Goal: Communication & Community: Answer question/provide support

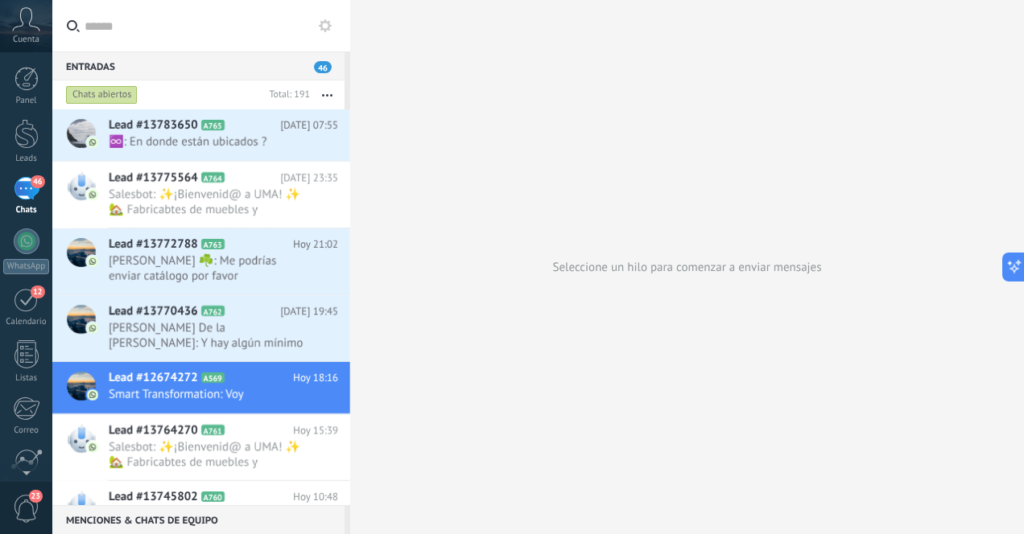
click at [26, 198] on div "46" at bounding box center [27, 188] width 26 height 23
click at [36, 140] on div at bounding box center [26, 134] width 24 height 30
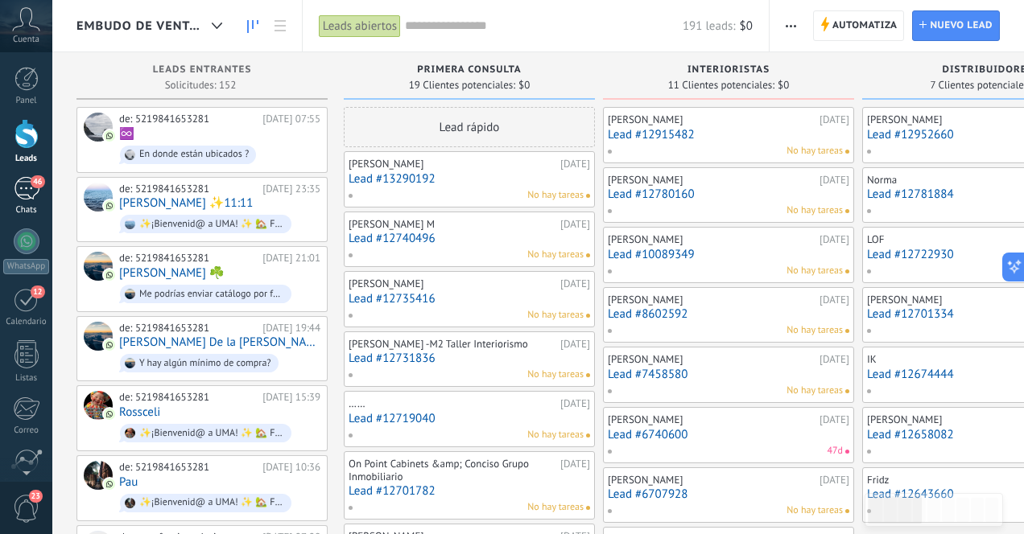
click at [24, 192] on div "46" at bounding box center [27, 188] width 26 height 23
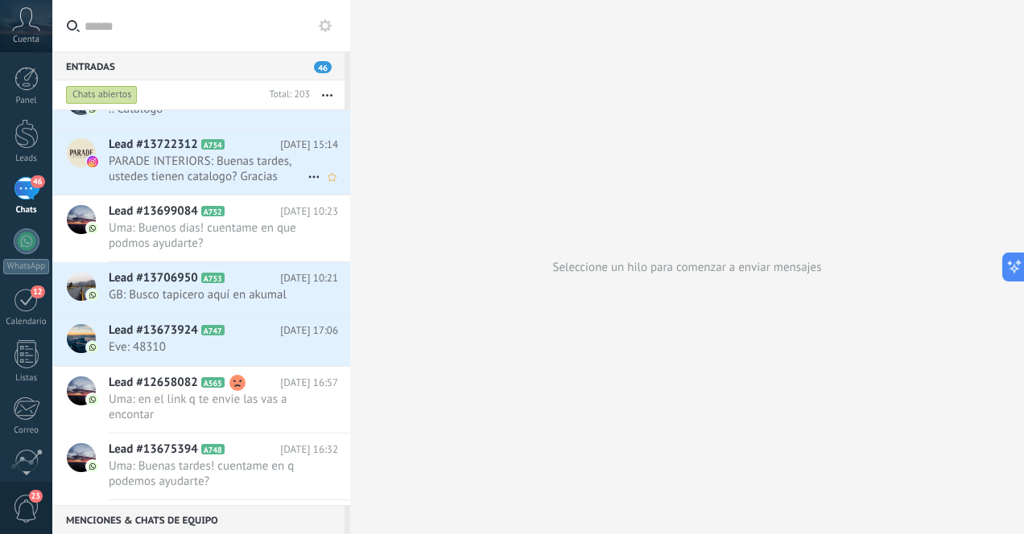
scroll to position [706, 0]
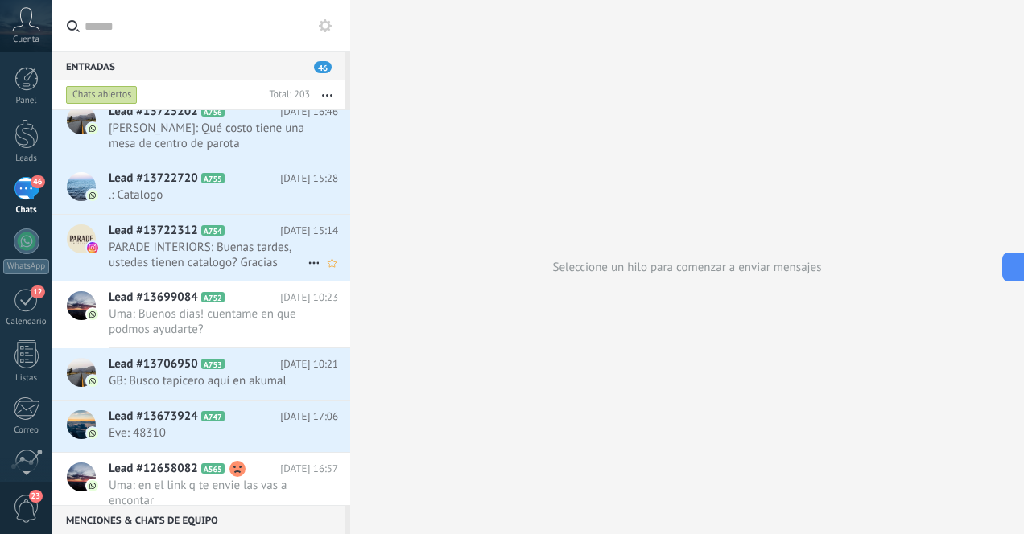
click at [258, 258] on span "PARADE INTERIORS: Buenas tardes, ustedes tienen catalogo? Gracias" at bounding box center [208, 255] width 199 height 31
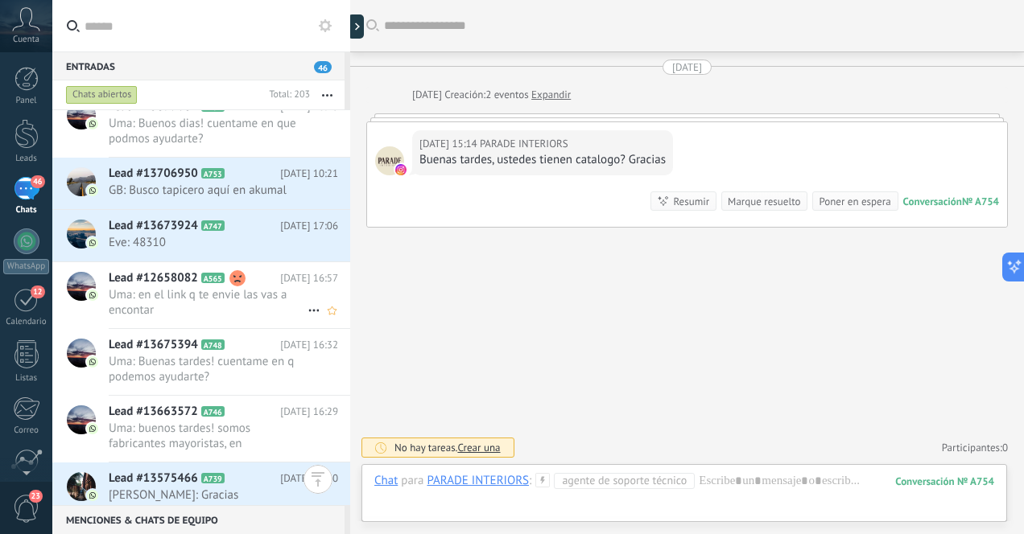
scroll to position [902, 0]
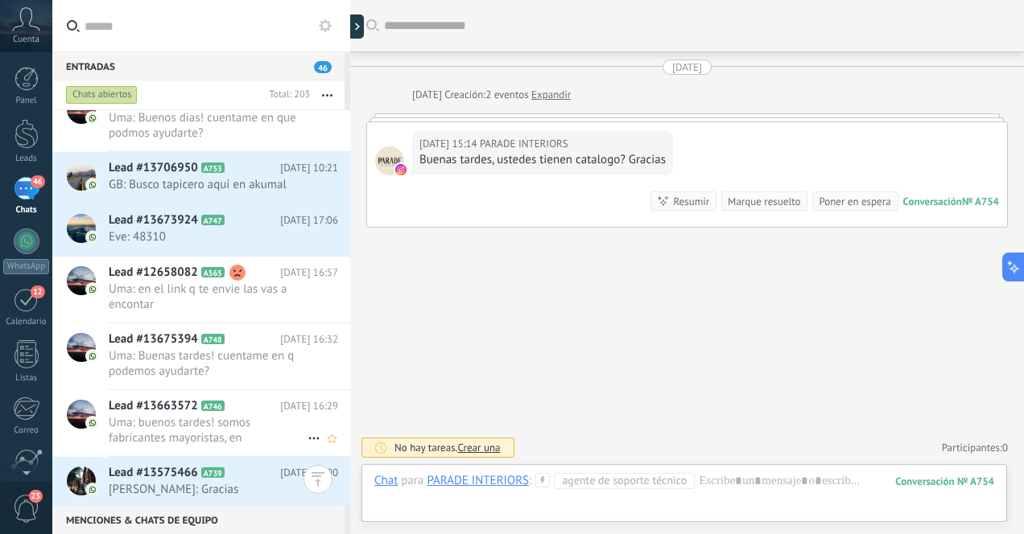
click at [243, 429] on span "Uma: buenos tardes! somos fabricantes mayoristas, en Indonesia de mobiliario ar…" at bounding box center [208, 430] width 199 height 31
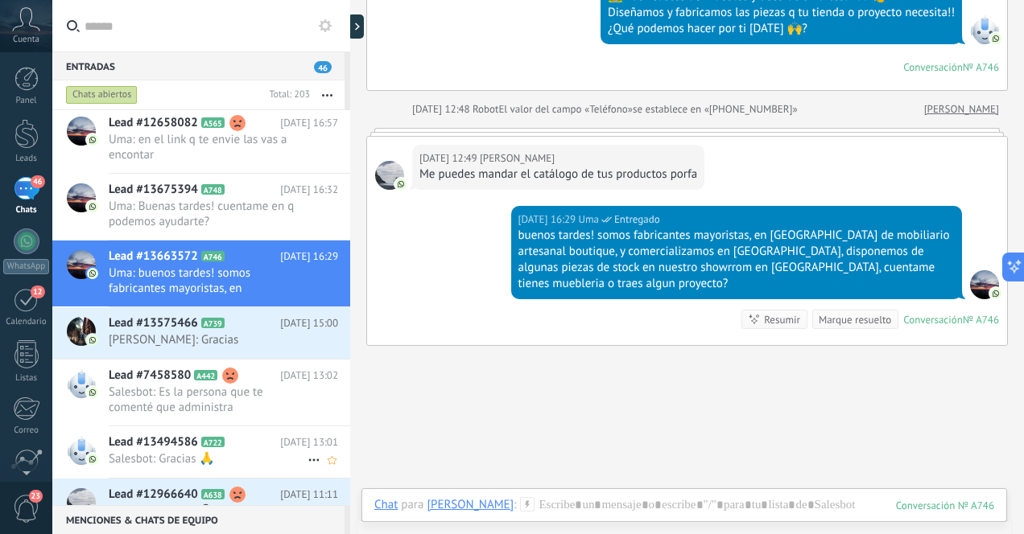
scroll to position [1054, 0]
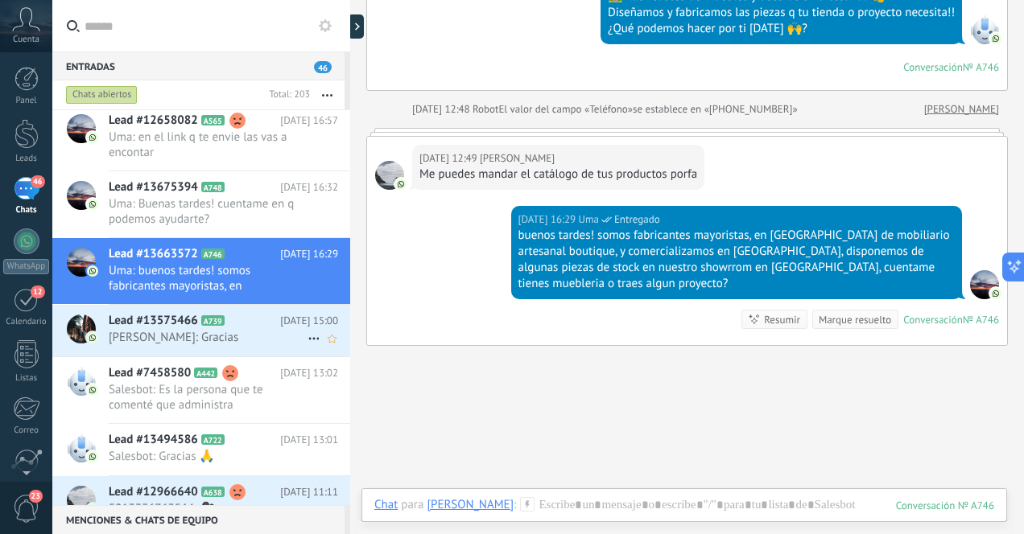
click at [252, 338] on span "Rose Kelly Munguia: Gracias" at bounding box center [208, 337] width 199 height 15
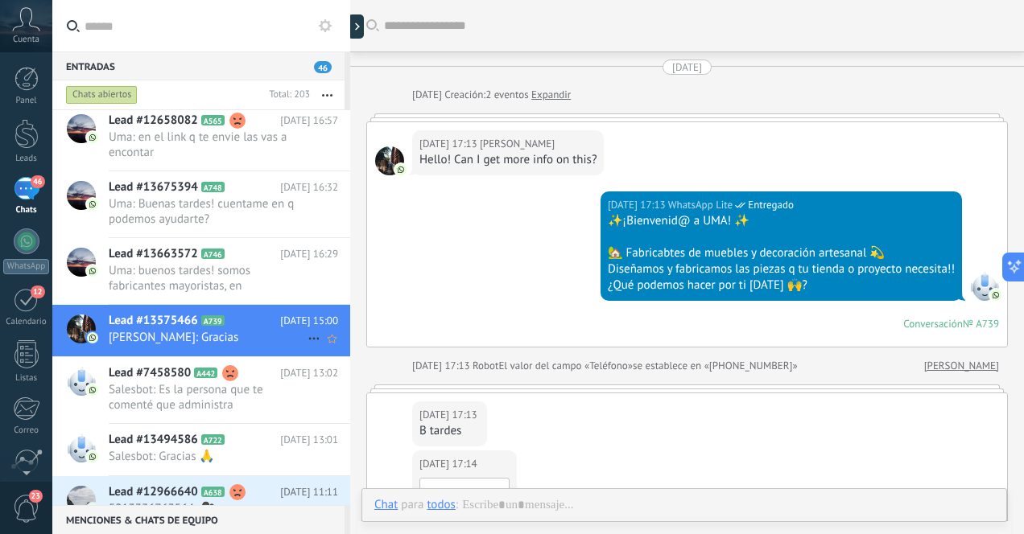
scroll to position [1334, 0]
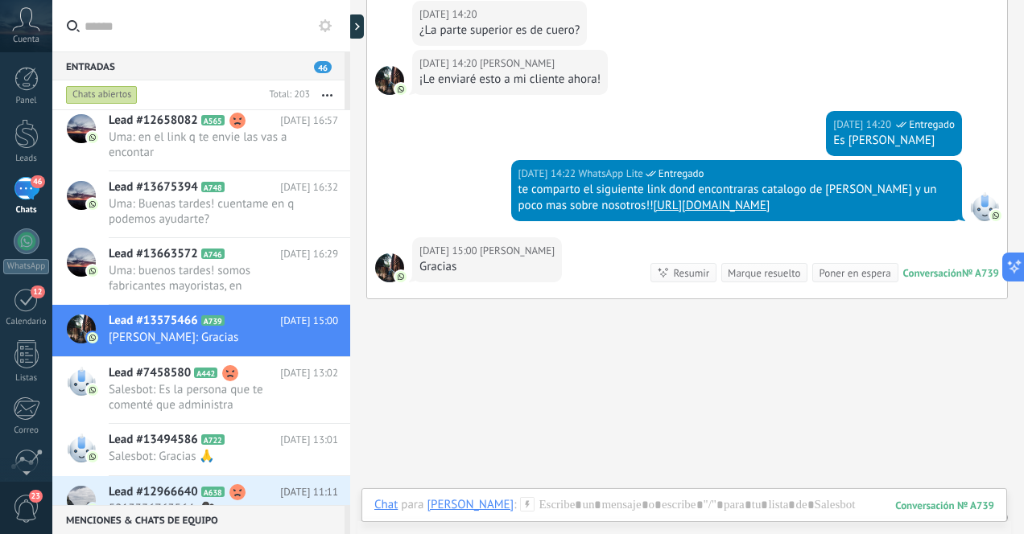
drag, startPoint x: 518, startPoint y: 189, endPoint x: 830, endPoint y: 207, distance: 312.0
click at [830, 207] on div "te comparto el siguiente link dond encontraras catalogo de stock y un poco mas …" at bounding box center [736, 198] width 437 height 32
copy div "e comparto el siguiente link dond encontraras catalogo de stock y un poco mas s…"
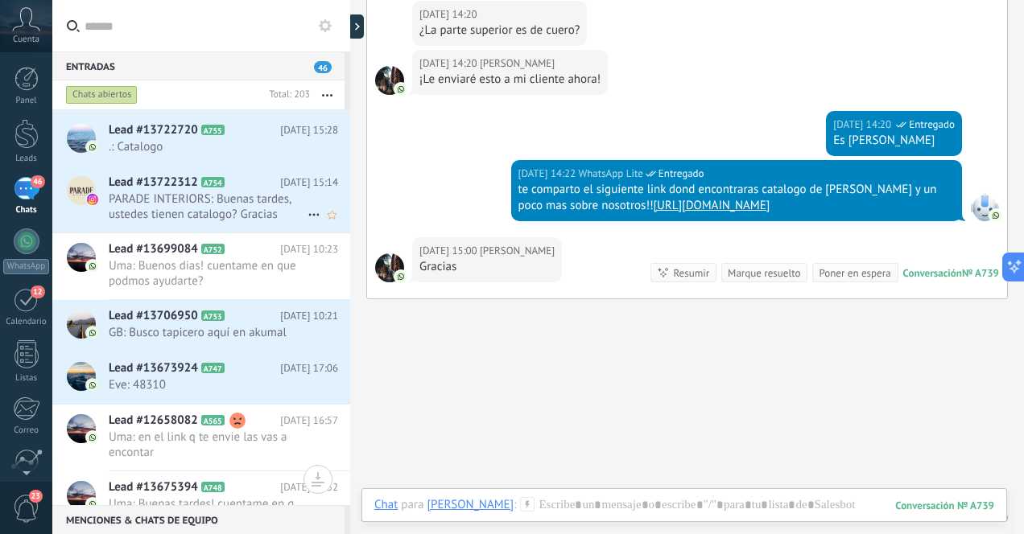
scroll to position [753, 0]
click at [253, 211] on span "PARADE INTERIORS: Buenas tardes, ustedes tienen catalogo? Gracias" at bounding box center [208, 207] width 199 height 31
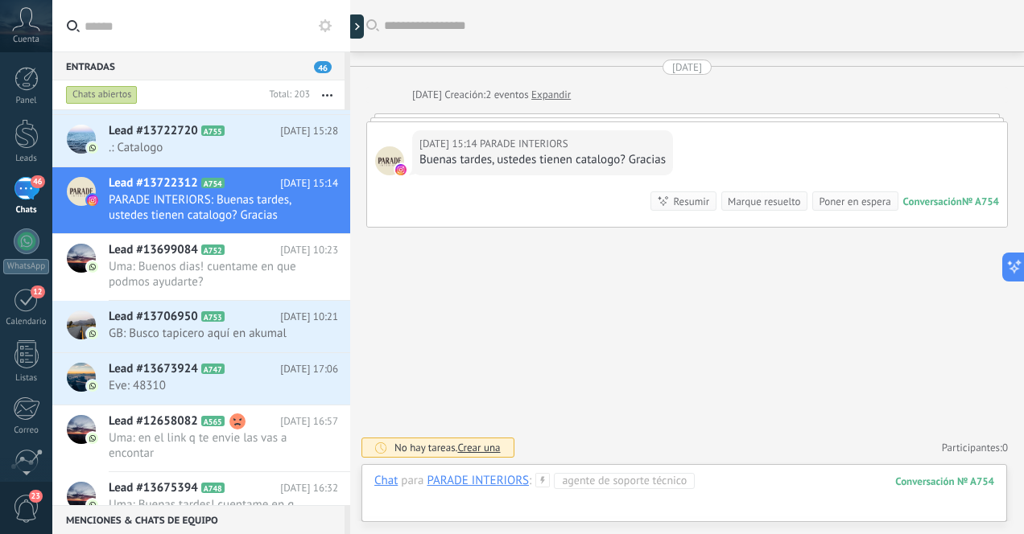
click at [737, 489] on div at bounding box center [684, 497] width 620 height 48
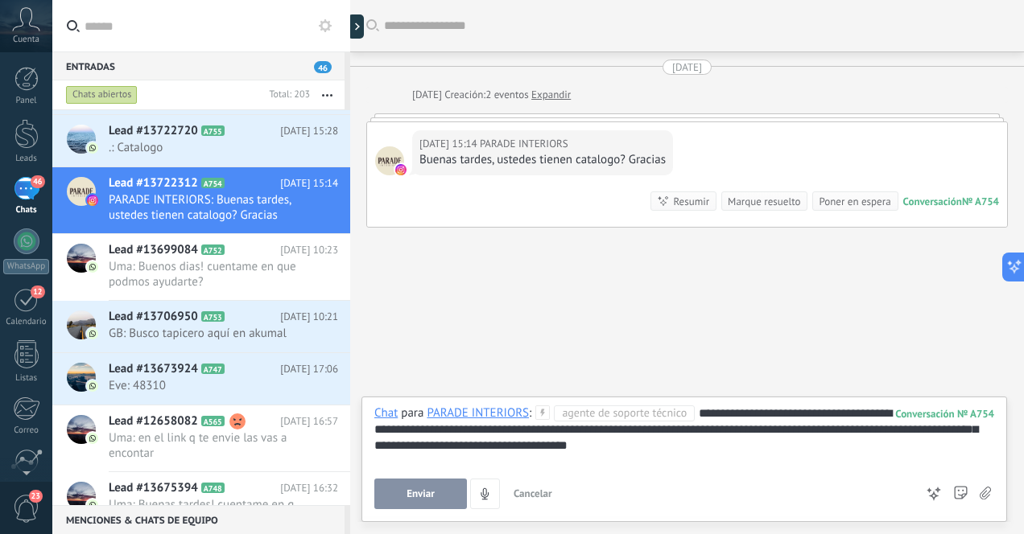
click at [625, 432] on div "**********" at bounding box center [684, 436] width 620 height 61
click at [800, 433] on div "**********" at bounding box center [684, 436] width 620 height 61
click at [715, 448] on div "**********" at bounding box center [684, 436] width 620 height 61
click at [262, 436] on span "Uma: en el link q te envie las vas a encontar" at bounding box center [208, 446] width 199 height 31
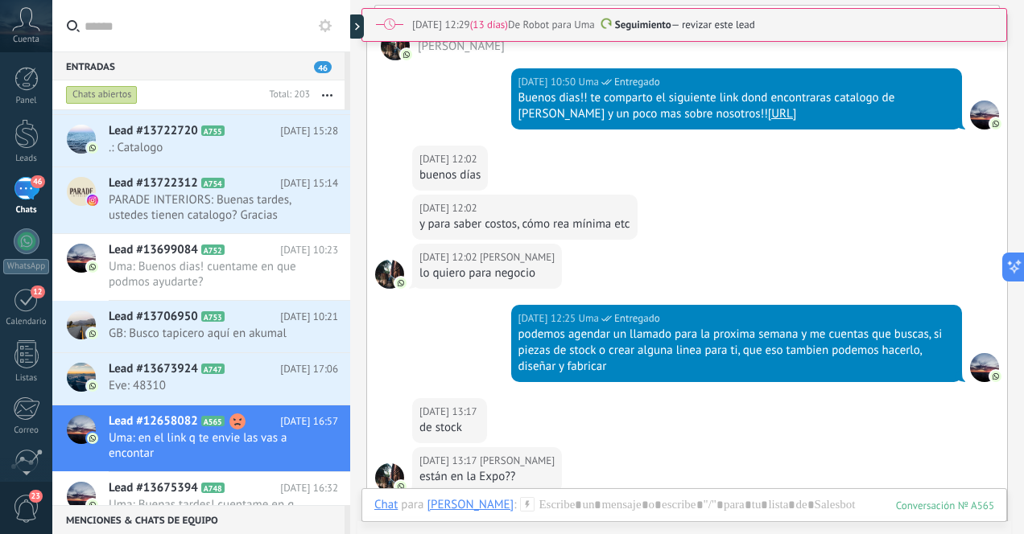
scroll to position [1589, 0]
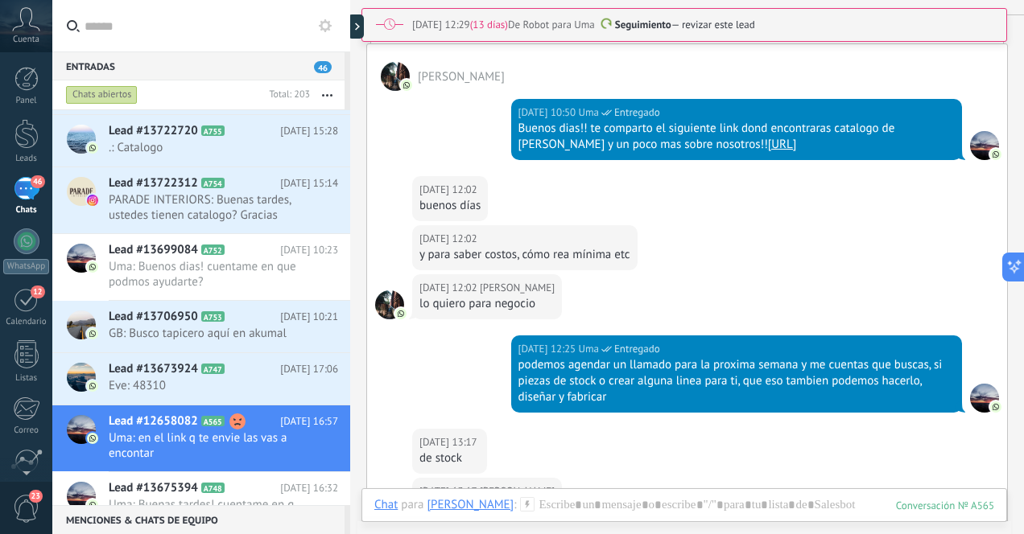
drag, startPoint x: 654, startPoint y: 143, endPoint x: 911, endPoint y: 148, distance: 257.6
click at [911, 148] on div "Buenos dias!! te comparto el siguiente link dond encontraras catalogo de stock …" at bounding box center [736, 137] width 437 height 32
copy link "[URL]"
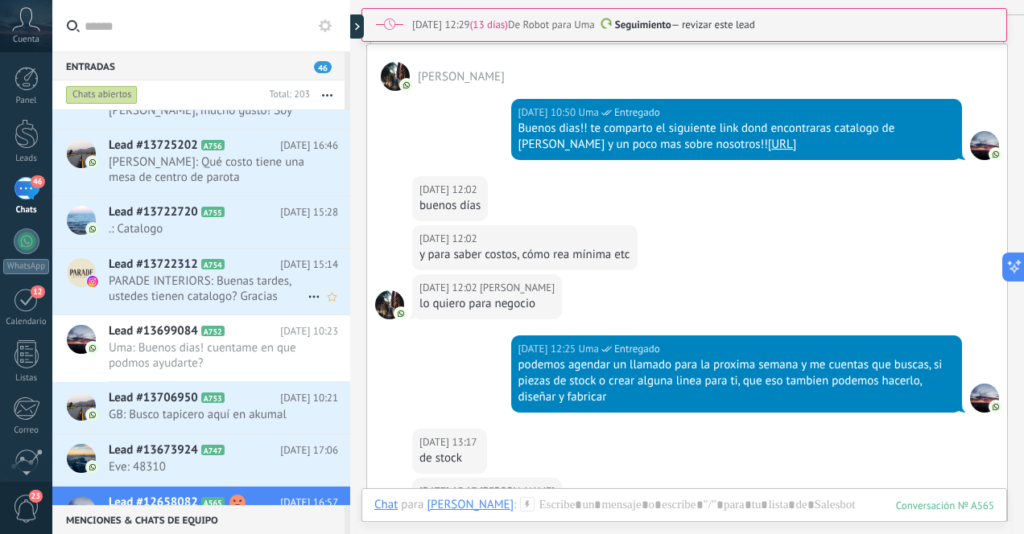
scroll to position [656, 0]
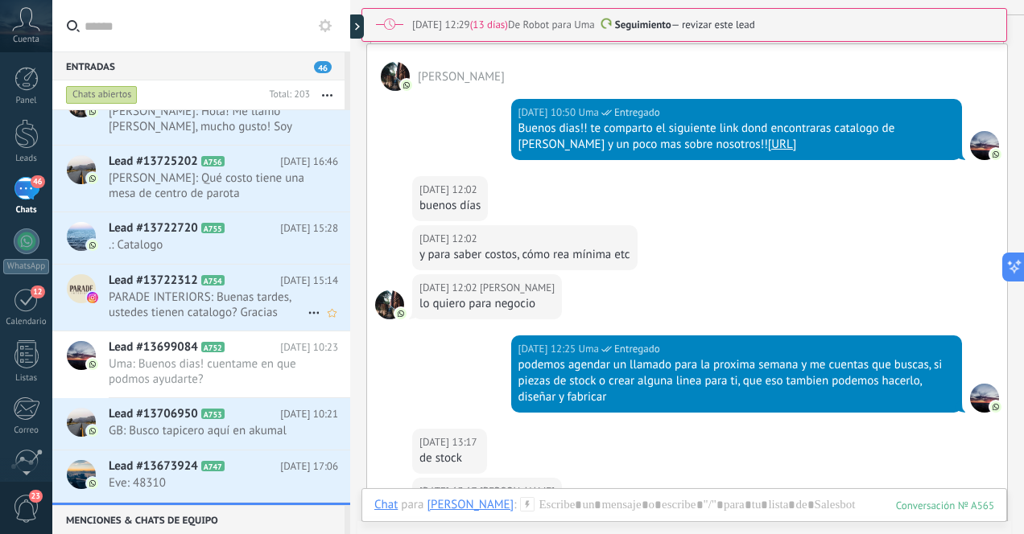
click at [245, 299] on span "PARADE INTERIORS: Buenas tardes, ustedes tienen catalogo? Gracias" at bounding box center [208, 305] width 199 height 31
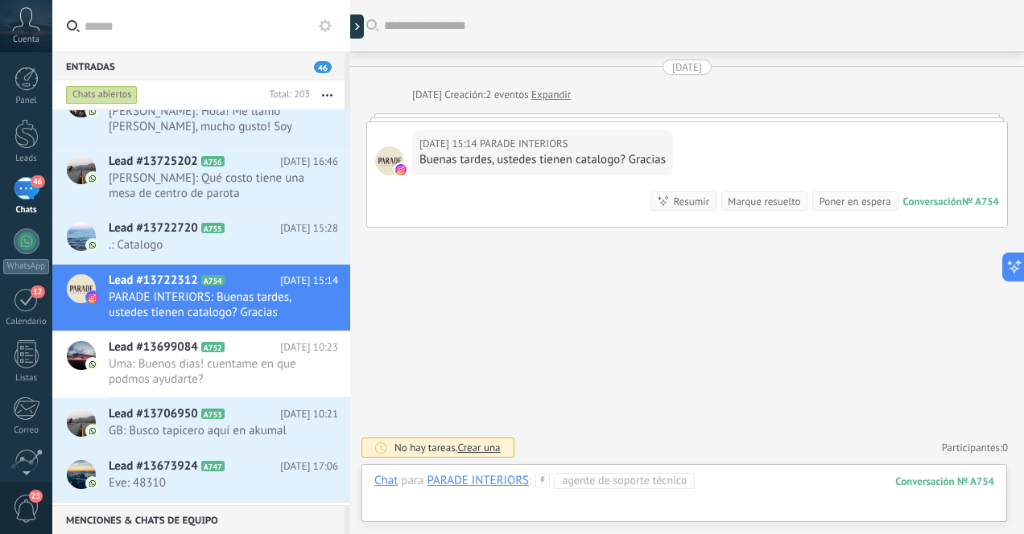
click at [745, 492] on div at bounding box center [684, 497] width 620 height 48
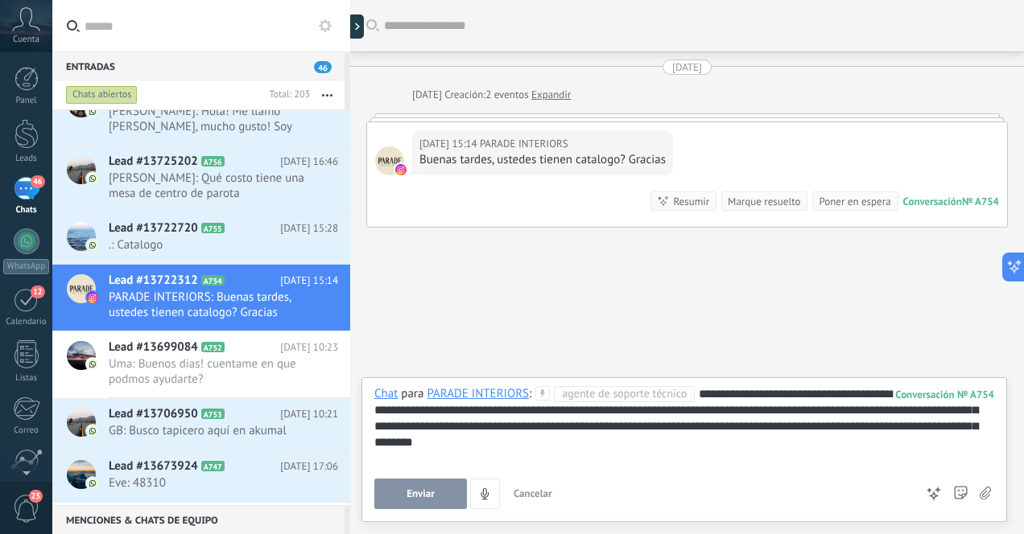
click at [416, 495] on span "Enviar" at bounding box center [420, 494] width 28 height 11
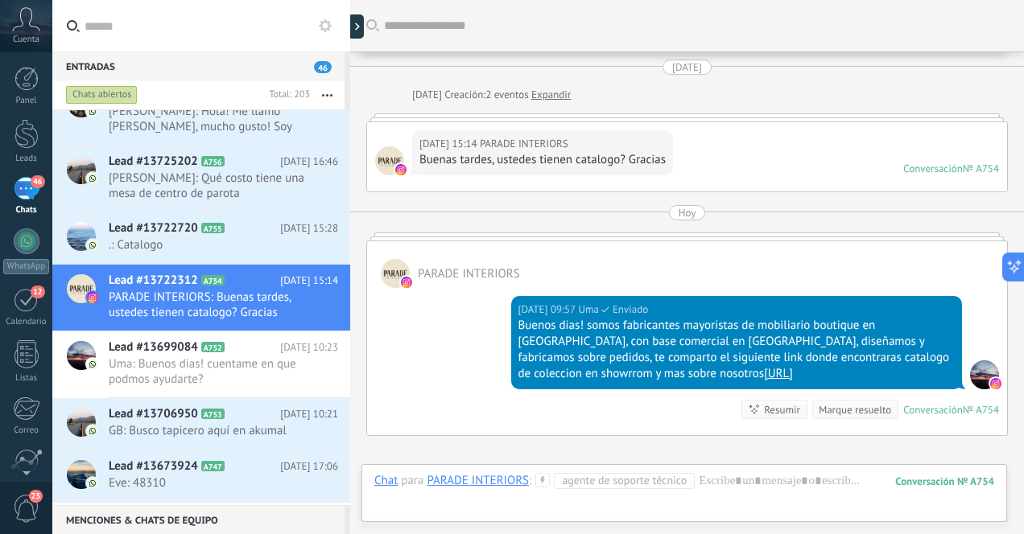
scroll to position [182, 0]
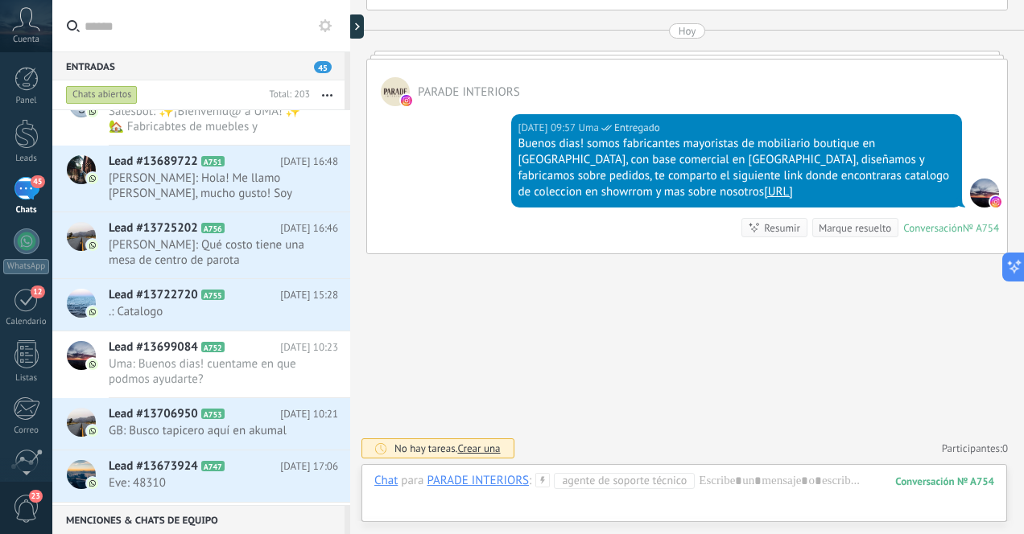
drag, startPoint x: 517, startPoint y: 140, endPoint x: 858, endPoint y: 194, distance: 345.5
click at [858, 194] on div "Buenos dias! somos fabricantes mayoristas de mobiliario boutique en [GEOGRAPHIC…" at bounding box center [736, 168] width 437 height 64
copy div "Buenos dias! somos fabricantes mayoristas de mobiliario boutique en [GEOGRAPHIC…"
click at [444, 325] on div "Buscar Carga más 16.08.2025 16.08.2025 Creación: 2 eventos Expandir 16.08.2025 …" at bounding box center [687, 176] width 674 height 717
click at [247, 306] on span ".: Catalogo" at bounding box center [208, 311] width 199 height 15
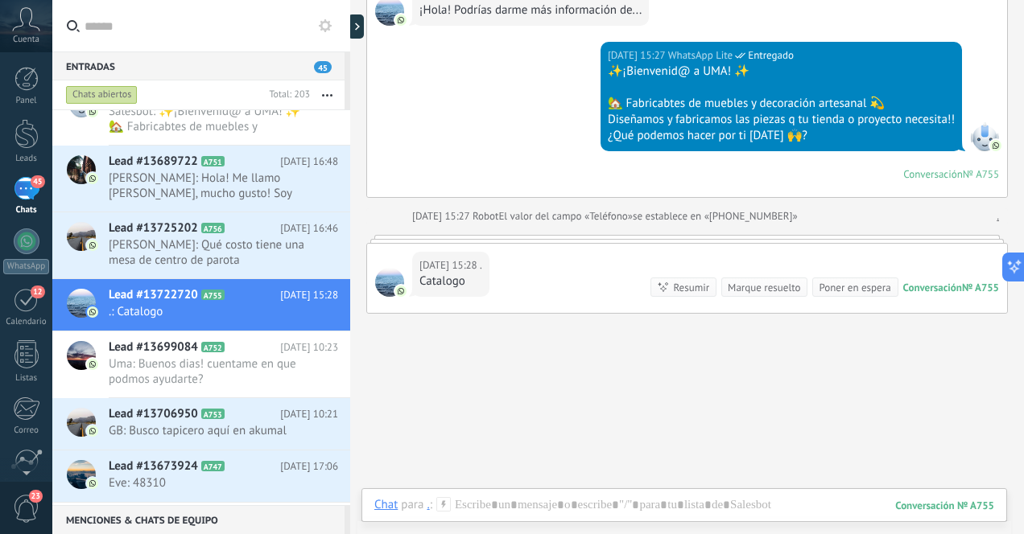
scroll to position [209, 0]
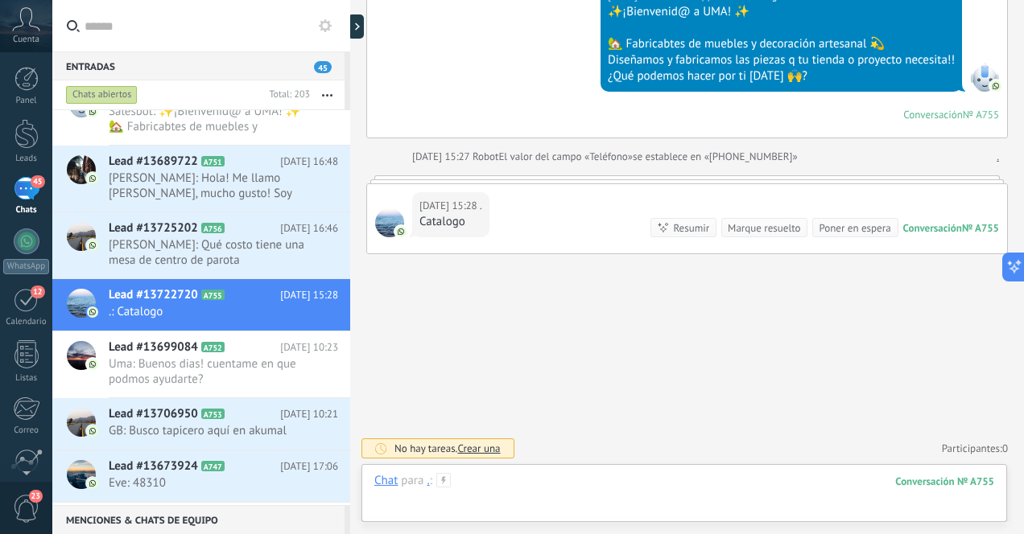
click at [584, 482] on div at bounding box center [684, 497] width 620 height 48
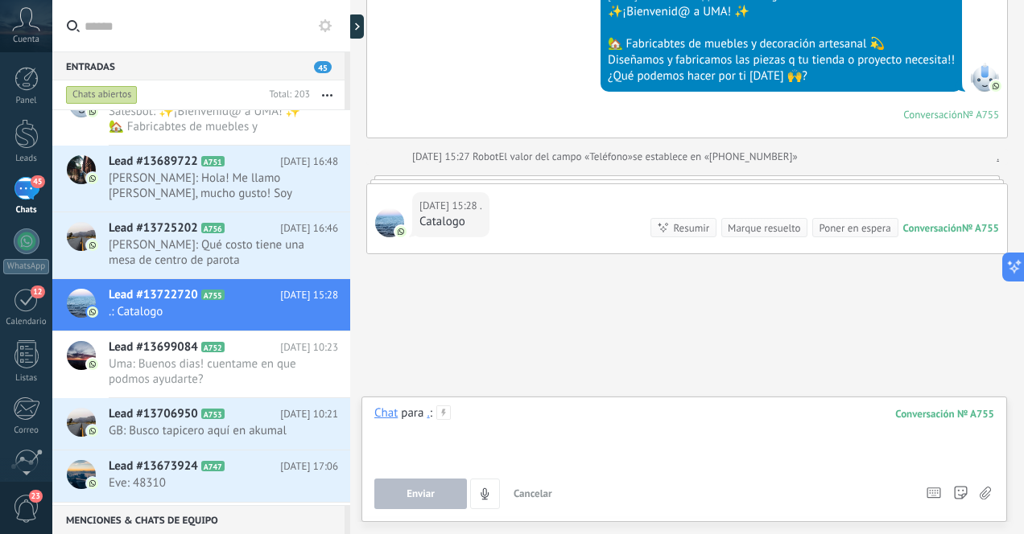
paste div
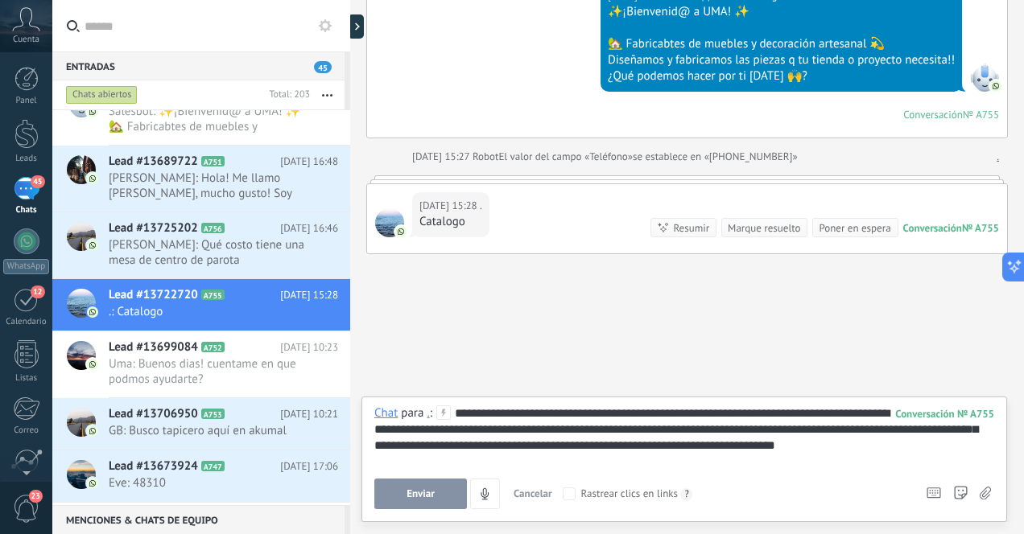
click at [411, 496] on span "Enviar" at bounding box center [420, 494] width 28 height 11
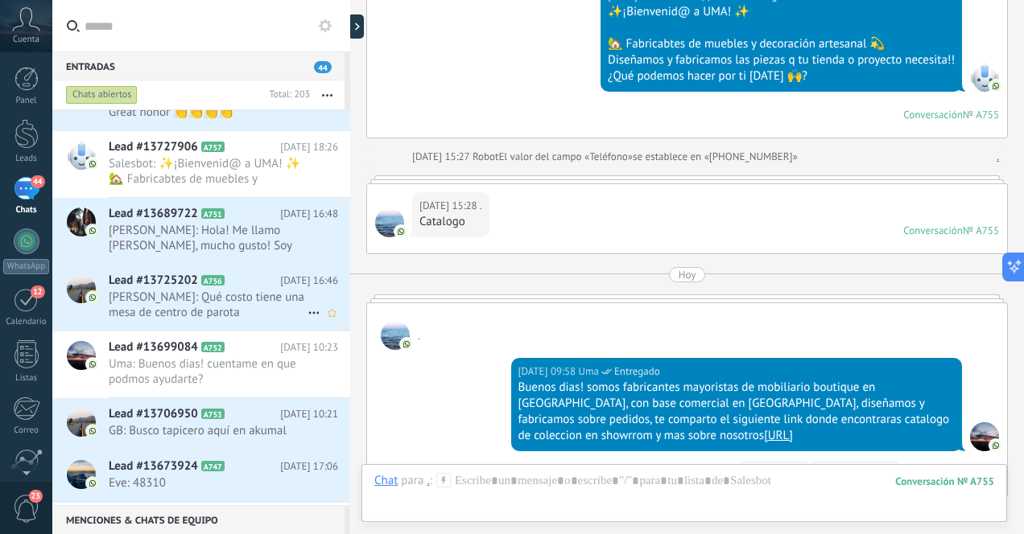
click at [233, 303] on span "Mariscos Bucio’s: Qué costo tiene una mesa de centro de parota" at bounding box center [208, 305] width 199 height 31
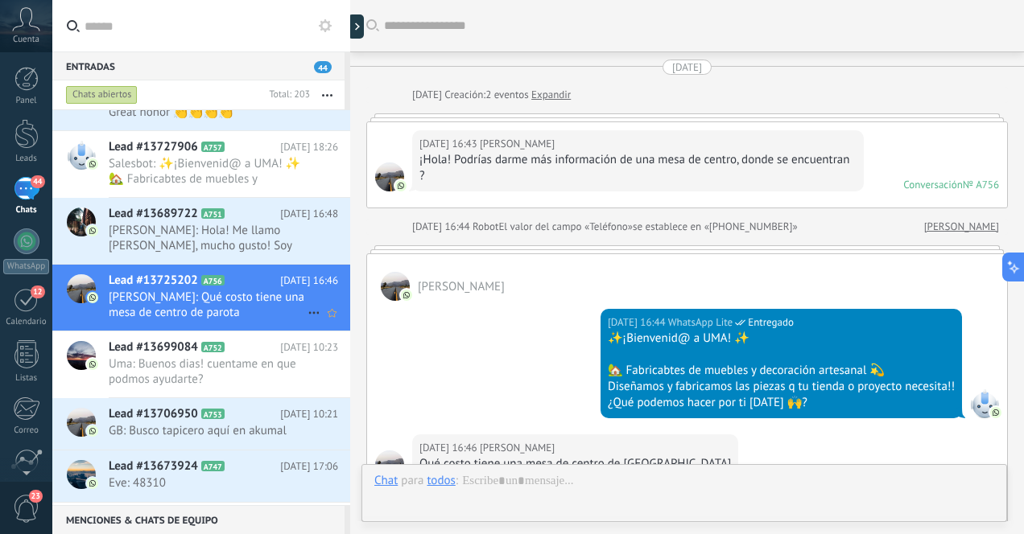
scroll to position [278, 0]
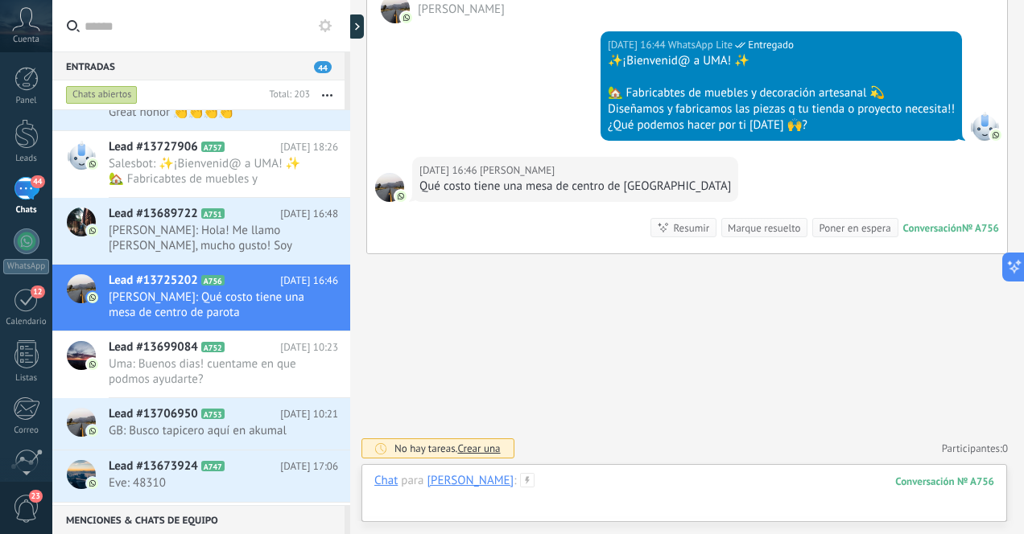
click at [596, 491] on div at bounding box center [684, 497] width 620 height 48
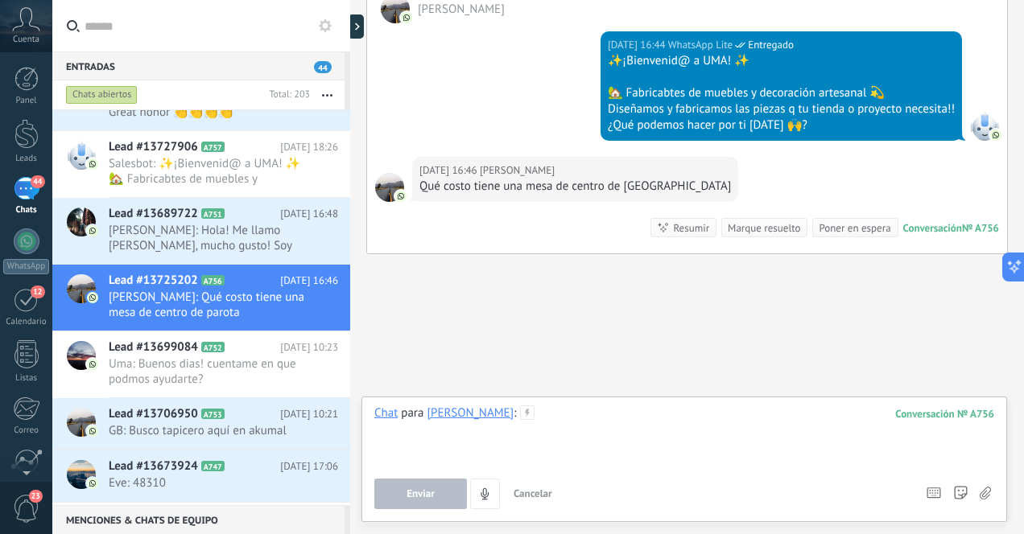
paste div
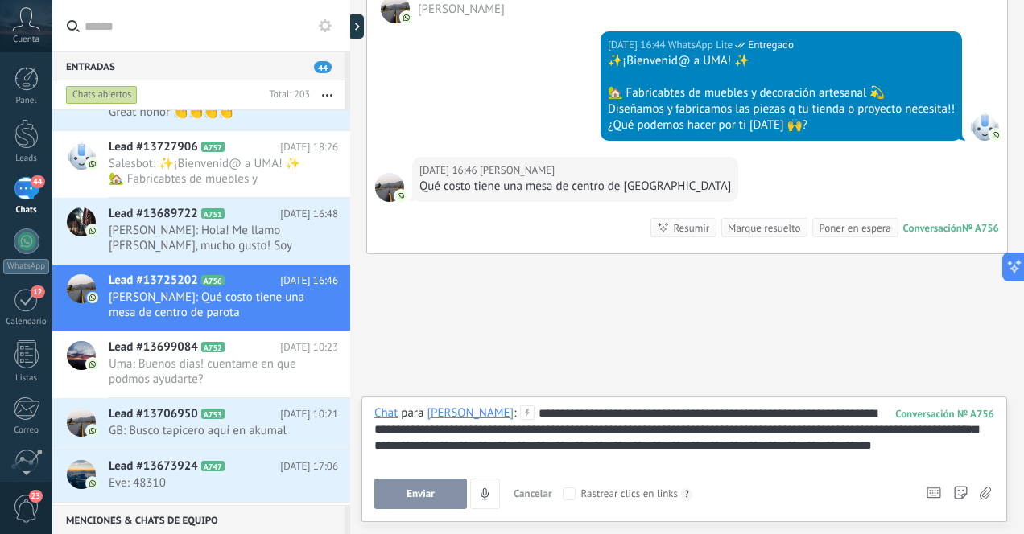
click at [425, 496] on span "Enviar" at bounding box center [420, 494] width 28 height 11
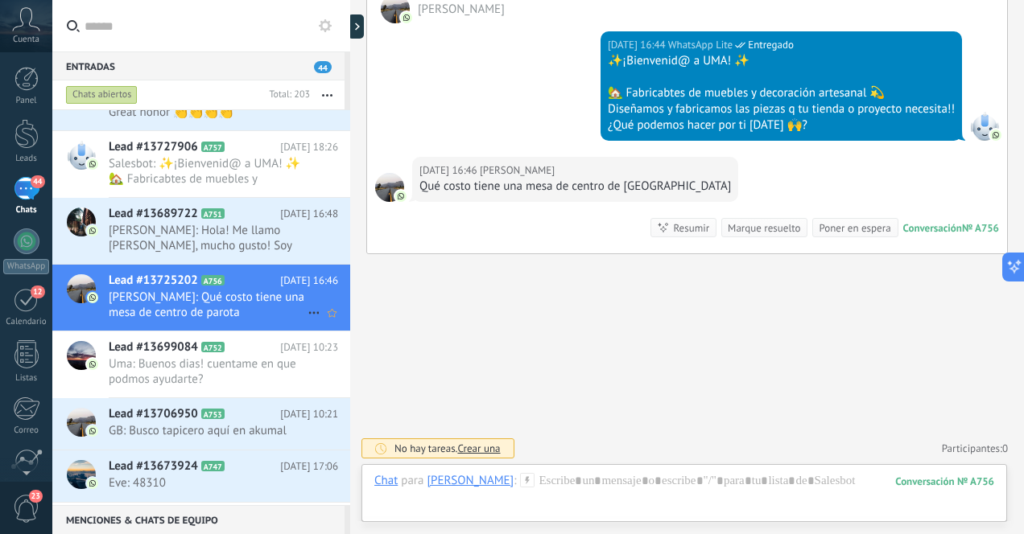
scroll to position [242, 0]
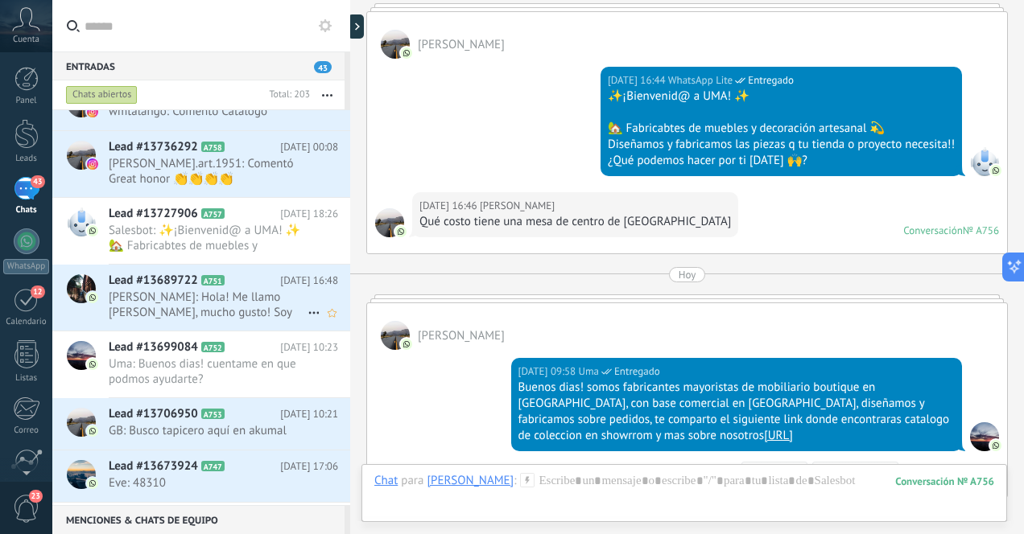
click at [247, 303] on span "Dacia: Hola! Me llamo Dacia, mucho gusto! Soy interiorista y tengo un show room…" at bounding box center [208, 305] width 199 height 31
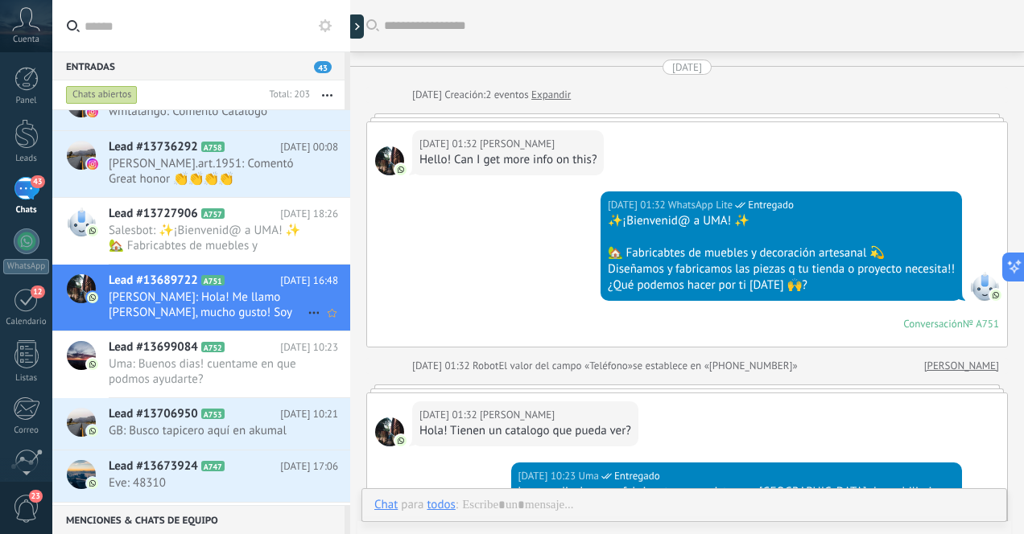
scroll to position [345, 0]
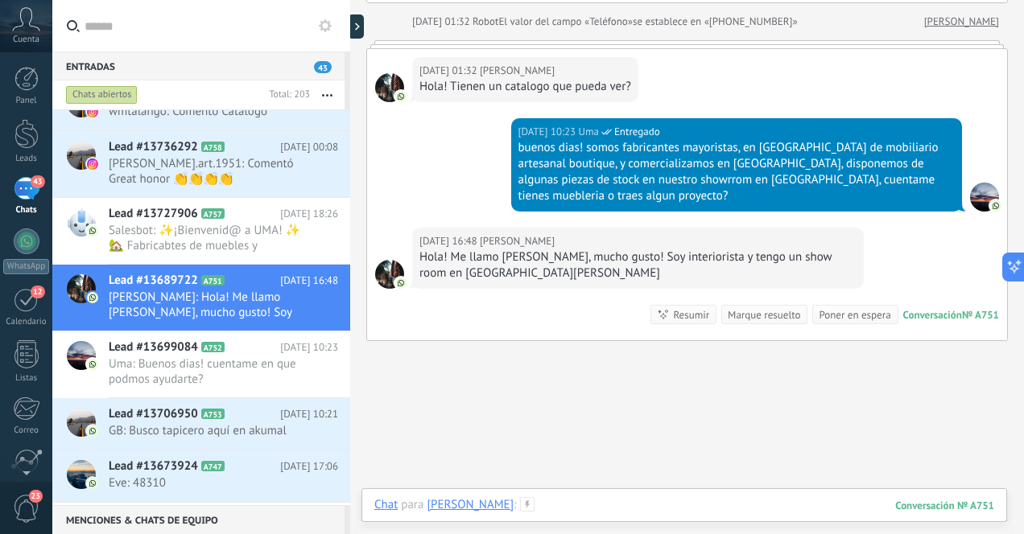
click at [617, 507] on div at bounding box center [684, 521] width 620 height 48
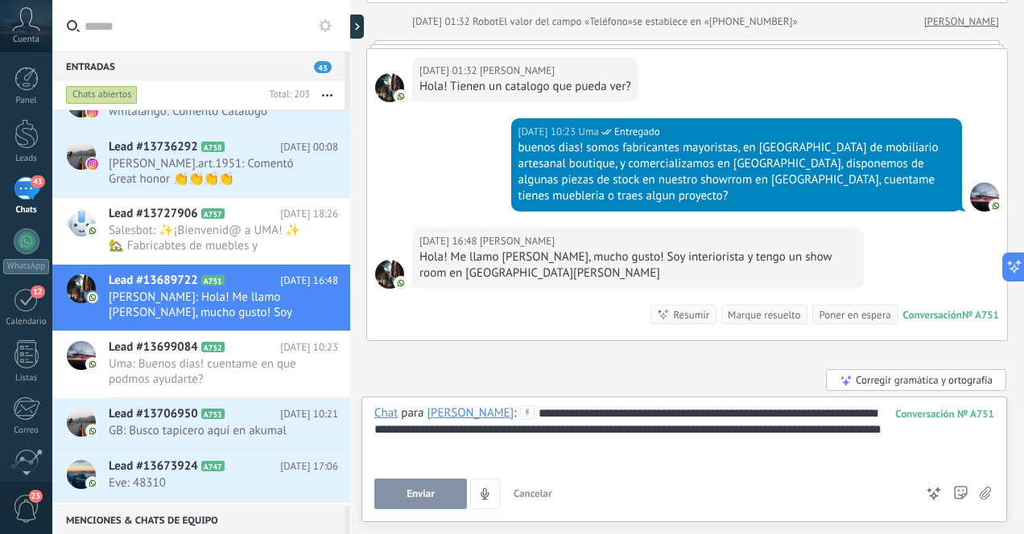
click at [830, 432] on div "**********" at bounding box center [684, 436] width 620 height 61
click at [424, 493] on span "Enviar" at bounding box center [420, 494] width 28 height 11
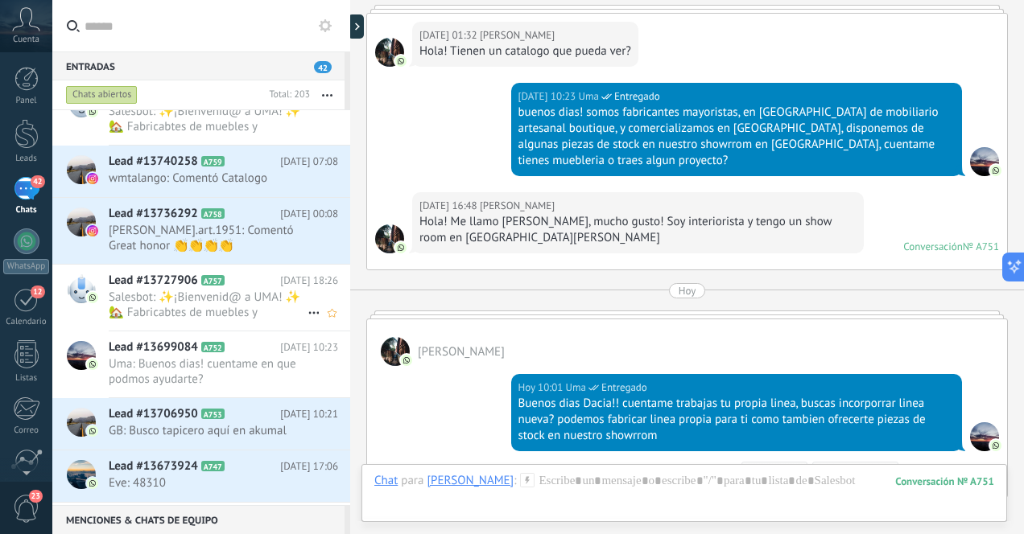
click at [247, 309] on span "Salesbot: ✨¡Bienvenid@ a UMA! ✨ 🏡 Fabricabtes de muebles y decoración artesanal…" at bounding box center [208, 305] width 199 height 31
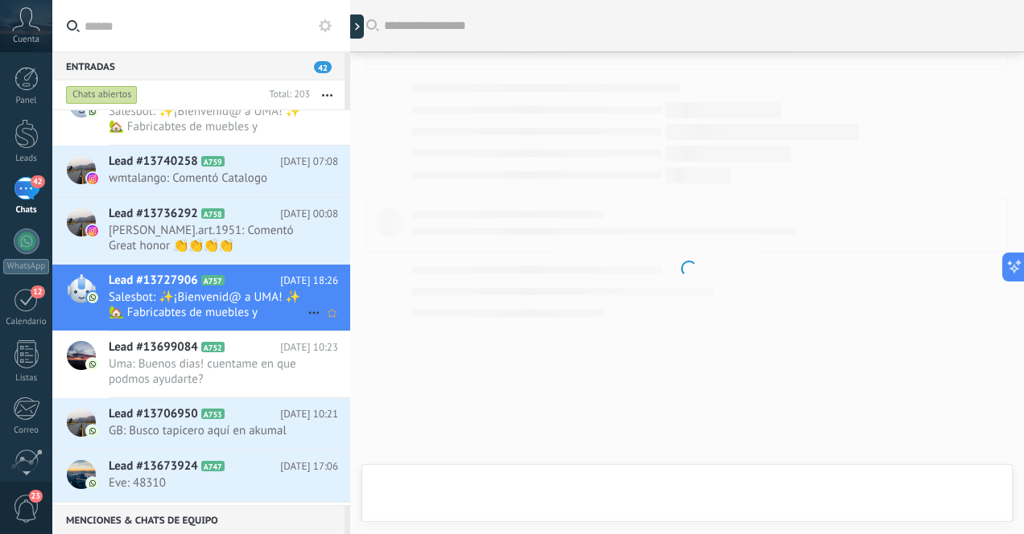
scroll to position [72, 0]
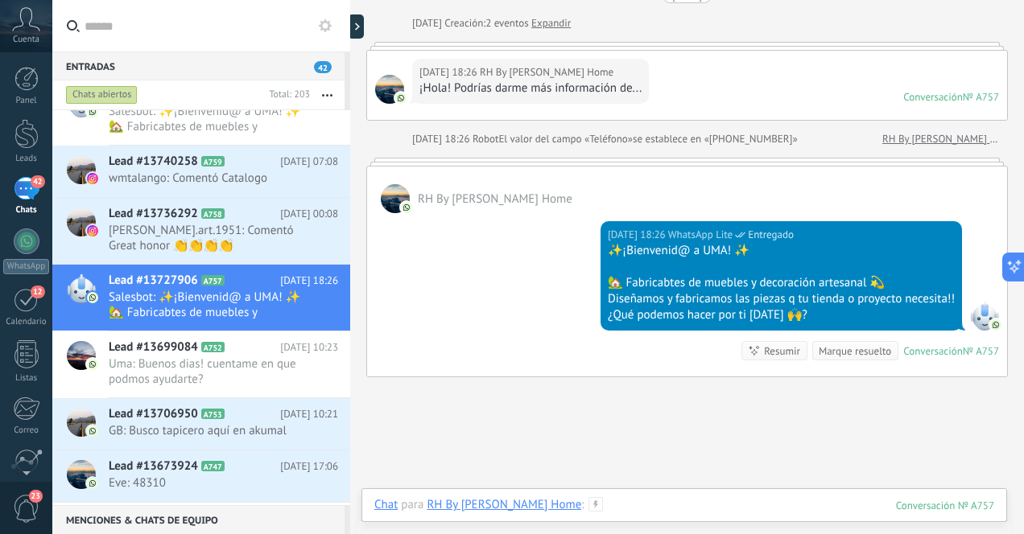
click at [661, 507] on div at bounding box center [684, 521] width 620 height 48
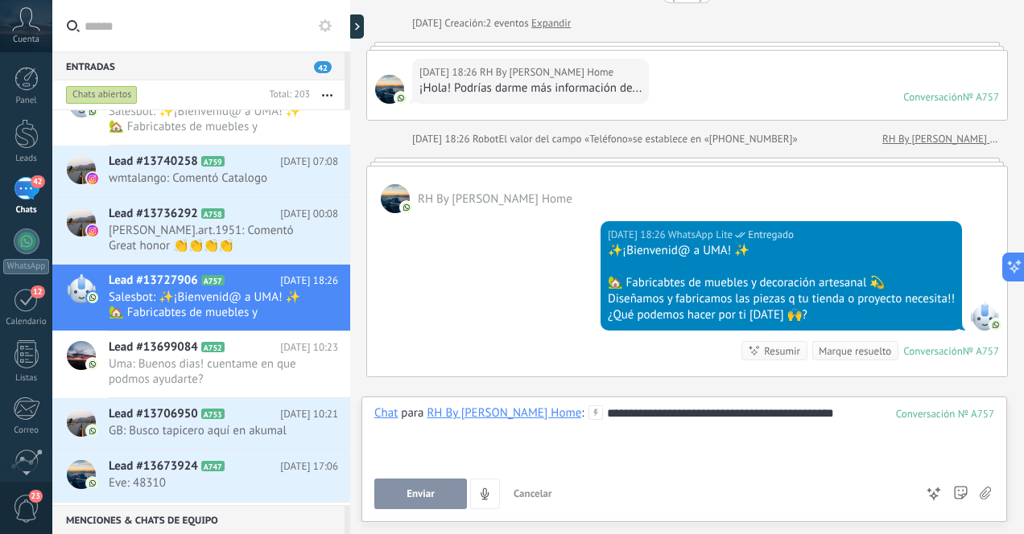
click at [413, 493] on span "Enviar" at bounding box center [420, 494] width 28 height 11
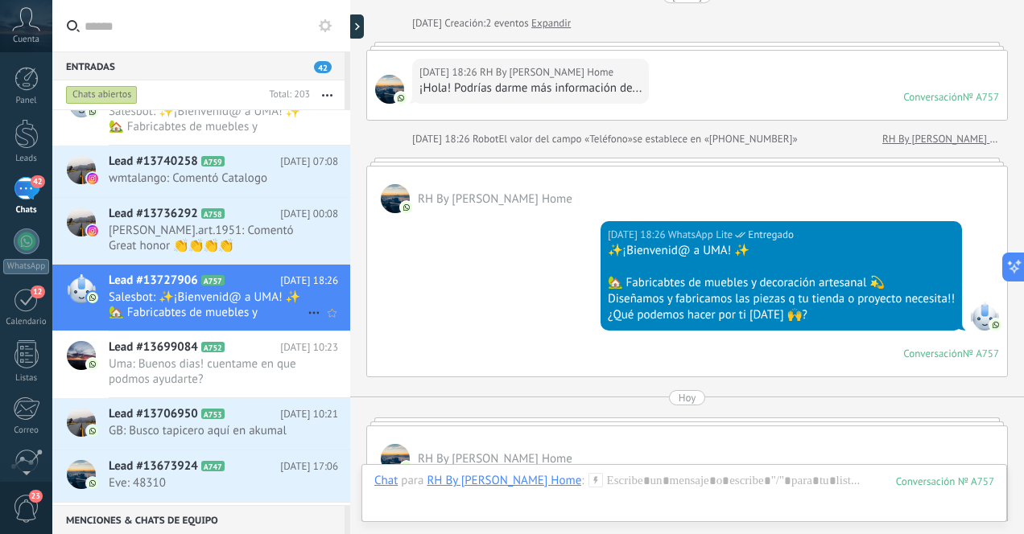
scroll to position [195, 0]
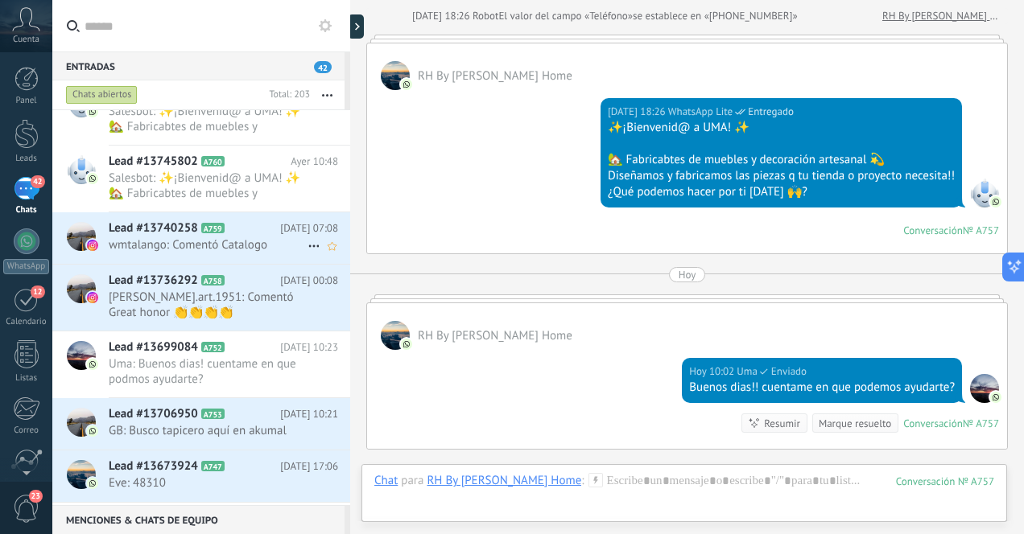
click at [246, 247] on span "wmtalango: Comentó Catalogo" at bounding box center [208, 244] width 199 height 15
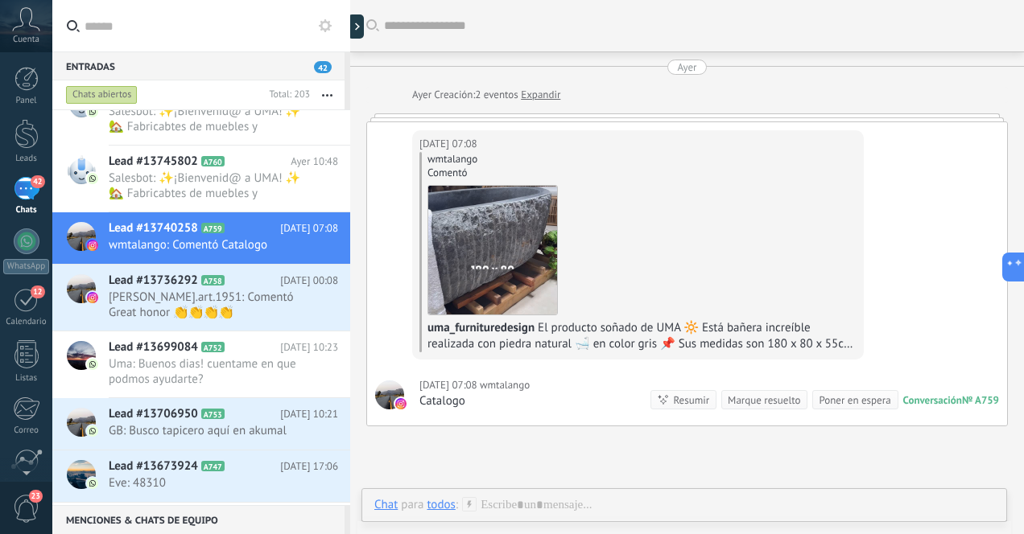
click at [499, 386] on span "wmtalango" at bounding box center [505, 386] width 50 height 16
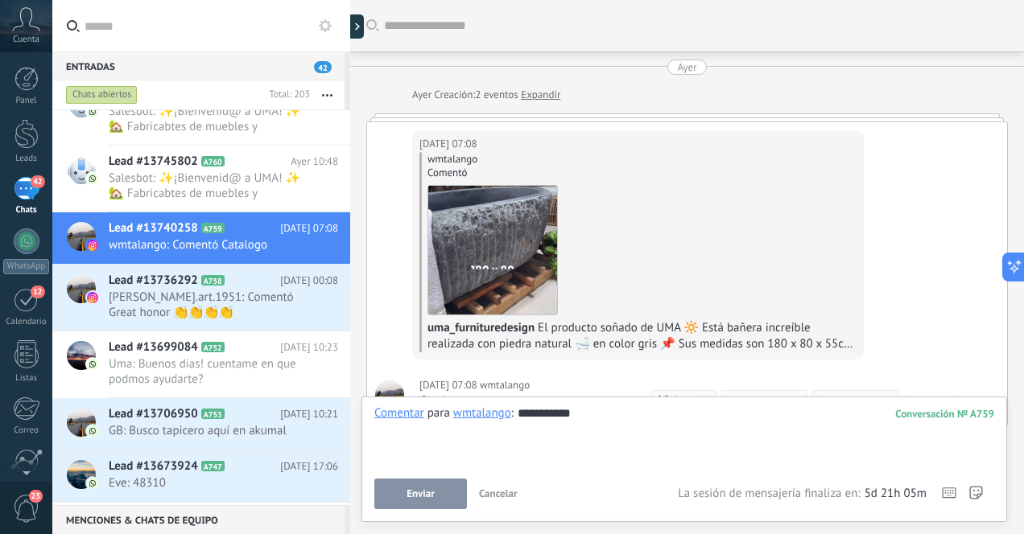
scroll to position [171, 0]
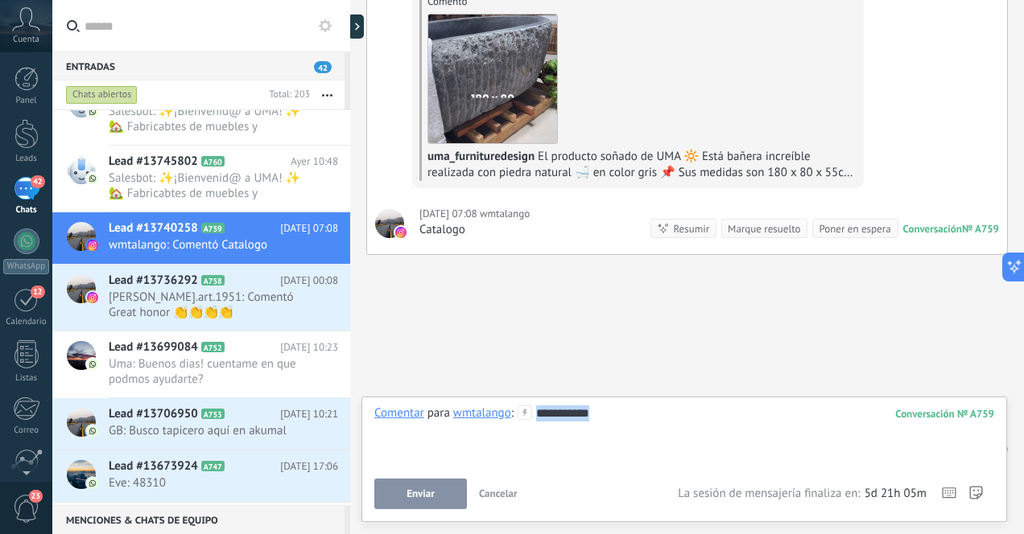
drag, startPoint x: 612, startPoint y: 415, endPoint x: 540, endPoint y: 417, distance: 71.7
click at [540, 417] on div "**********" at bounding box center [684, 436] width 620 height 61
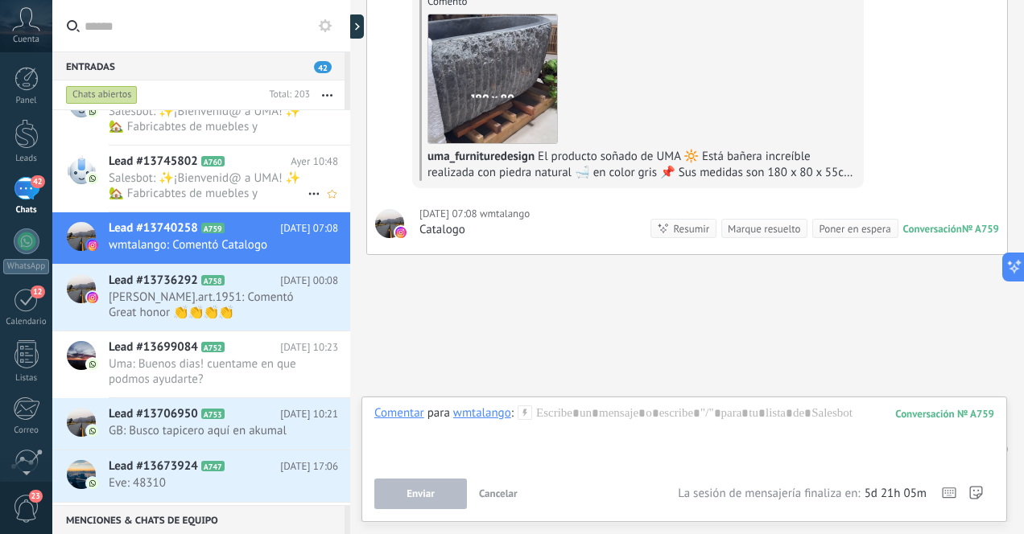
click at [215, 185] on span "Salesbot: ✨¡Bienvenid@ a UMA! ✨ 🏡 Fabricabtes de muebles y decoración artesanal…" at bounding box center [208, 186] width 199 height 31
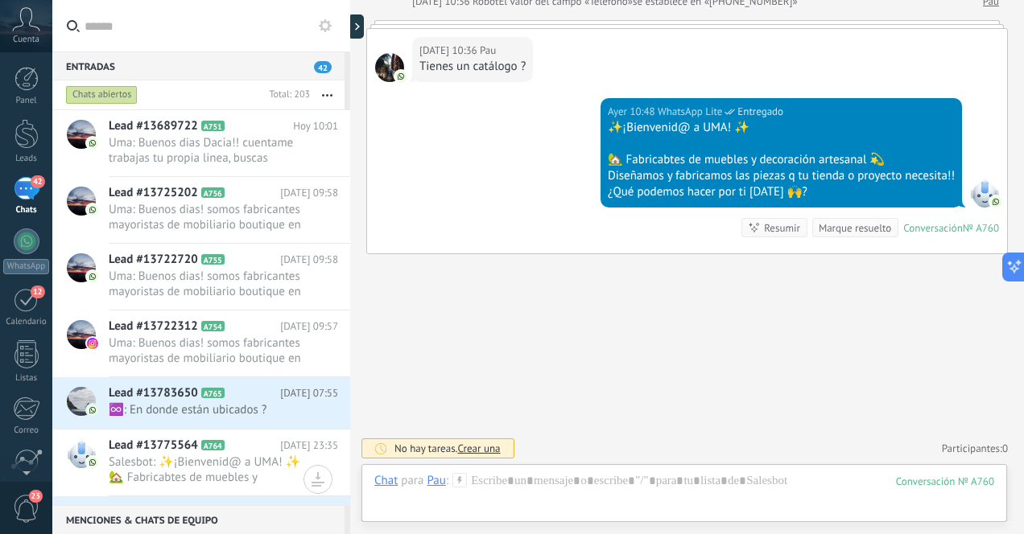
scroll to position [60, 0]
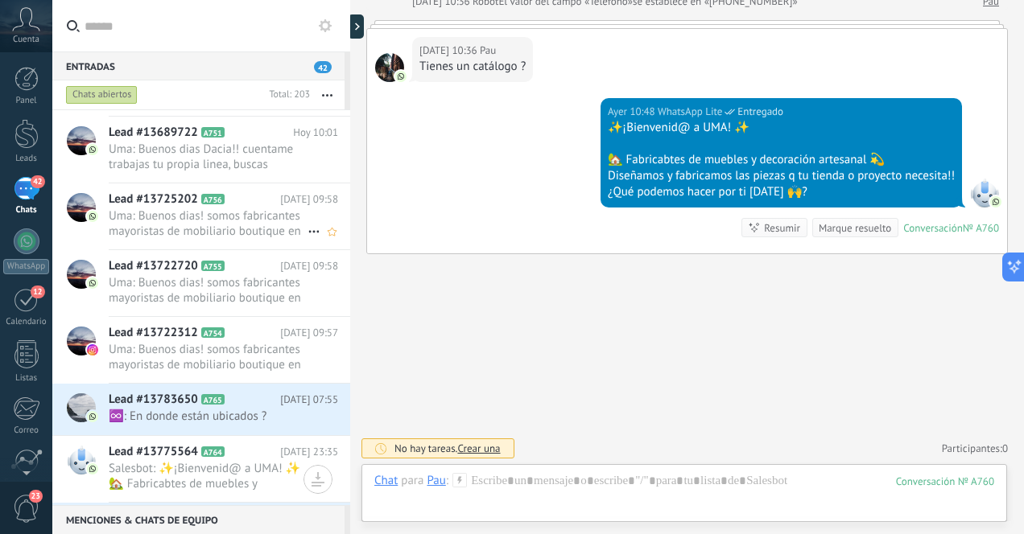
click at [260, 225] on span "Uma: Buenos dias! somos fabricantes mayoristas de mobiliario boutique en Indone…" at bounding box center [208, 223] width 199 height 31
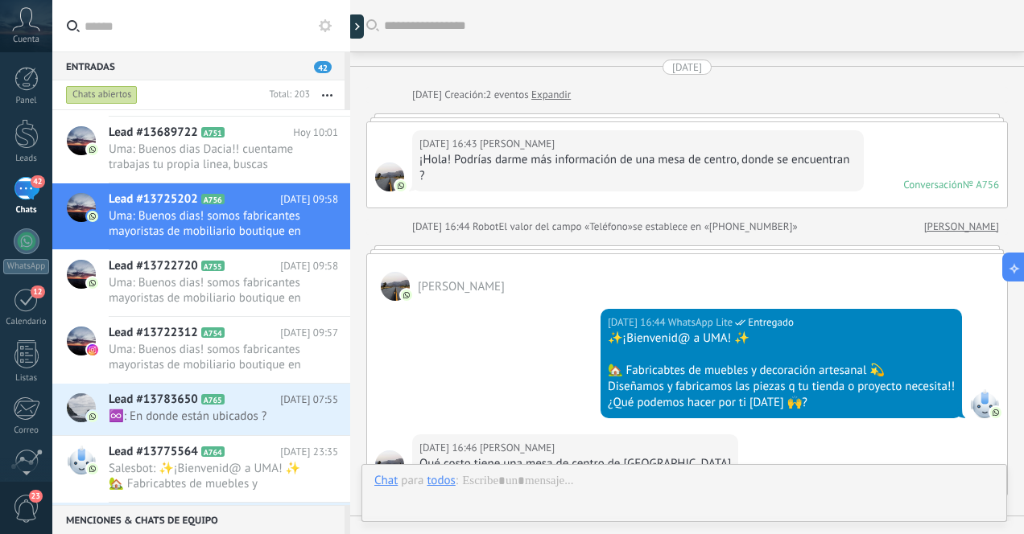
scroll to position [486, 0]
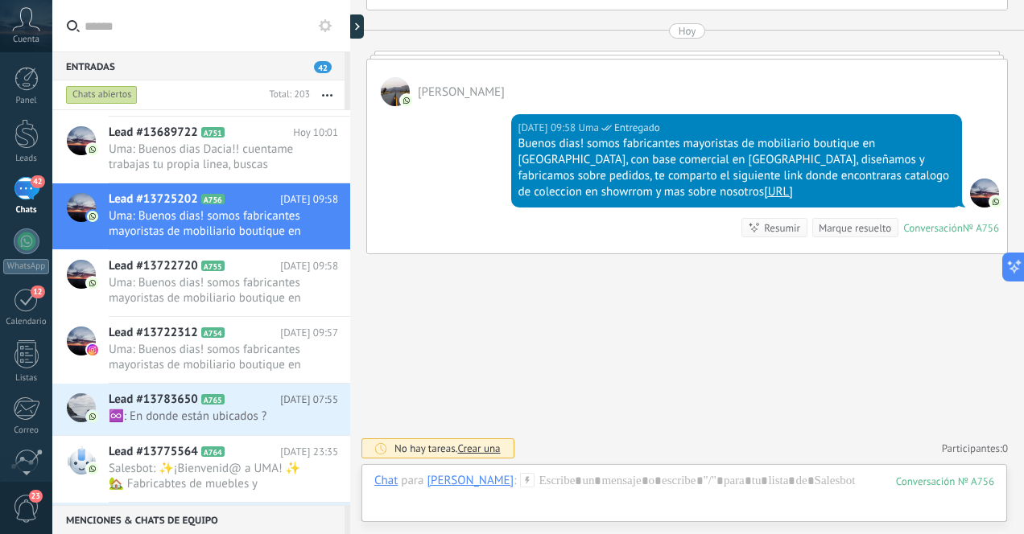
drag, startPoint x: 516, startPoint y: 145, endPoint x: 825, endPoint y: 197, distance: 313.5
click at [825, 197] on div "Buenos dias! somos fabricantes mayoristas de mobiliario boutique en [GEOGRAPHIC…" at bounding box center [736, 168] width 437 height 64
copy div "Buenos dias! somos fabricantes mayoristas de mobiliario boutique en [GEOGRAPHIC…"
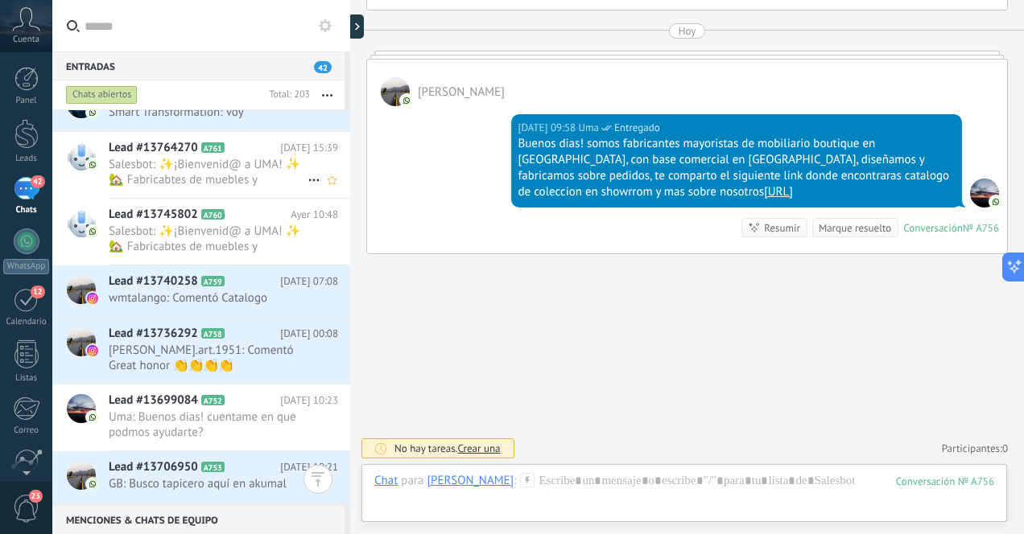
scroll to position [590, 0]
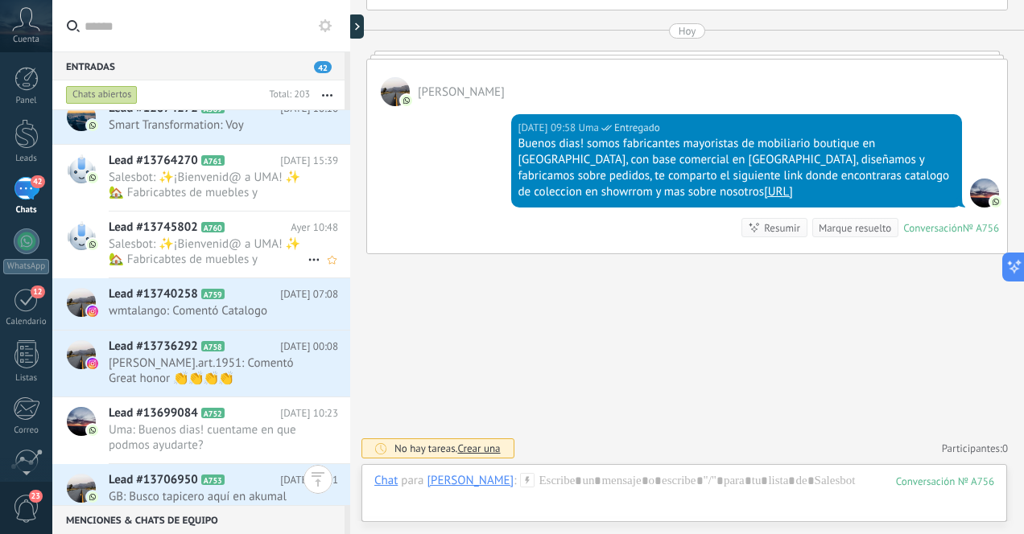
click at [241, 257] on span "Salesbot: ✨¡Bienvenid@ a UMA! ✨ 🏡 Fabricabtes de muebles y decoración artesanal…" at bounding box center [208, 252] width 199 height 31
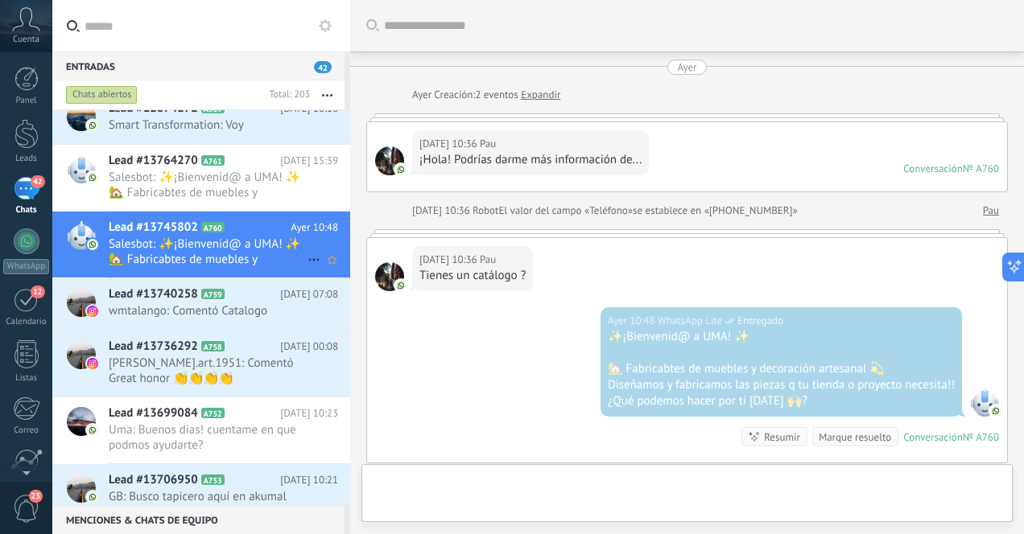
scroll to position [209, 0]
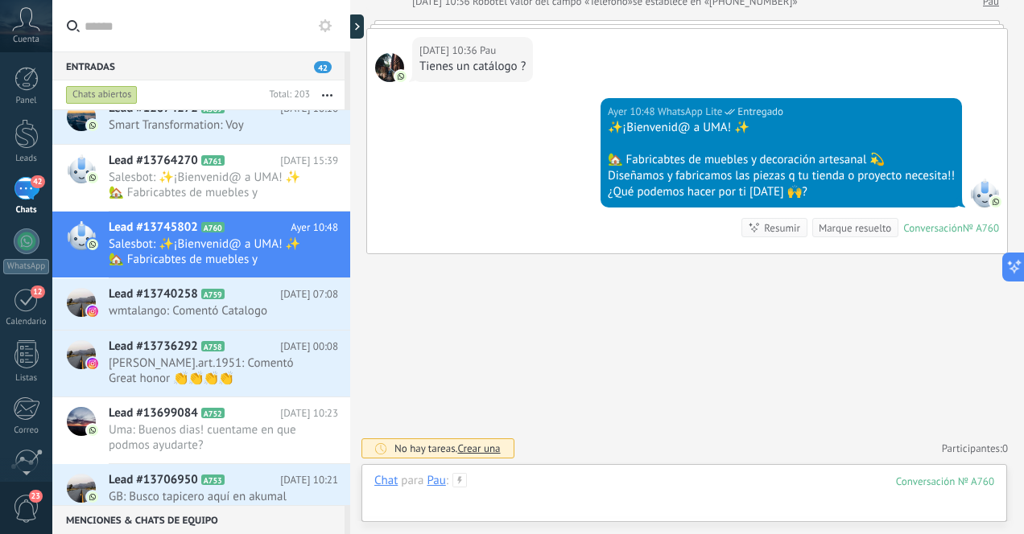
click at [592, 483] on div at bounding box center [684, 497] width 620 height 48
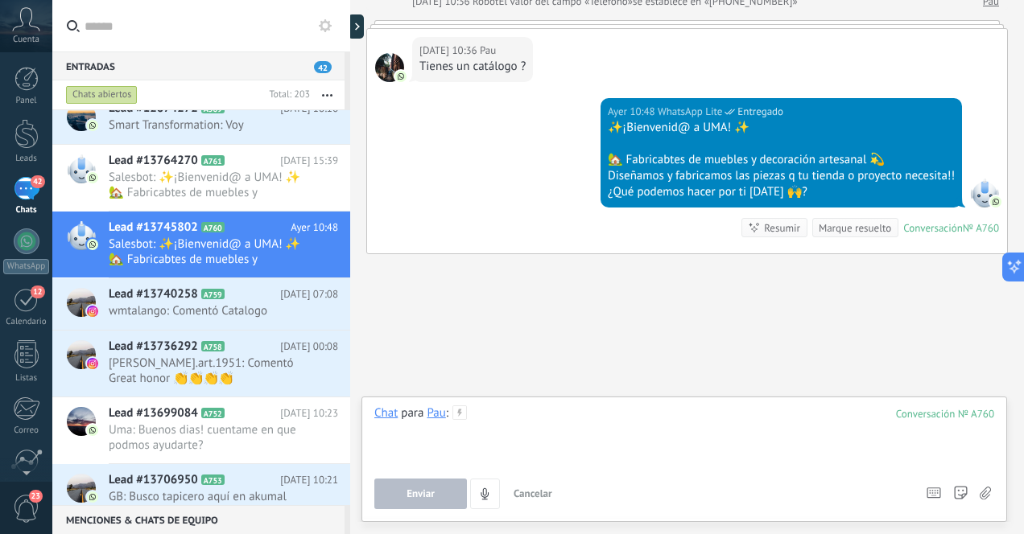
paste div
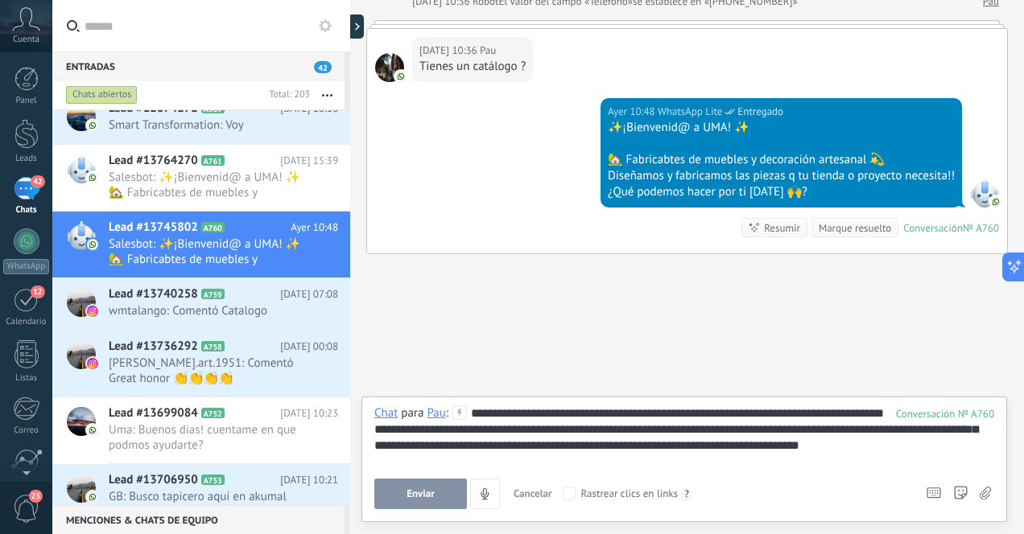
click at [424, 494] on span "Enviar" at bounding box center [420, 494] width 28 height 11
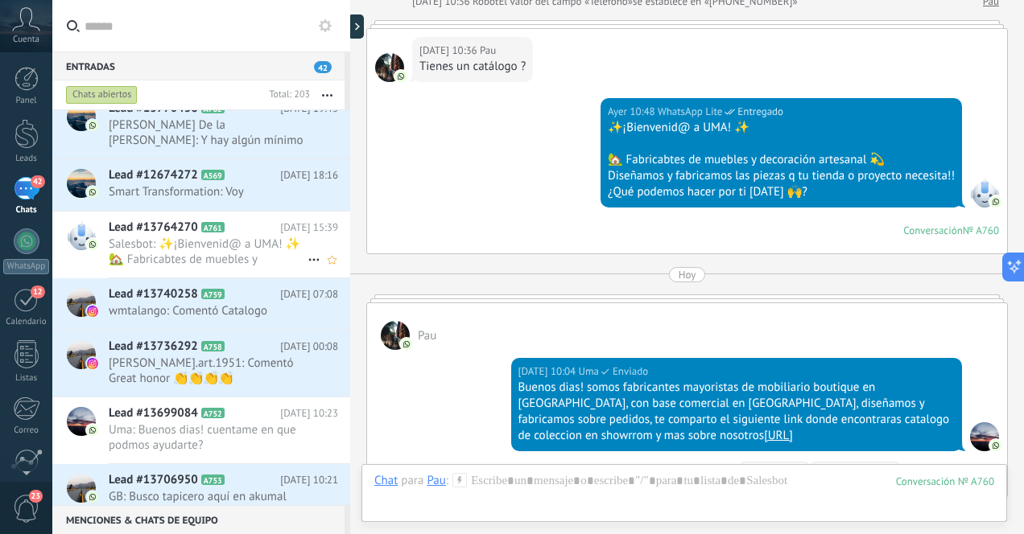
click at [245, 247] on span "Salesbot: ✨¡Bienvenid@ a UMA! ✨ 🏡 Fabricabtes de muebles y decoración artesanal…" at bounding box center [208, 252] width 199 height 31
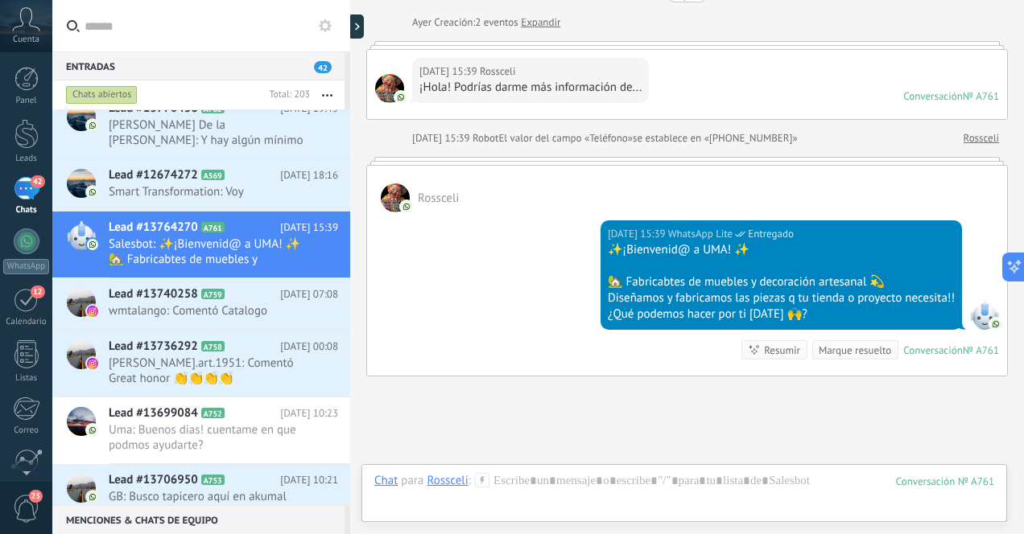
scroll to position [195, 0]
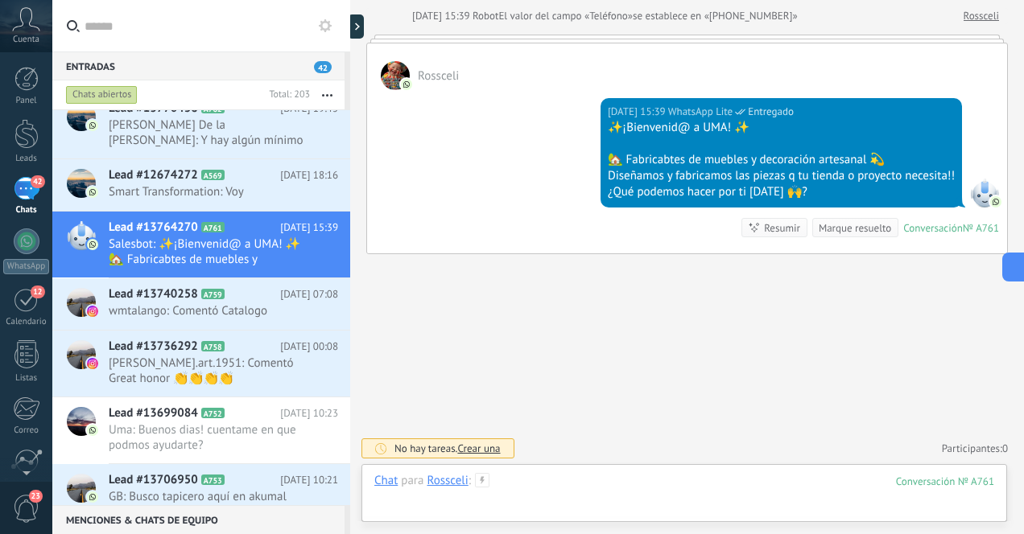
click at [618, 487] on div at bounding box center [684, 497] width 620 height 48
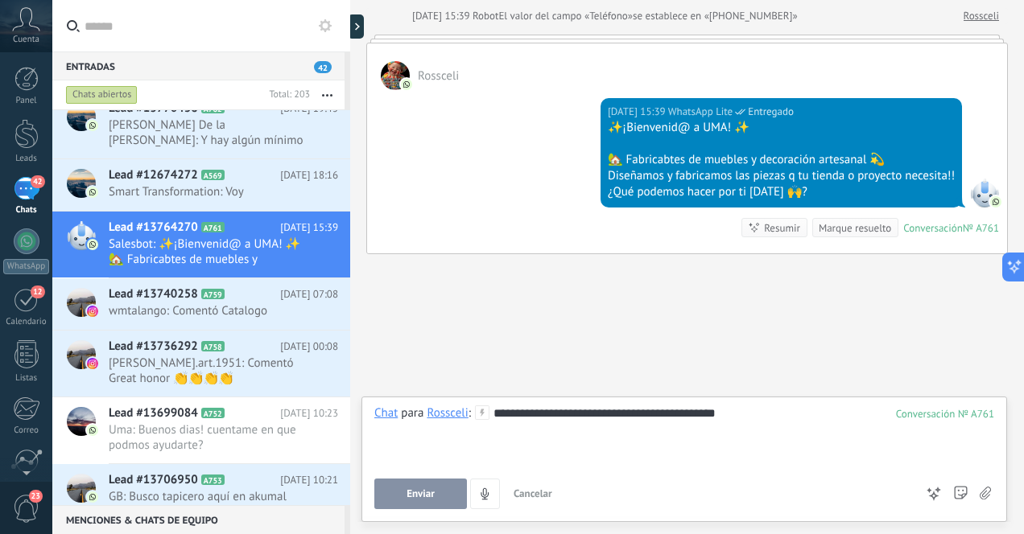
click at [417, 497] on span "Enviar" at bounding box center [420, 494] width 28 height 11
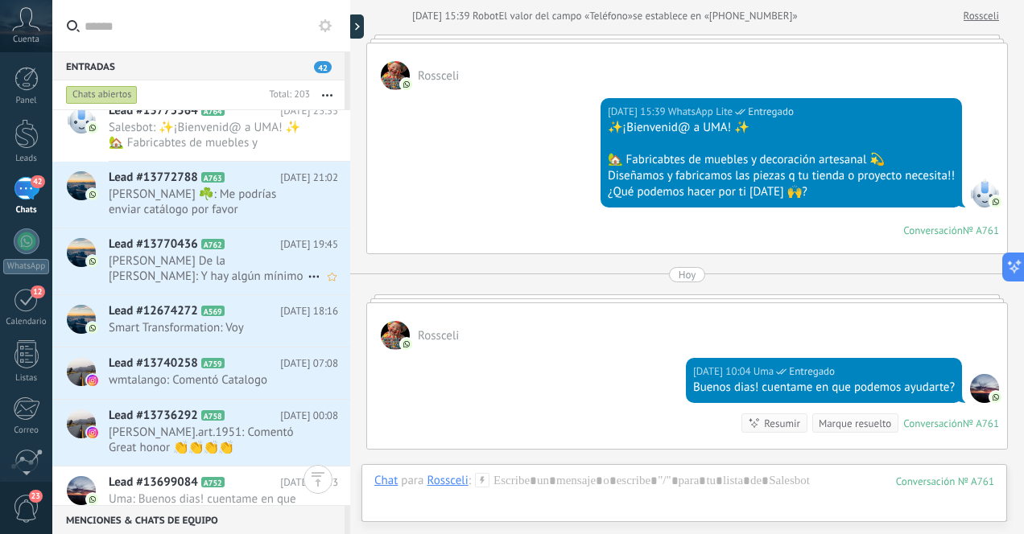
scroll to position [530, 0]
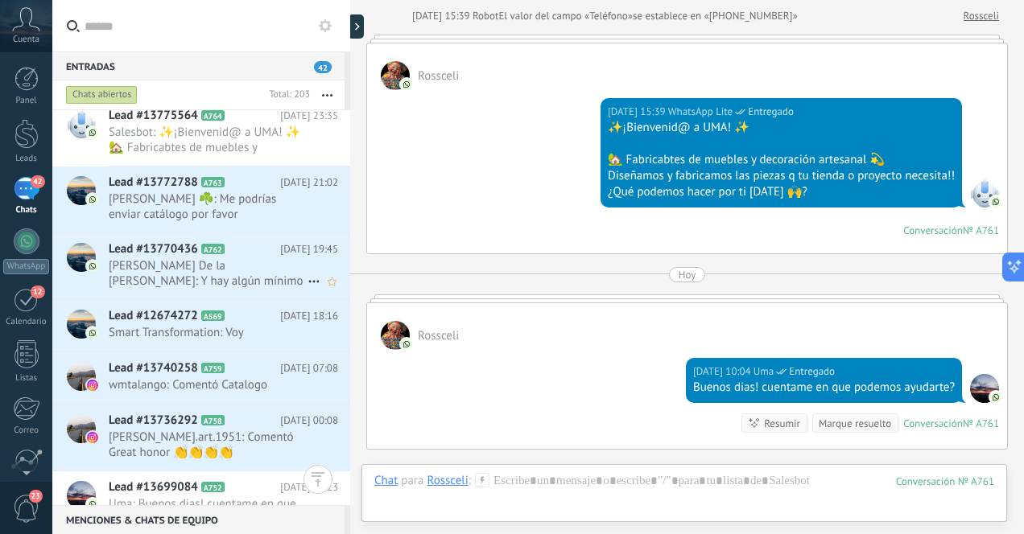
click at [206, 275] on span "Bruno De la rosa: Y hay algún mínimo de compra?" at bounding box center [208, 273] width 199 height 31
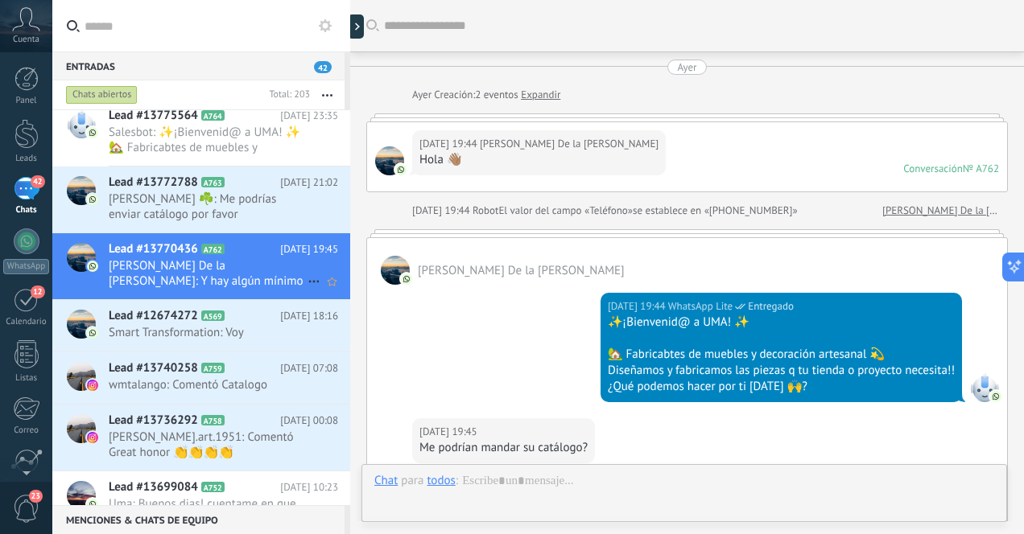
scroll to position [230, 0]
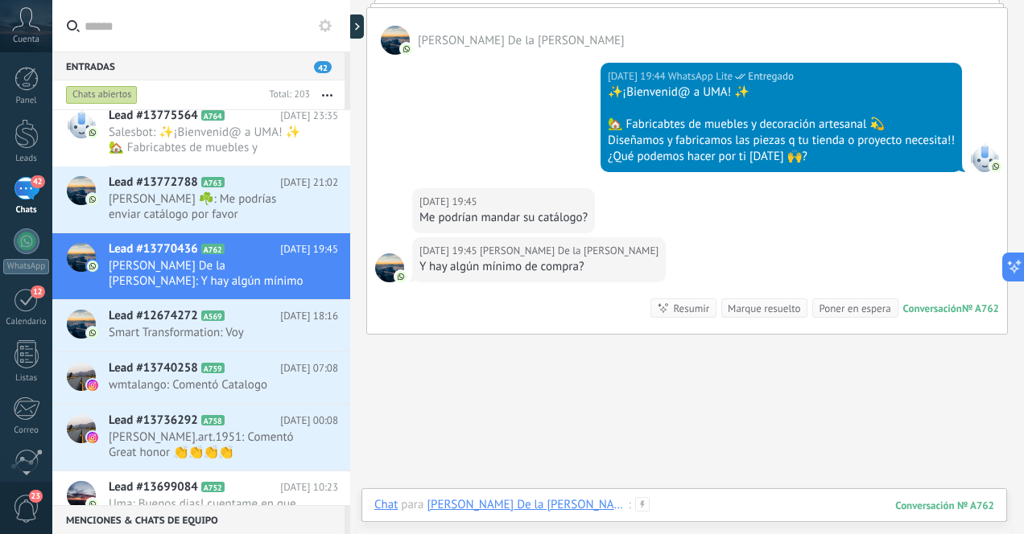
click at [648, 505] on div at bounding box center [684, 521] width 620 height 48
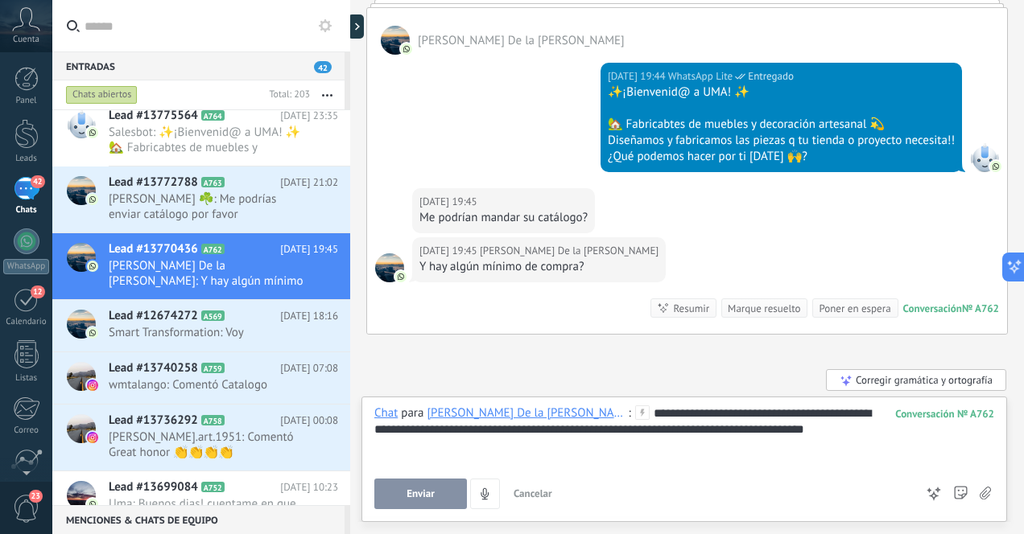
click at [415, 492] on span "Enviar" at bounding box center [420, 494] width 28 height 11
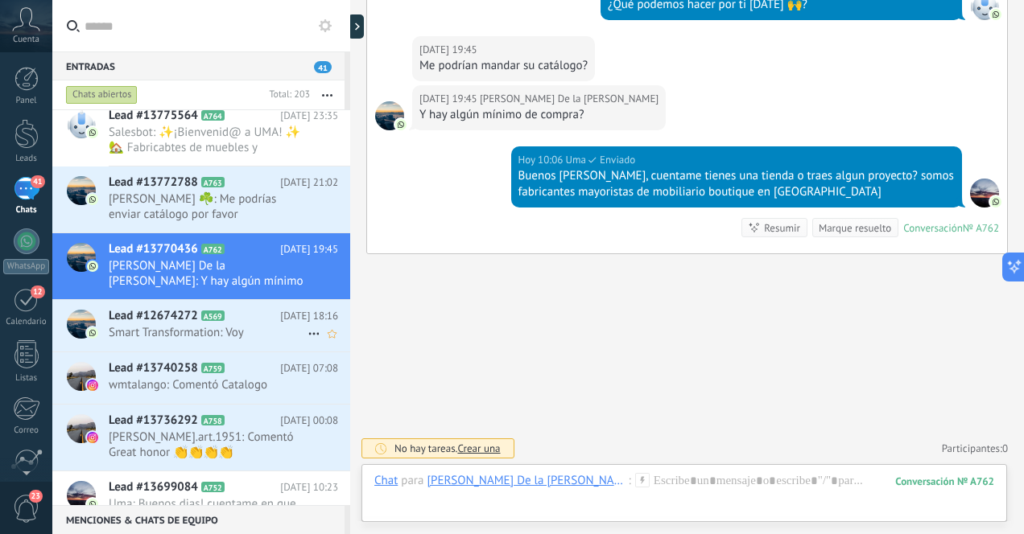
scroll to position [545, 0]
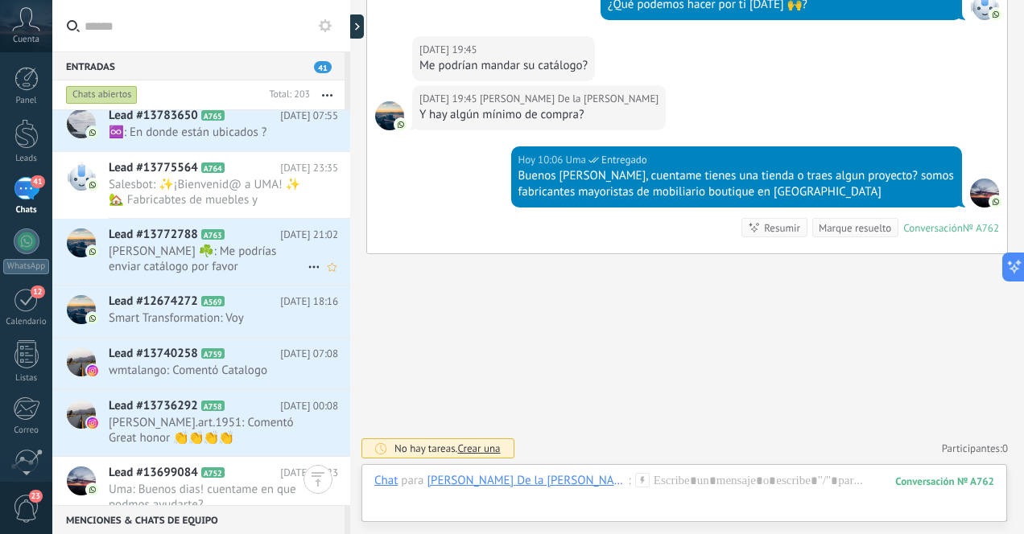
click at [233, 258] on span "Lixx Velasco ☘️: Me podrías enviar catálogo por favor" at bounding box center [208, 259] width 199 height 31
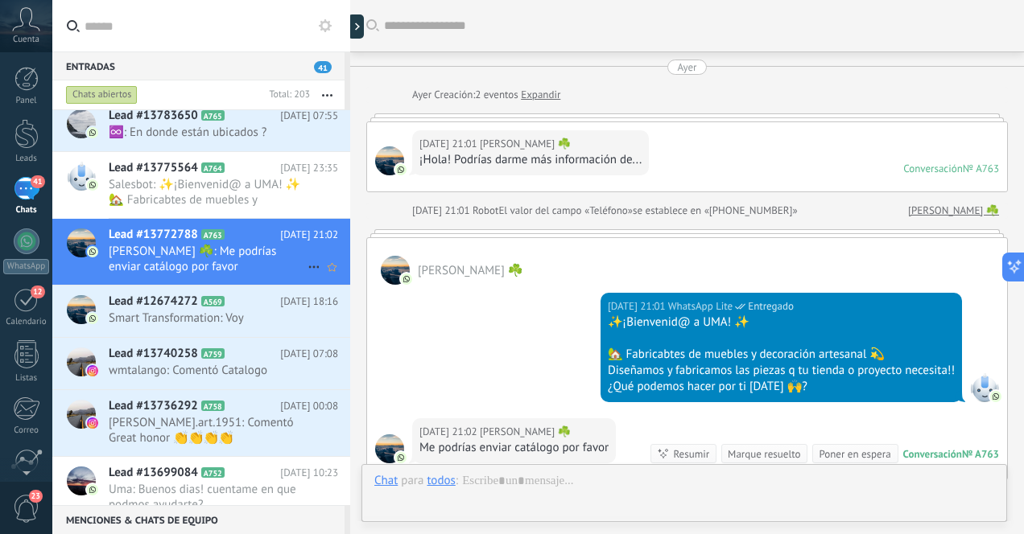
scroll to position [226, 0]
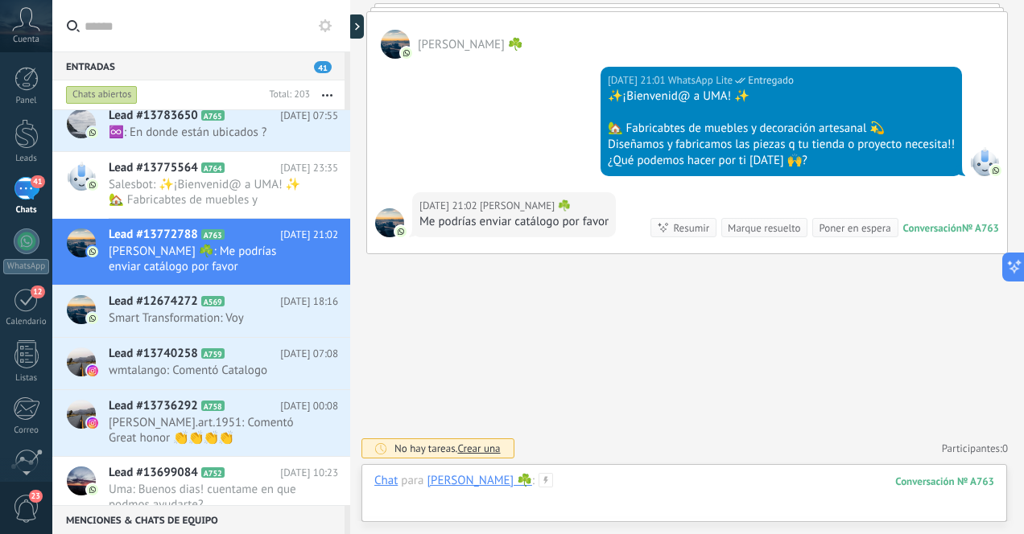
click at [695, 488] on div at bounding box center [684, 497] width 620 height 48
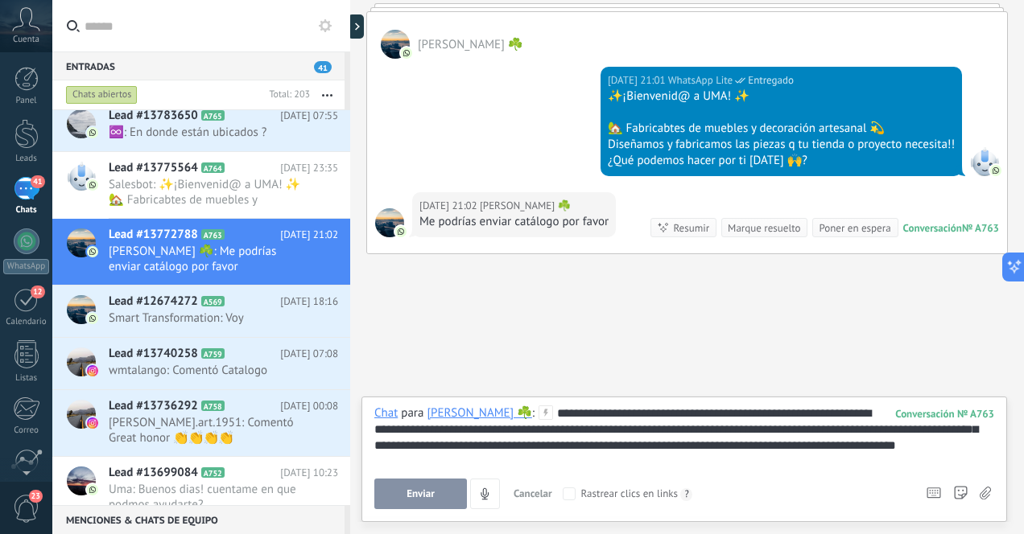
click at [427, 493] on span "Enviar" at bounding box center [420, 494] width 28 height 11
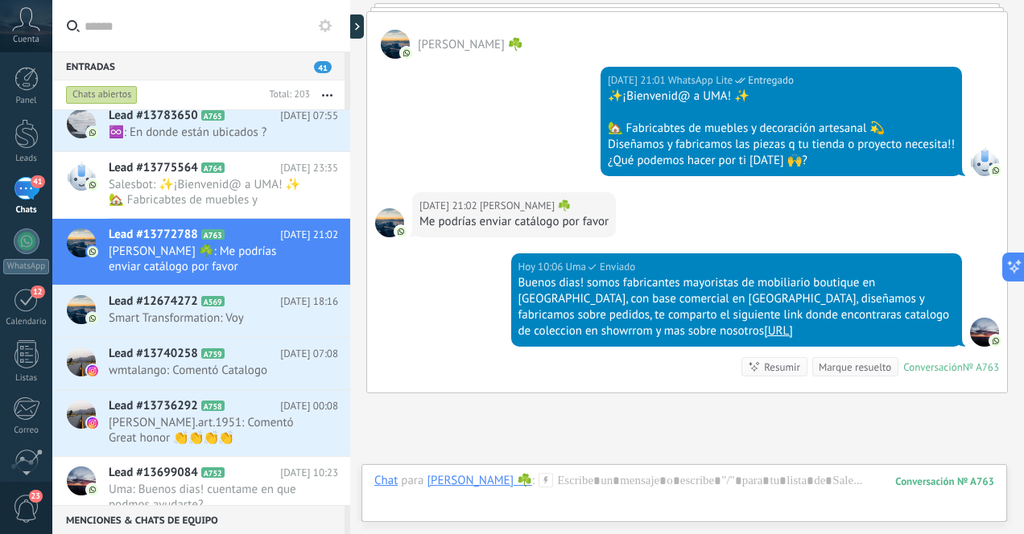
scroll to position [365, 0]
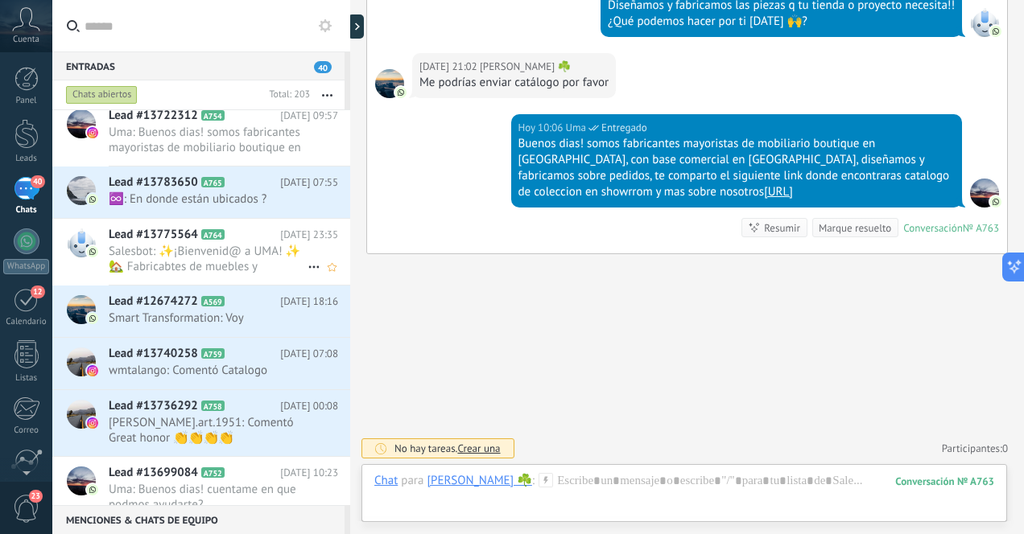
click at [247, 263] on span "Salesbot: ✨¡Bienvenid@ a UMA! ✨ 🏡 Fabricabtes de muebles y decoración artesanal…" at bounding box center [208, 259] width 199 height 31
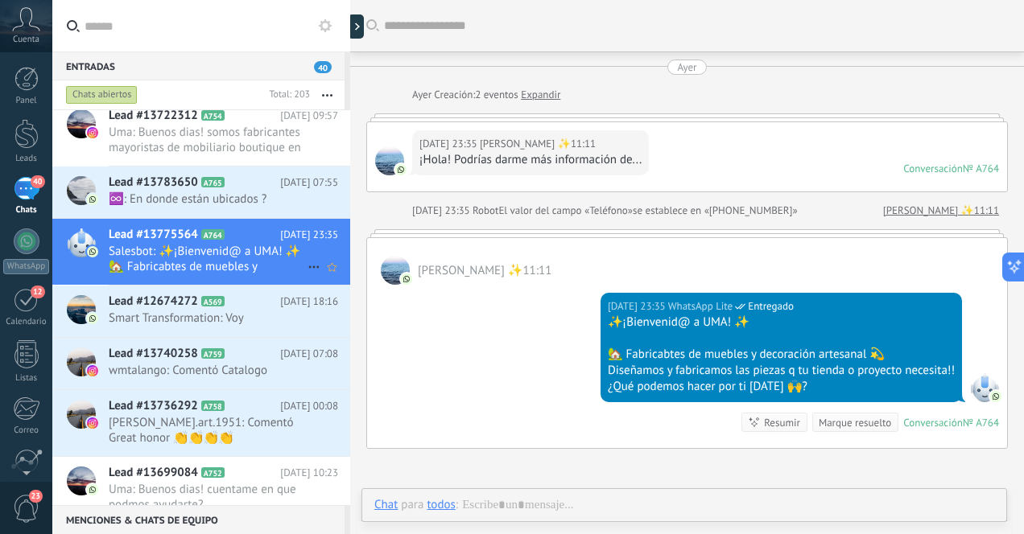
scroll to position [72, 0]
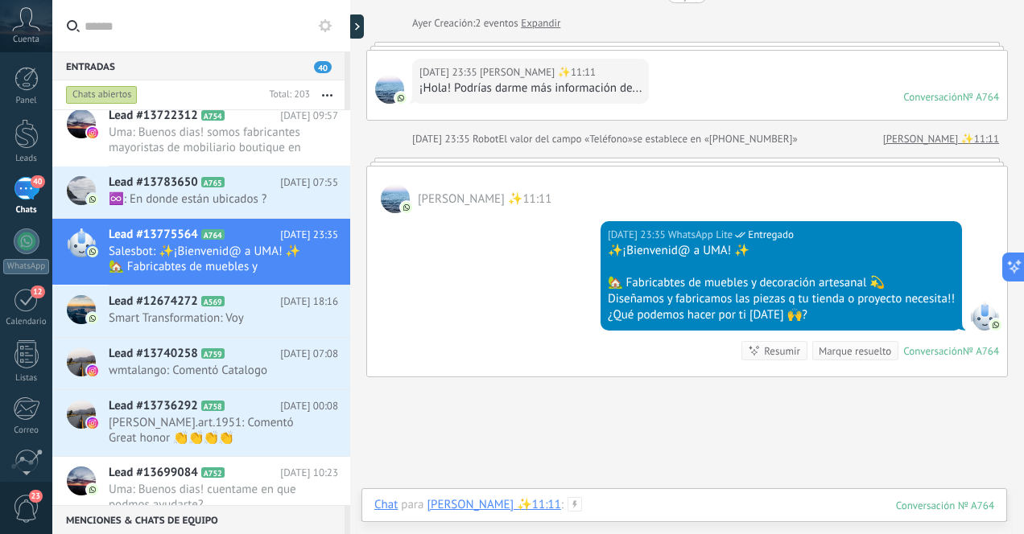
click at [626, 505] on div at bounding box center [684, 521] width 620 height 48
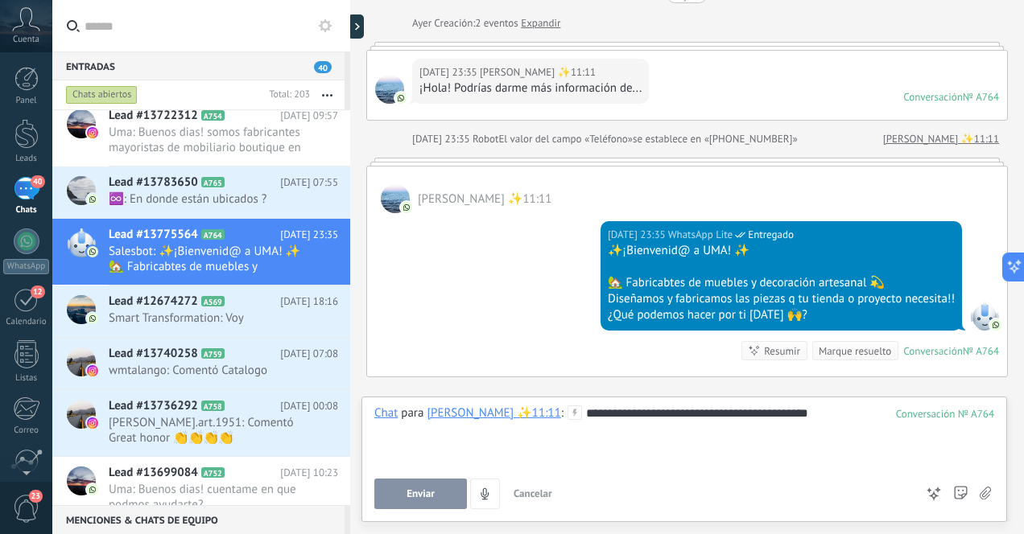
click at [436, 493] on button "Enviar" at bounding box center [420, 494] width 93 height 31
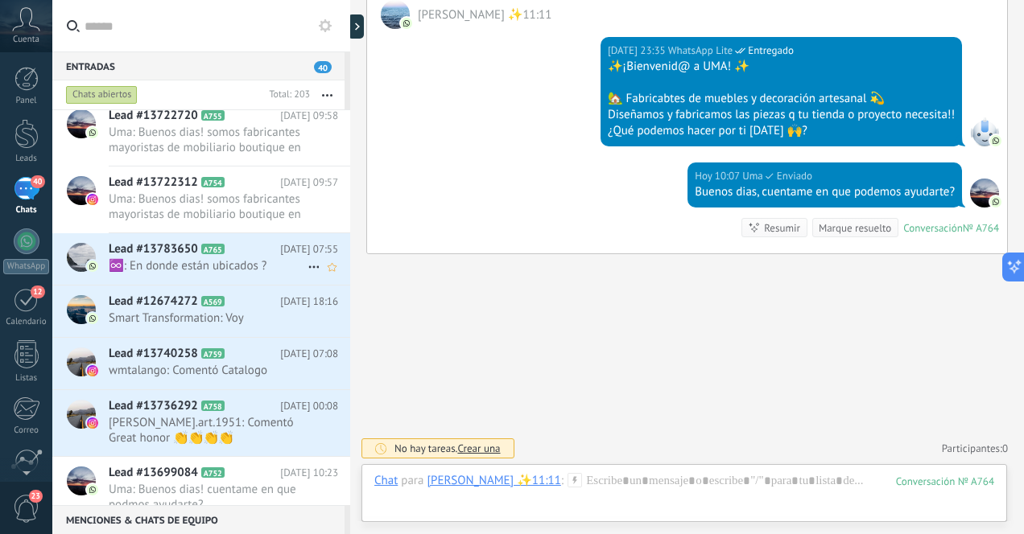
click at [246, 268] on span "♾️: En donde están ubicados ?" at bounding box center [208, 265] width 199 height 15
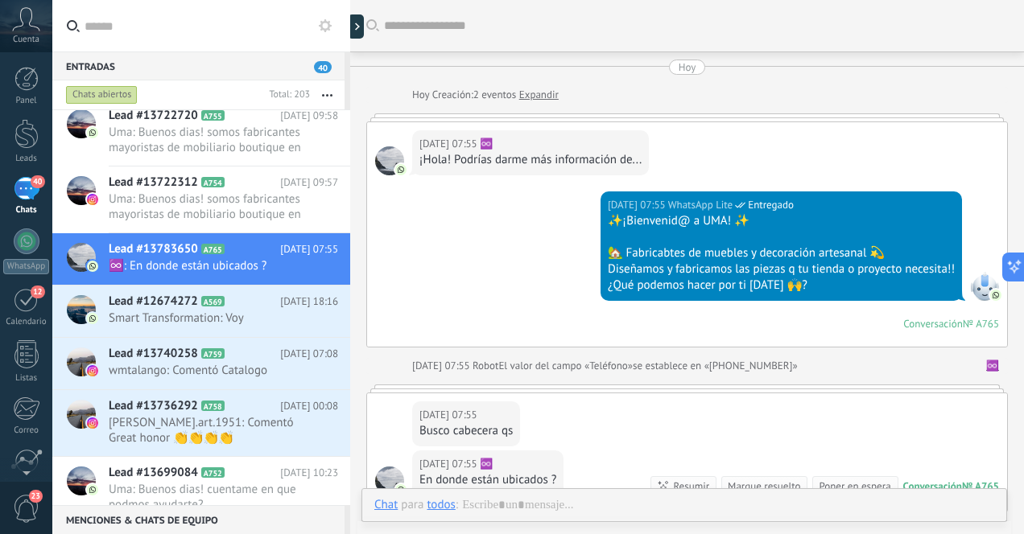
scroll to position [213, 0]
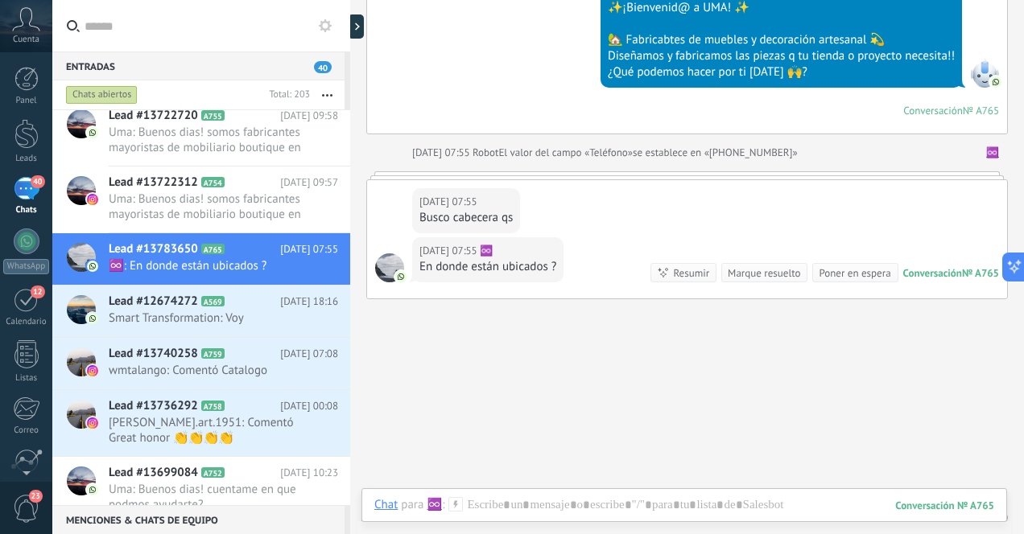
click at [23, 192] on div "40" at bounding box center [27, 188] width 26 height 23
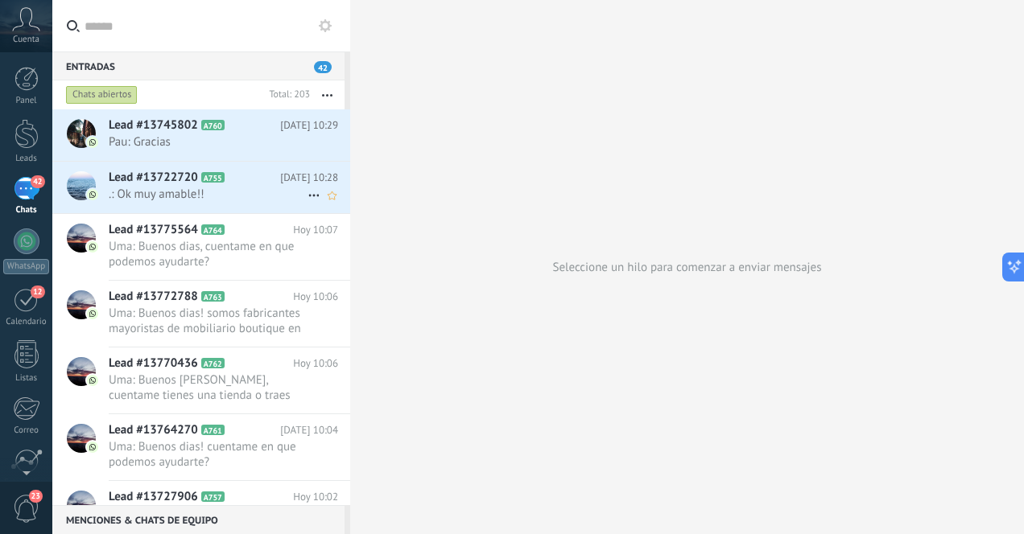
click at [236, 193] on span ".: Ok muy amable!!" at bounding box center [208, 194] width 199 height 15
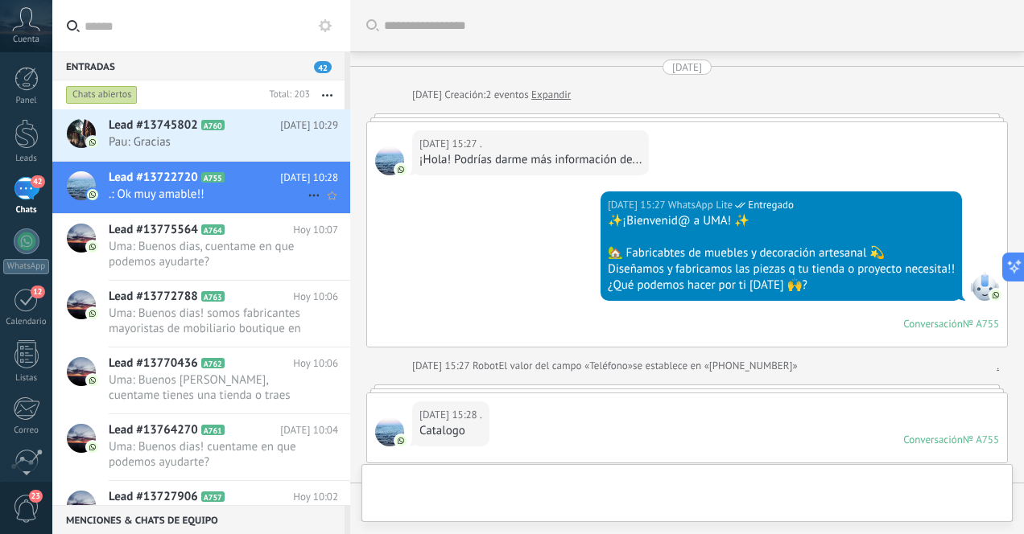
scroll to position [485, 0]
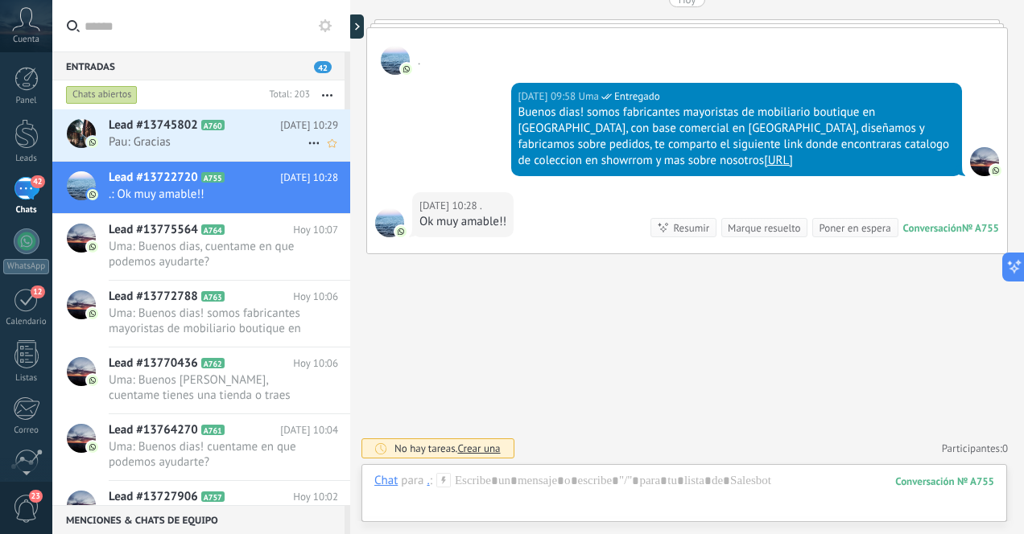
click at [240, 146] on span "Pau: Gracias" at bounding box center [208, 141] width 199 height 15
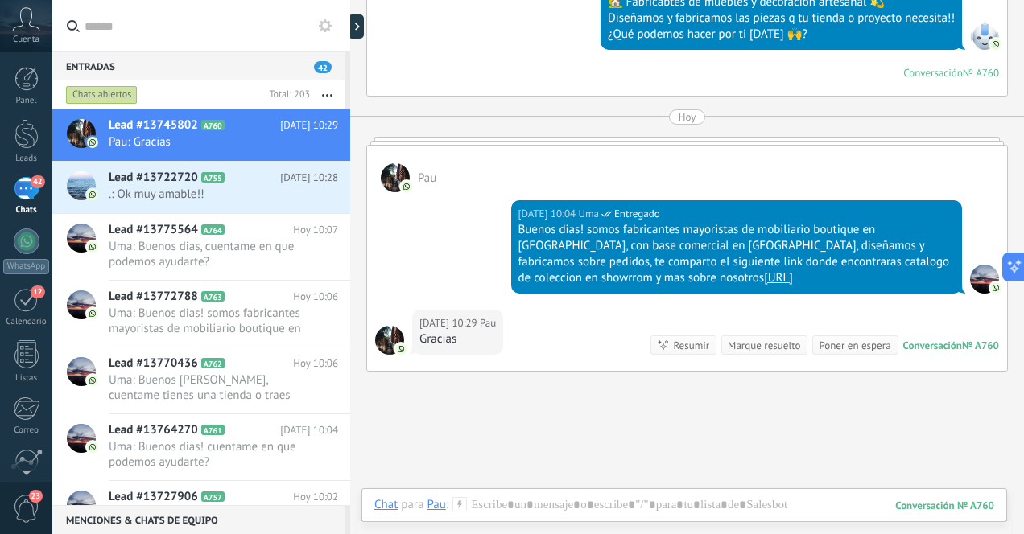
scroll to position [376, 0]
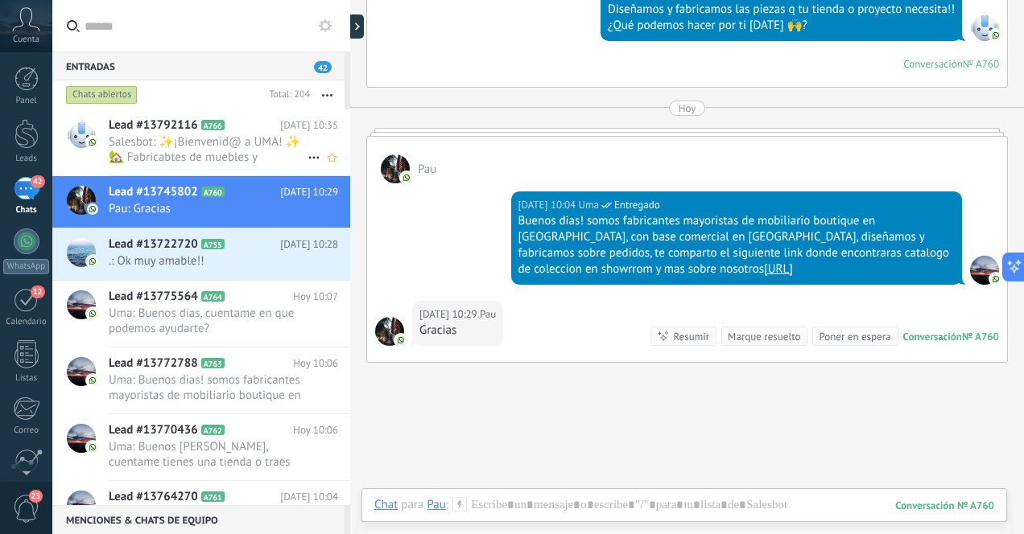
click at [235, 155] on span "Salesbot: ✨¡Bienvenid@ a UMA! ✨ 🏡 Fabricabtes de muebles y decoración artesanal…" at bounding box center [208, 149] width 199 height 31
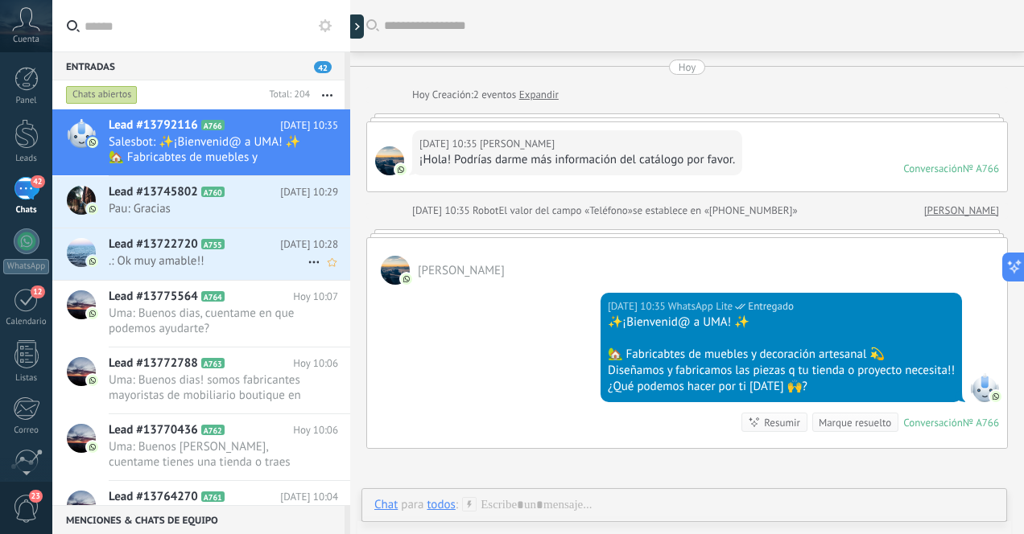
scroll to position [72, 0]
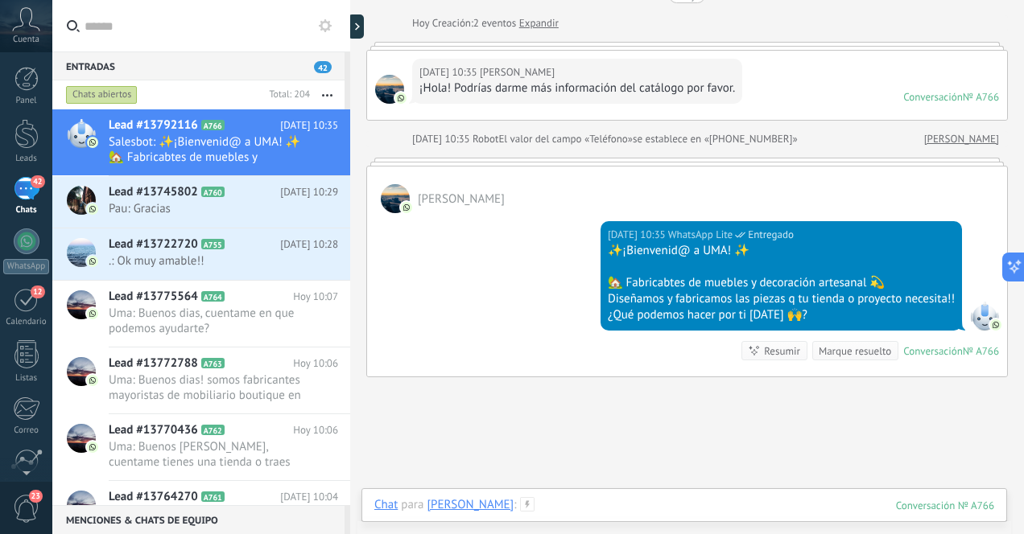
click at [555, 512] on div at bounding box center [684, 521] width 620 height 48
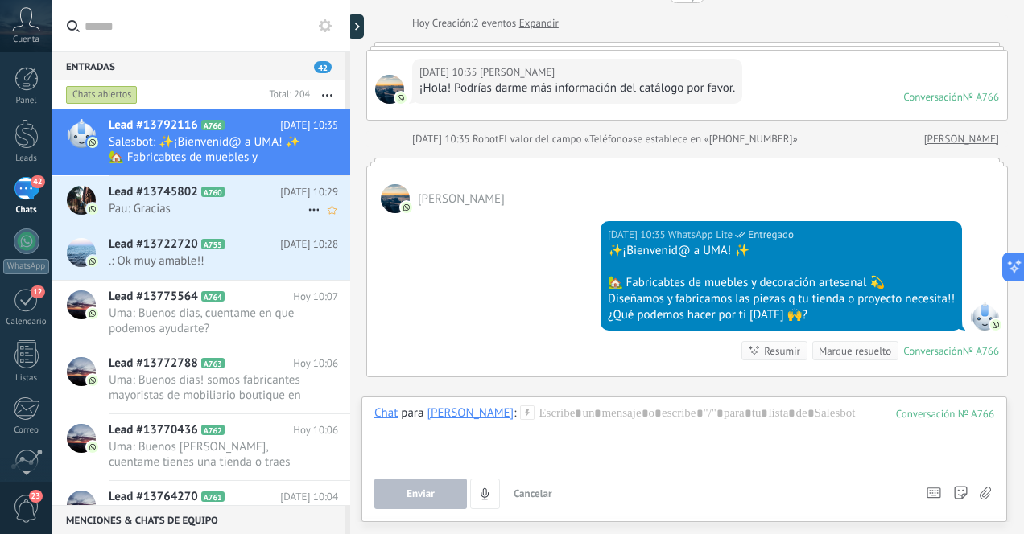
click at [235, 214] on span "Pau: Gracias" at bounding box center [208, 208] width 199 height 15
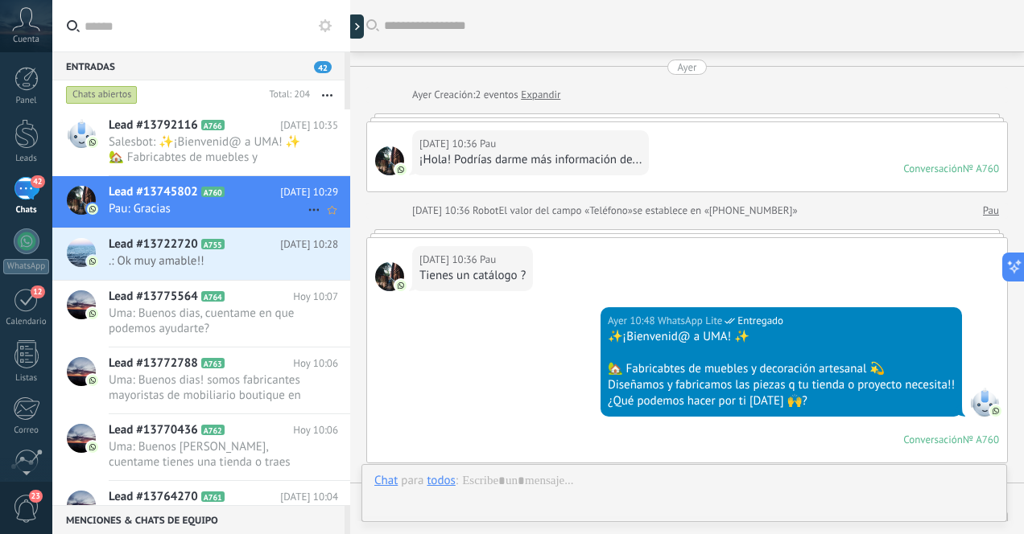
scroll to position [485, 0]
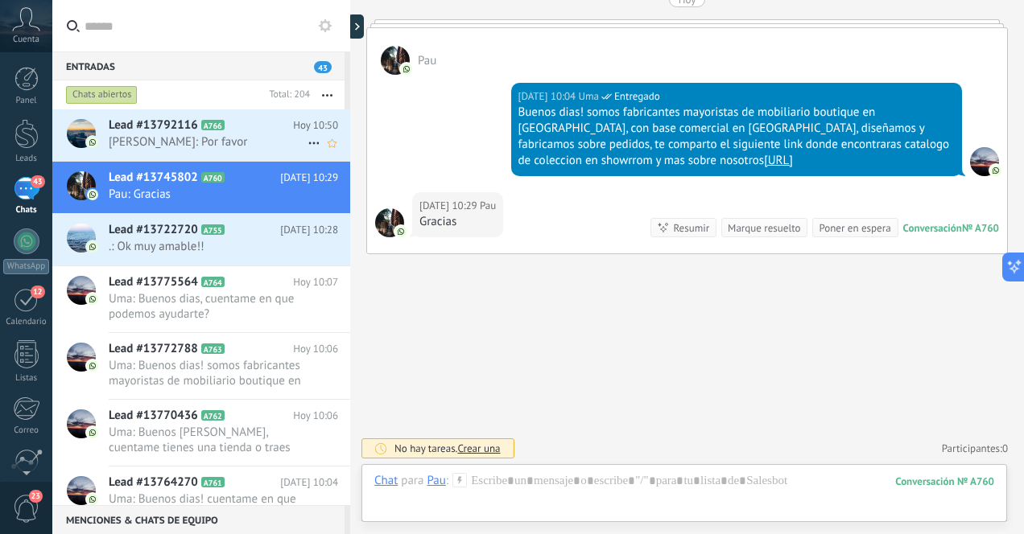
click at [233, 142] on span "Parker: Por favor" at bounding box center [208, 141] width 199 height 15
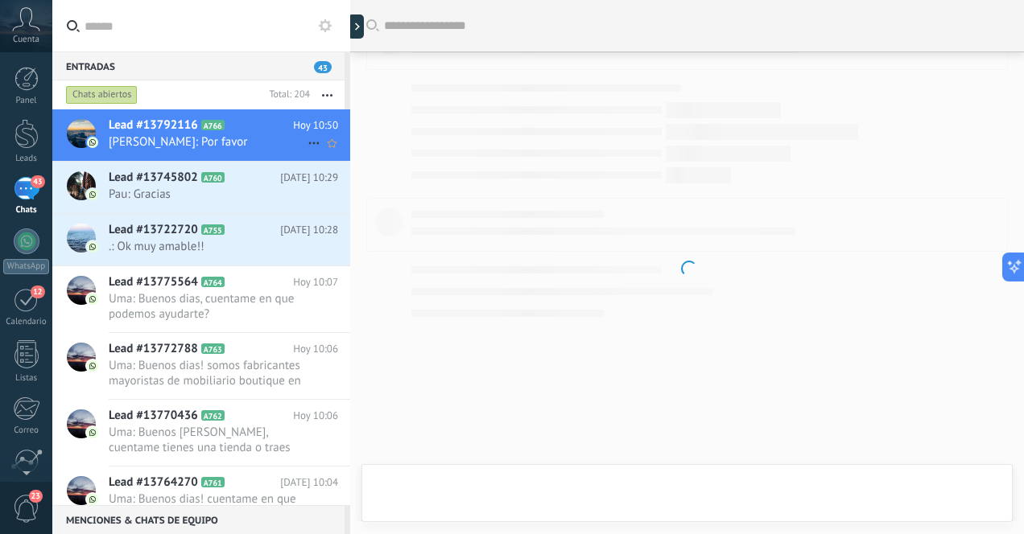
scroll to position [246, 0]
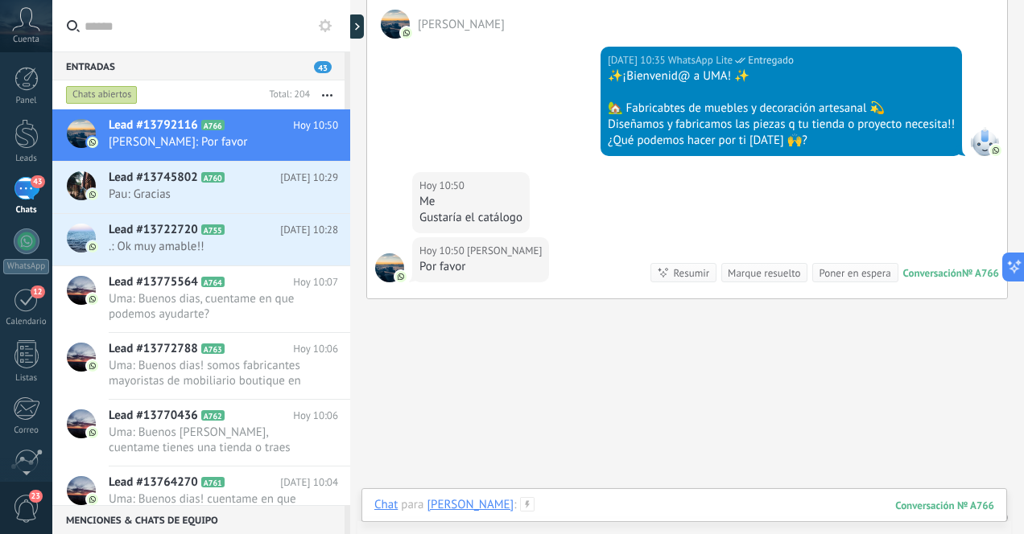
click at [592, 505] on div at bounding box center [684, 521] width 620 height 48
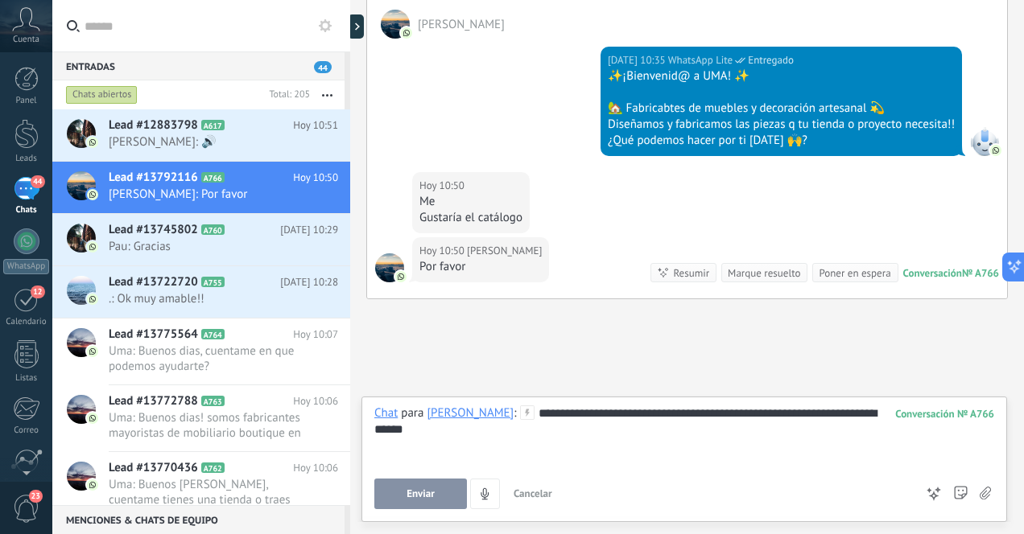
click at [418, 493] on span "Enviar" at bounding box center [420, 494] width 28 height 11
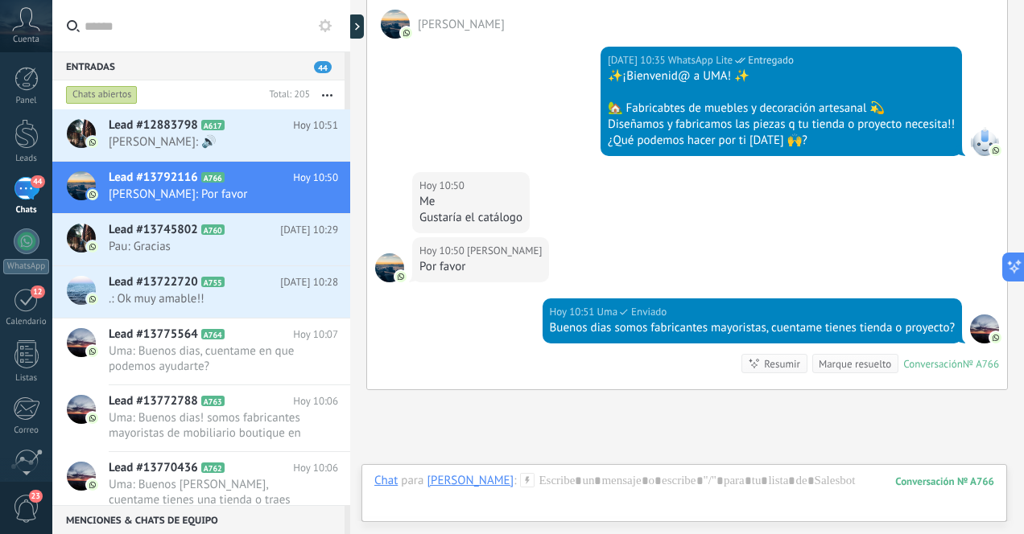
scroll to position [382, 0]
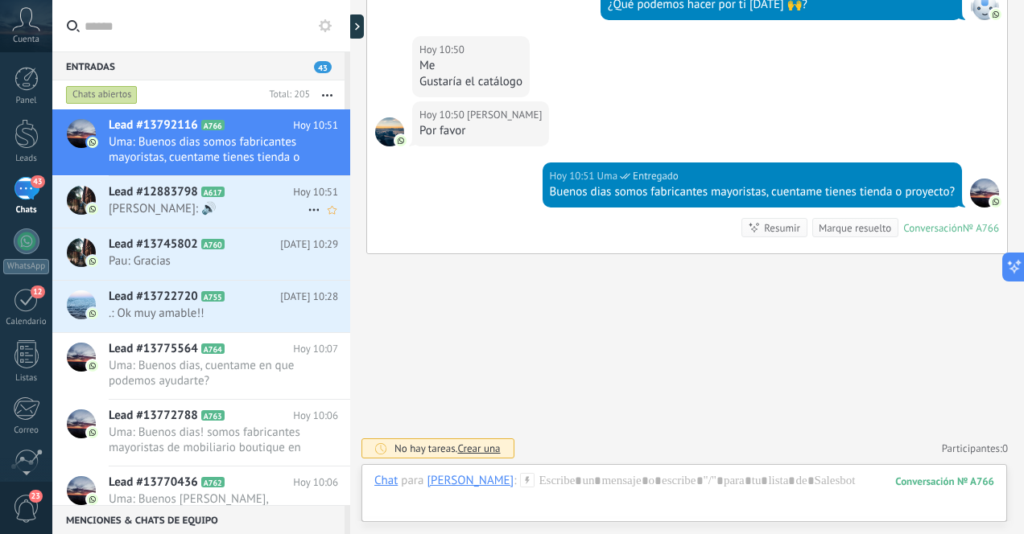
click at [251, 206] on span "[PERSON_NAME]: 🔊" at bounding box center [208, 208] width 199 height 15
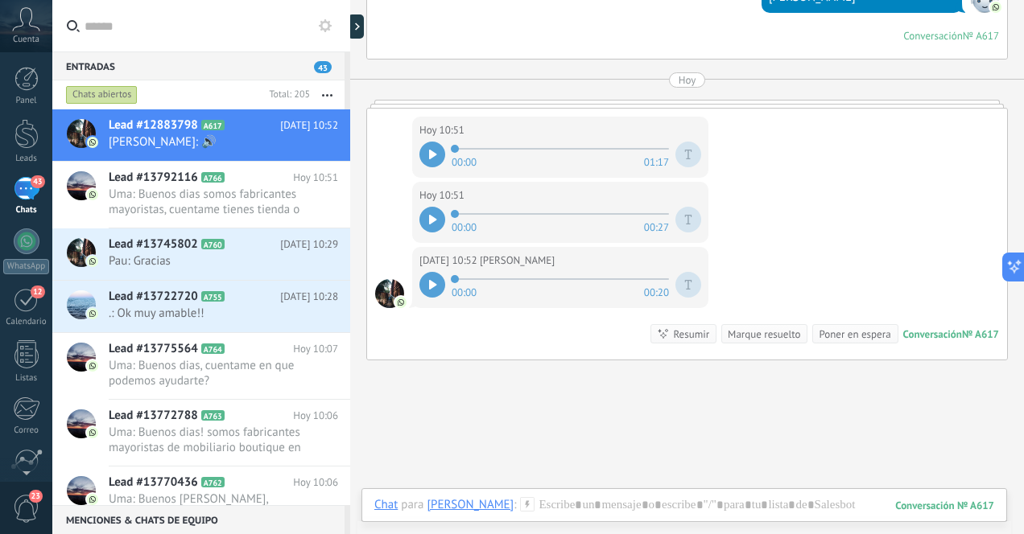
scroll to position [1805, 0]
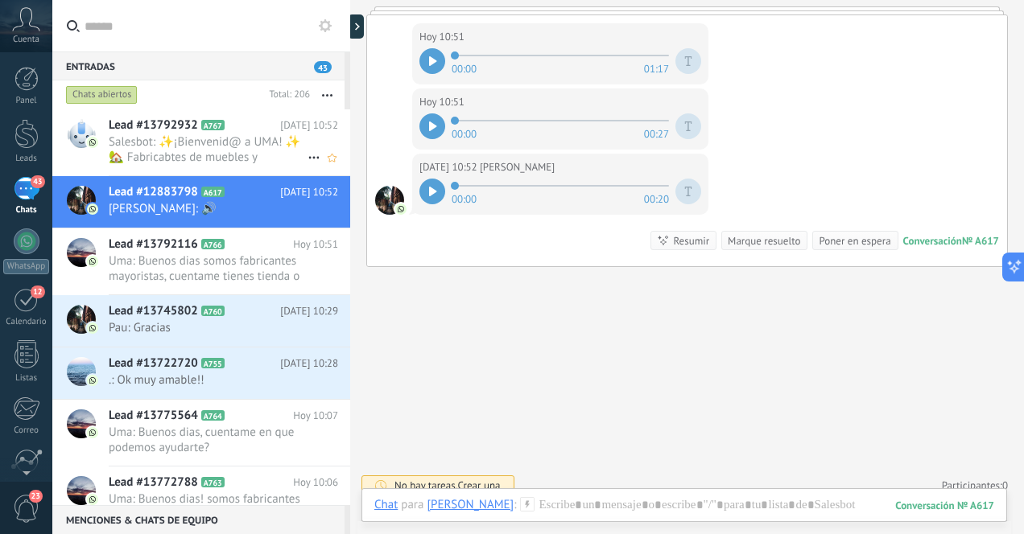
click at [196, 158] on span "Salesbot: ✨¡Bienvenid@ a UMA! ✨ 🏡 Fabricabtes de muebles y decoración artesanal…" at bounding box center [208, 149] width 199 height 31
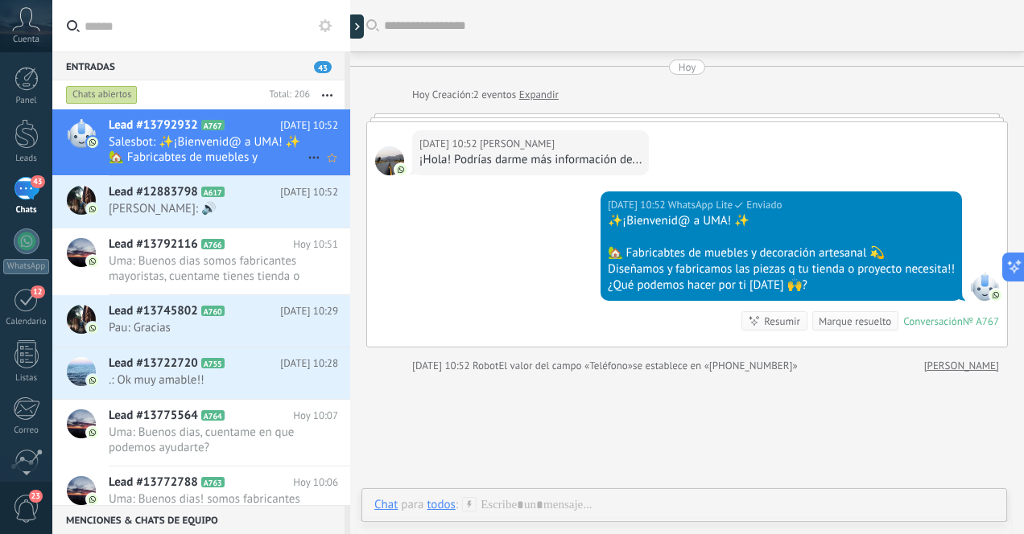
scroll to position [2, 0]
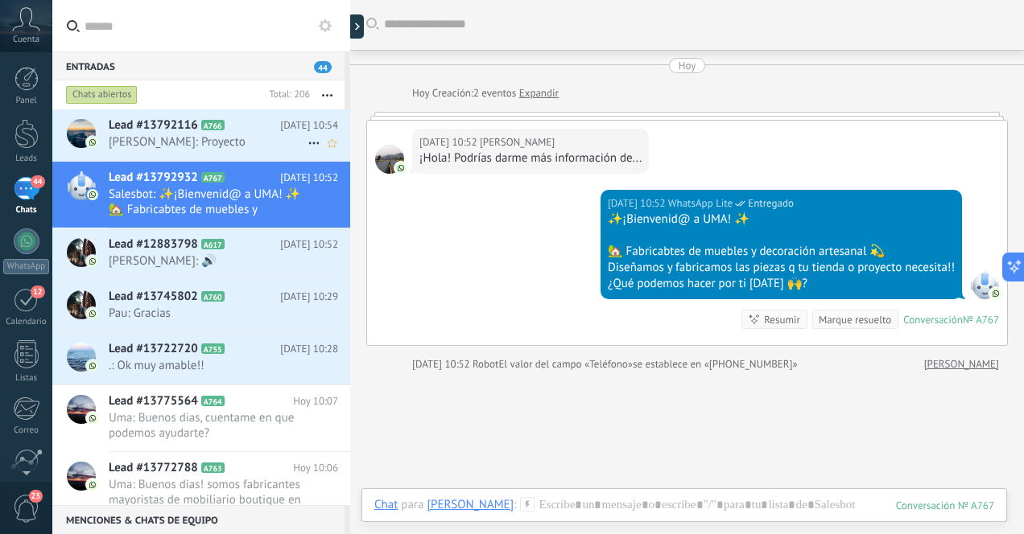
click at [206, 147] on span "Parker: Proyecto" at bounding box center [208, 141] width 199 height 15
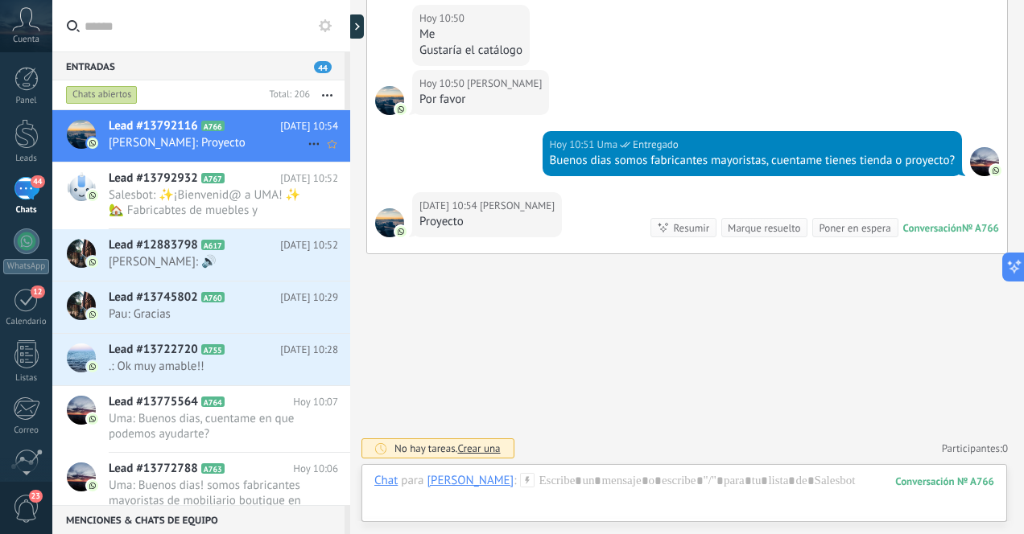
scroll to position [400, 0]
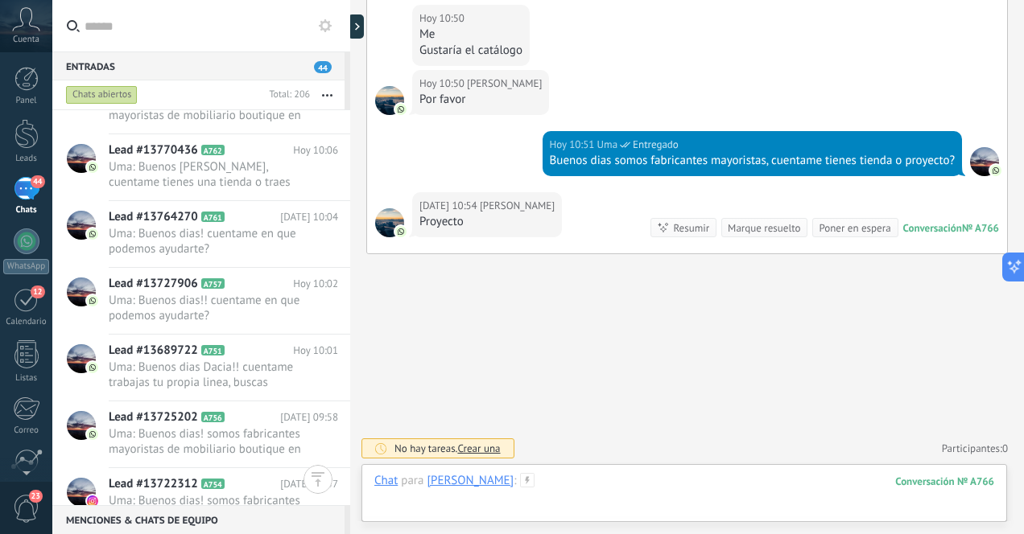
click at [650, 487] on div at bounding box center [684, 497] width 620 height 48
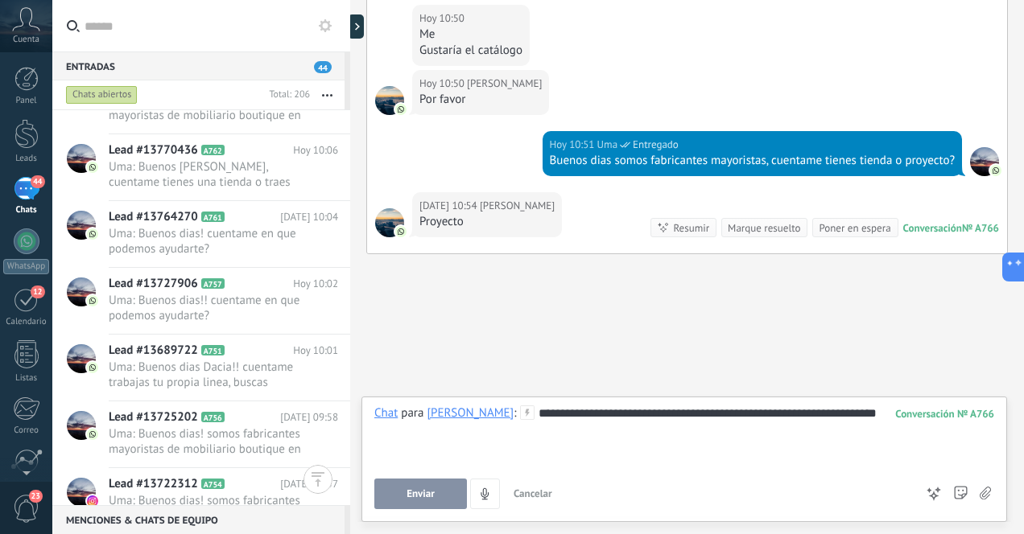
click at [419, 495] on span "Enviar" at bounding box center [420, 494] width 28 height 11
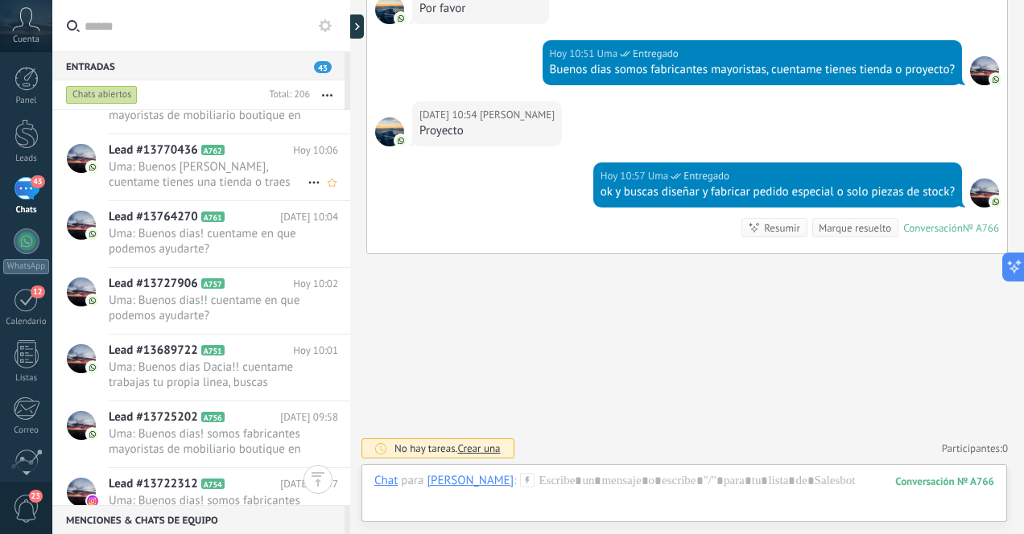
scroll to position [0, 0]
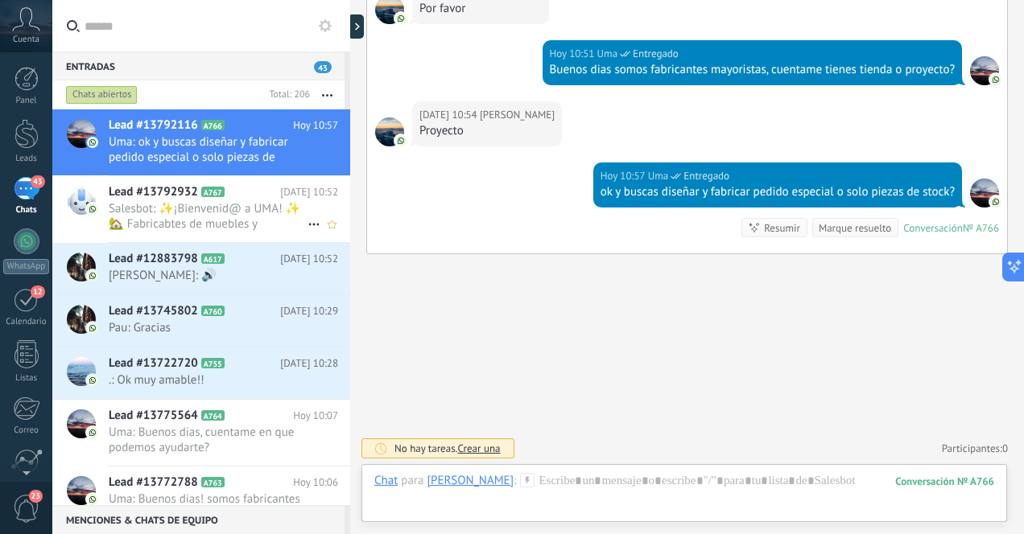
click at [256, 217] on span "Salesbot: ✨¡Bienvenid@ a UMA! ✨ 🏡 Fabricabtes de muebles y decoración artesanal…" at bounding box center [208, 216] width 199 height 31
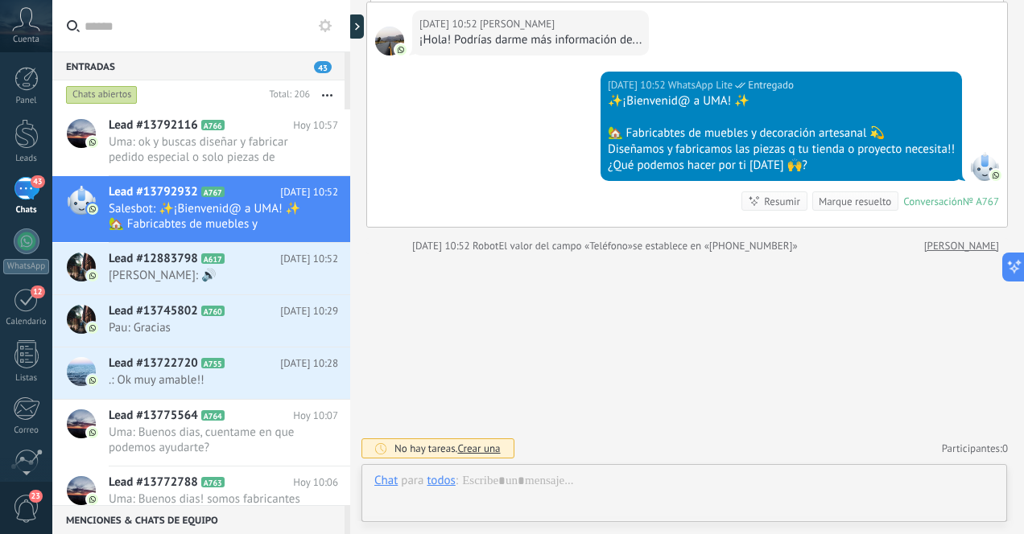
scroll to position [109, 0]
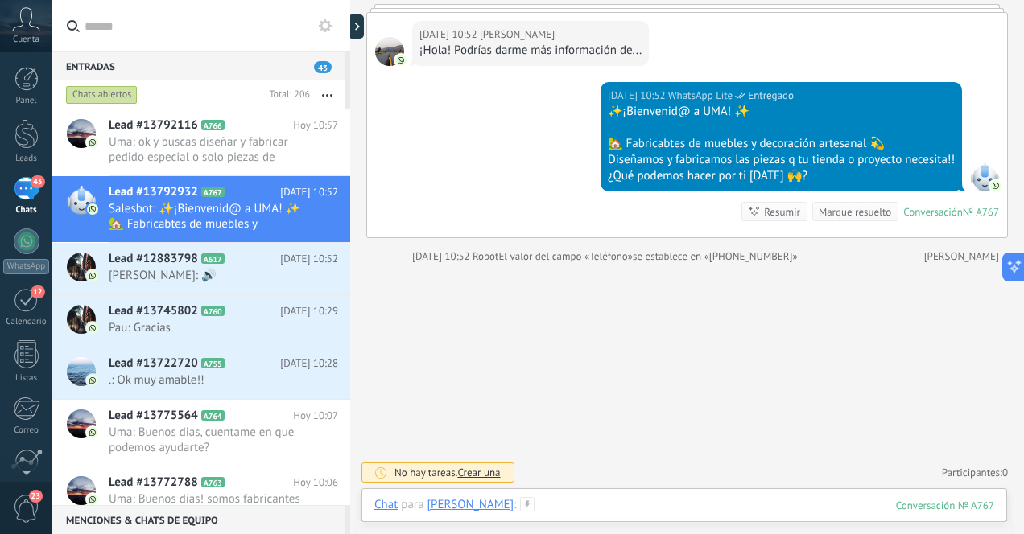
click at [715, 507] on div at bounding box center [684, 521] width 620 height 48
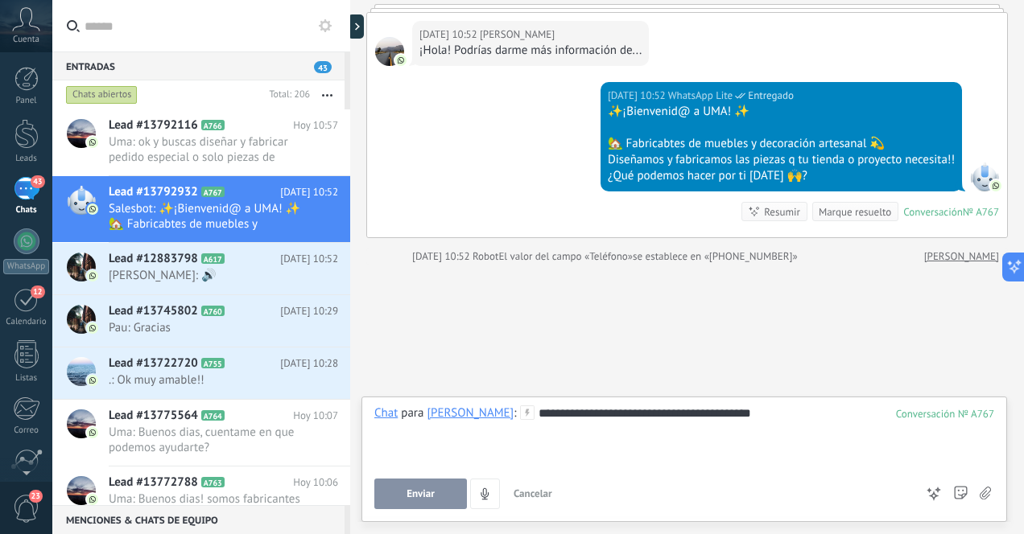
click at [427, 490] on span "Enviar" at bounding box center [420, 494] width 28 height 11
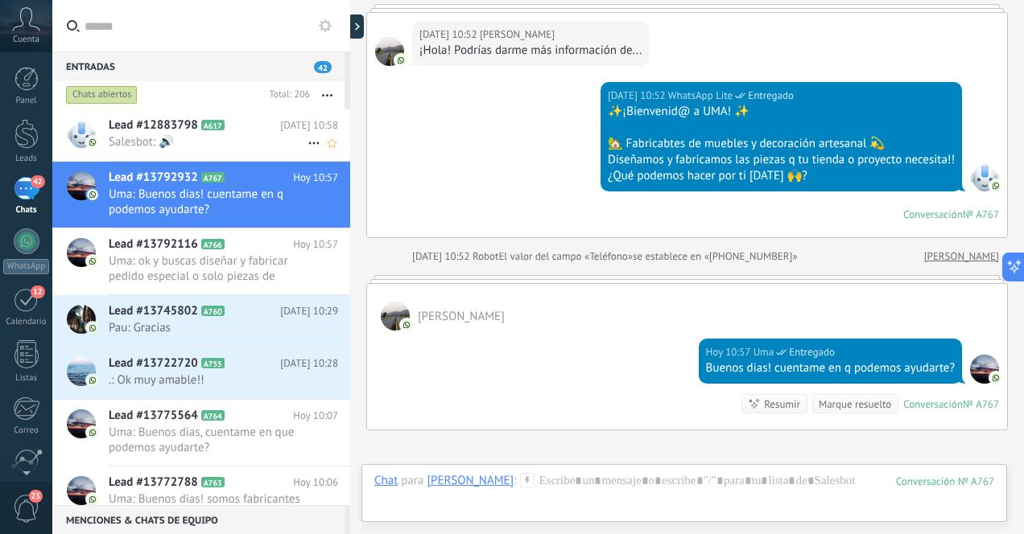
click at [180, 142] on span "Salesbot: 🔊" at bounding box center [208, 141] width 199 height 15
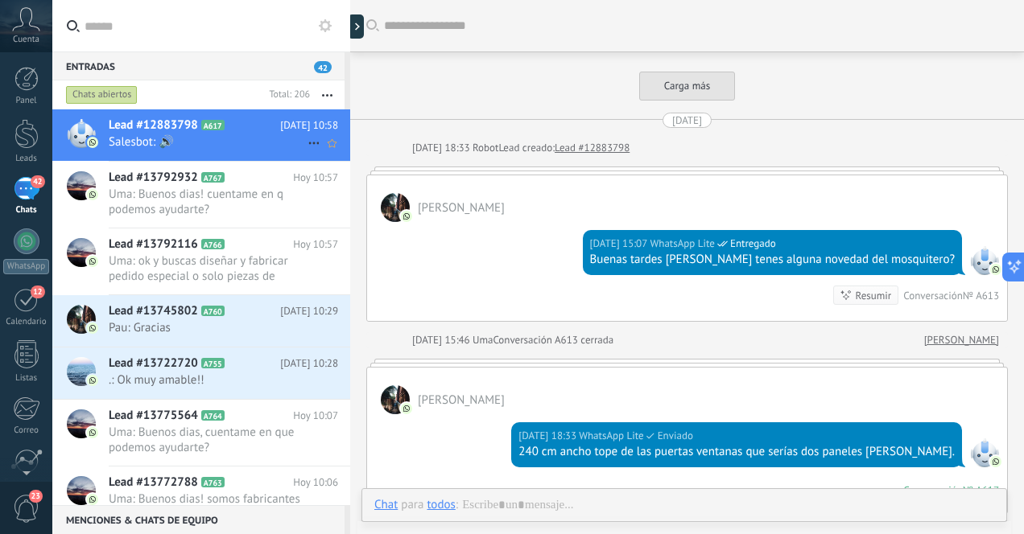
scroll to position [1821, 0]
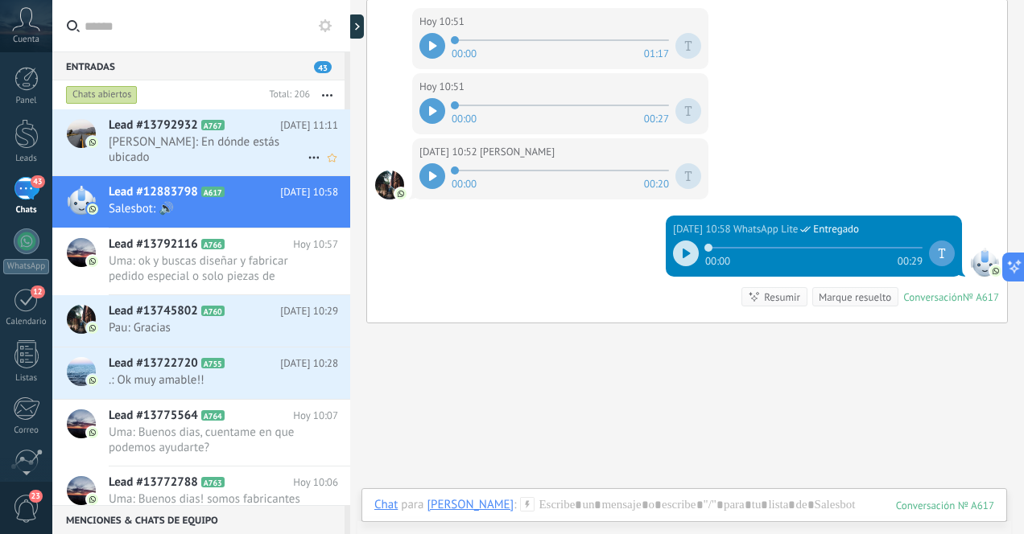
click at [239, 148] on span "Laura Martinez Rangel: En dónde estás ubicado" at bounding box center [208, 149] width 199 height 31
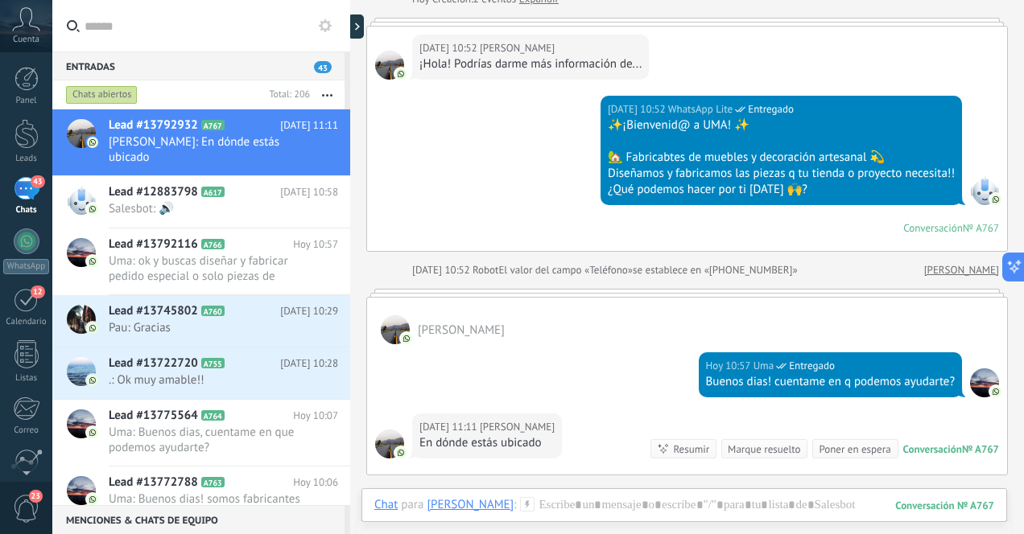
scroll to position [317, 0]
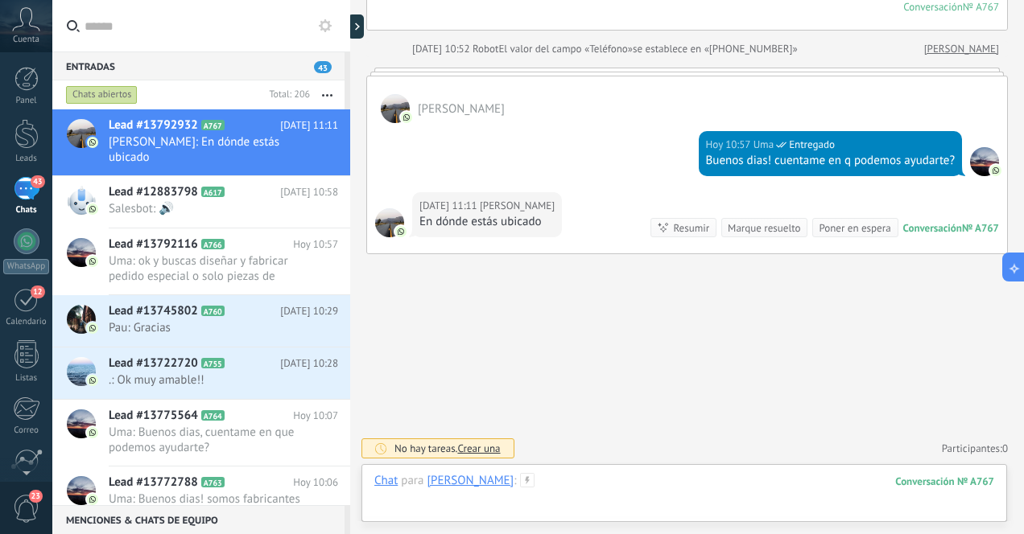
click at [609, 487] on div at bounding box center [684, 497] width 620 height 48
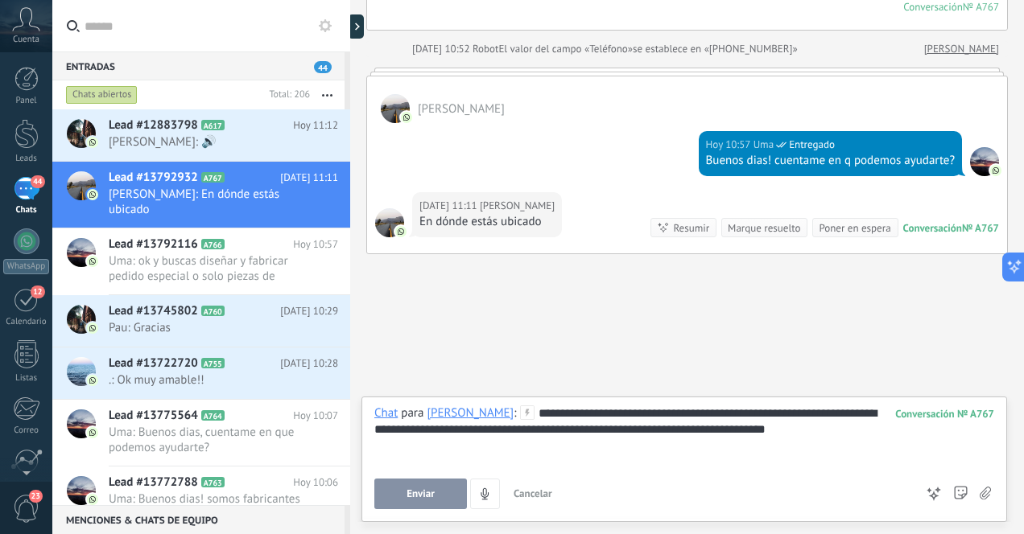
click at [419, 494] on span "Enviar" at bounding box center [420, 494] width 28 height 11
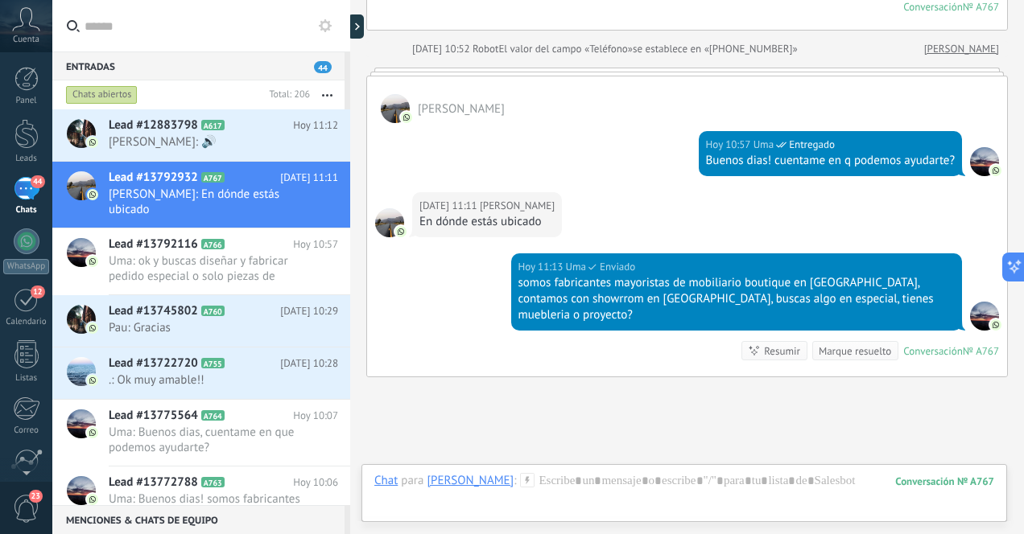
scroll to position [424, 0]
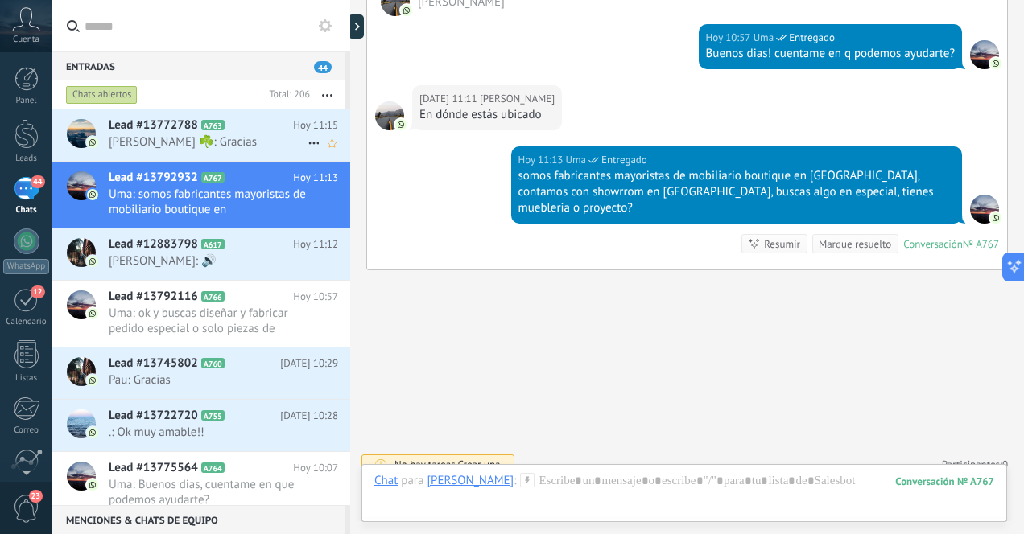
click at [227, 141] on span "[PERSON_NAME] ☘️: Gracias" at bounding box center [208, 141] width 199 height 15
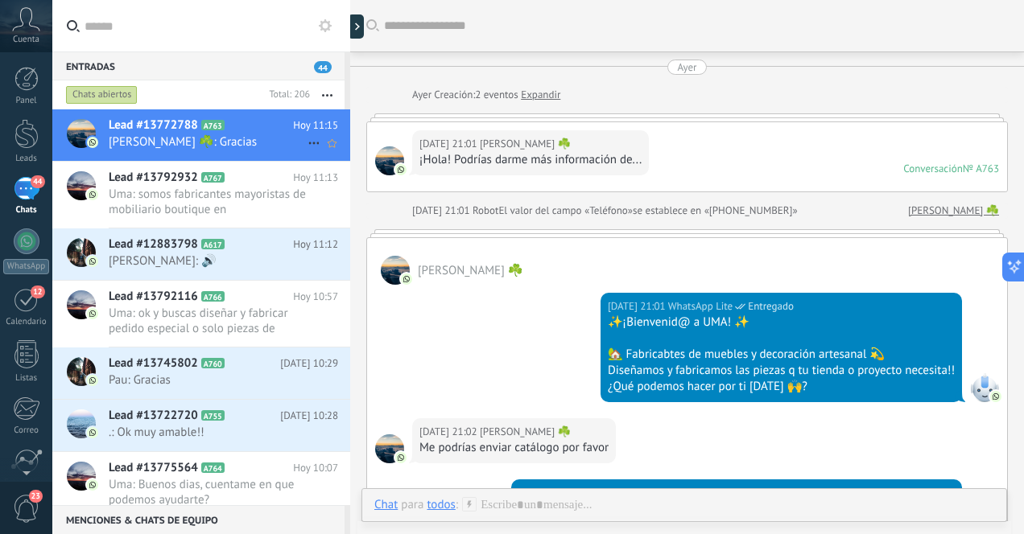
scroll to position [352, 0]
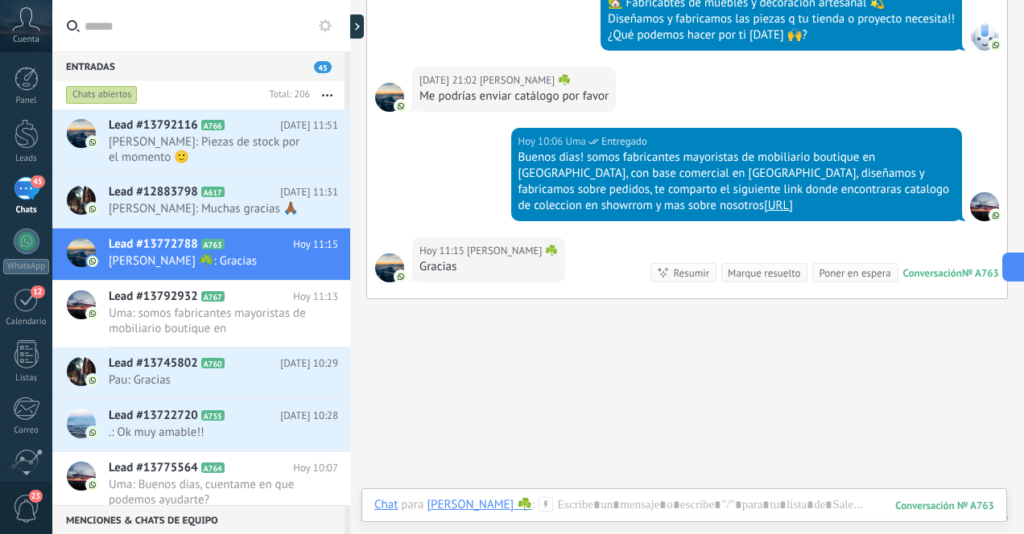
drag, startPoint x: 561, startPoint y: 203, endPoint x: 820, endPoint y: 206, distance: 259.2
click at [821, 206] on div "Buenos dias! somos fabricantes mayoristas de mobiliario boutique en [GEOGRAPHIC…" at bounding box center [736, 182] width 437 height 64
copy div "[URL]"
click at [238, 143] on span "[PERSON_NAME]: Piezas de stock por el momento 🙂" at bounding box center [208, 149] width 199 height 31
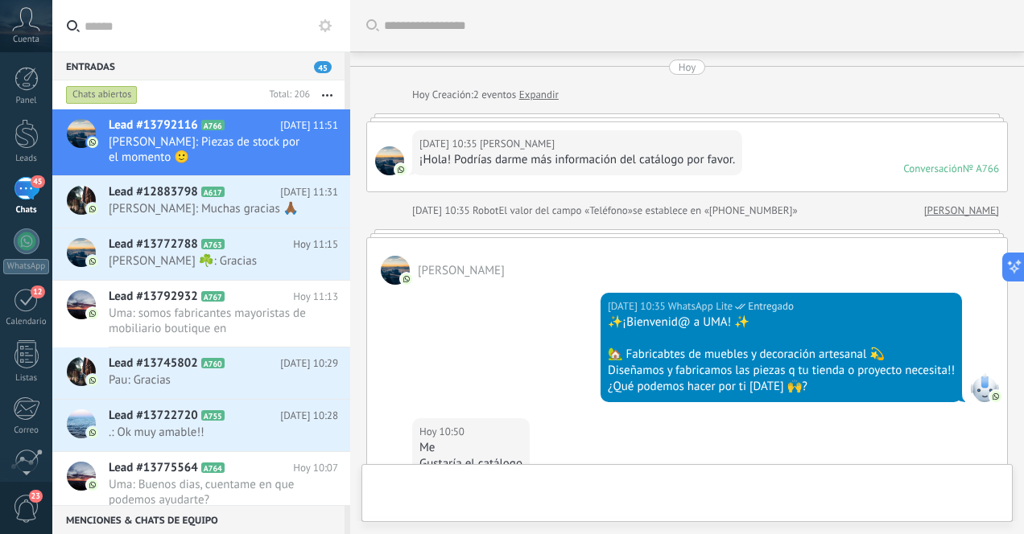
scroll to position [536, 0]
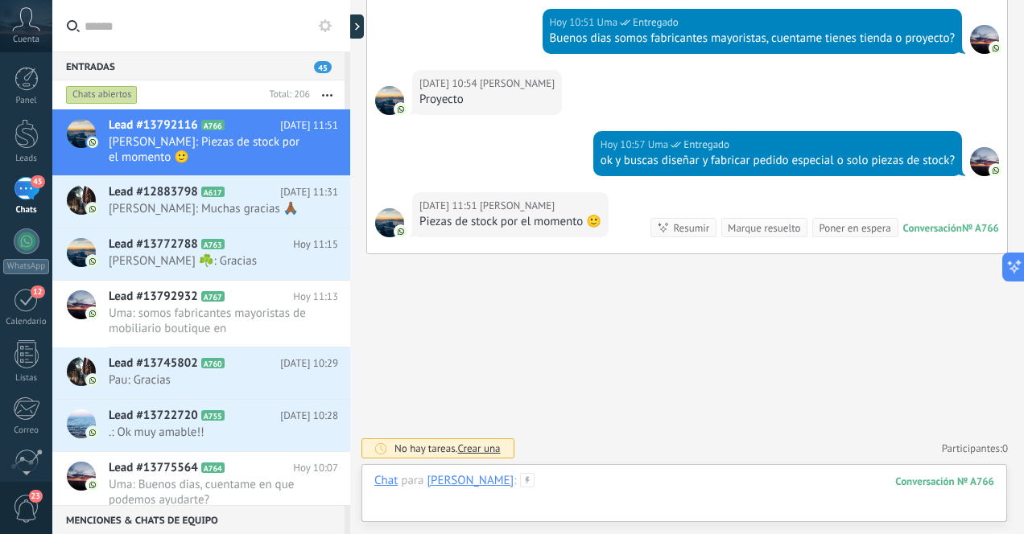
click at [660, 492] on div at bounding box center [684, 497] width 620 height 48
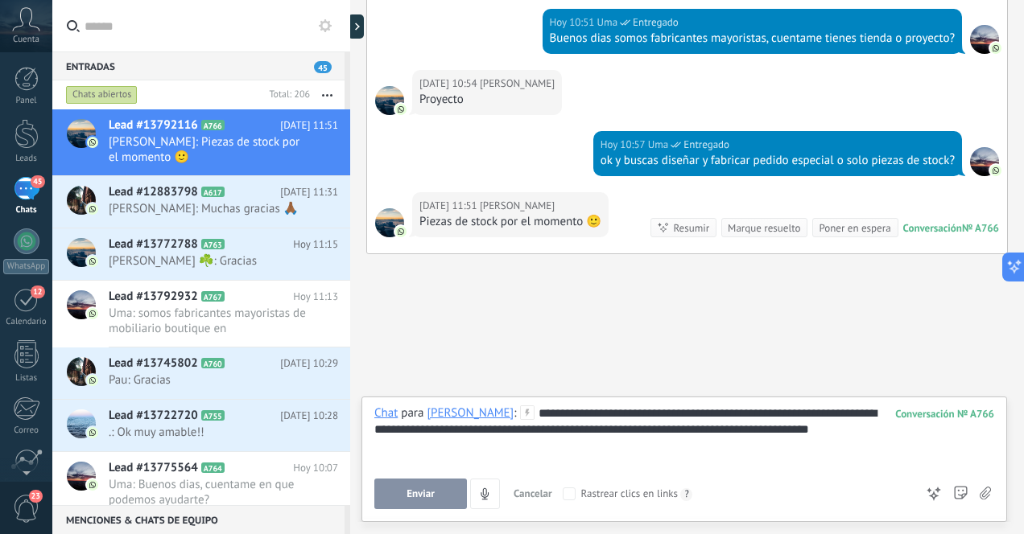
click at [432, 491] on span "Enviar" at bounding box center [420, 494] width 28 height 11
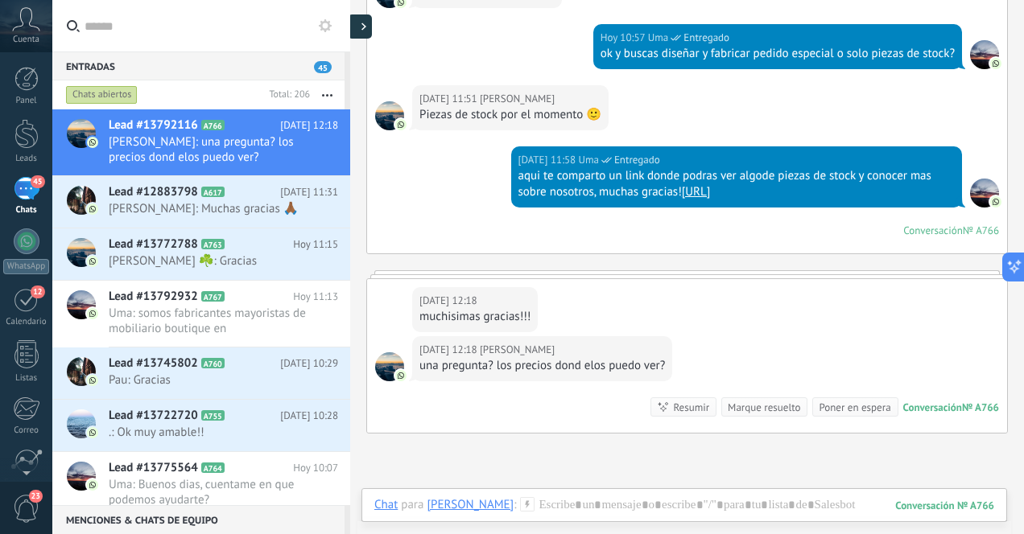
scroll to position [732, 0]
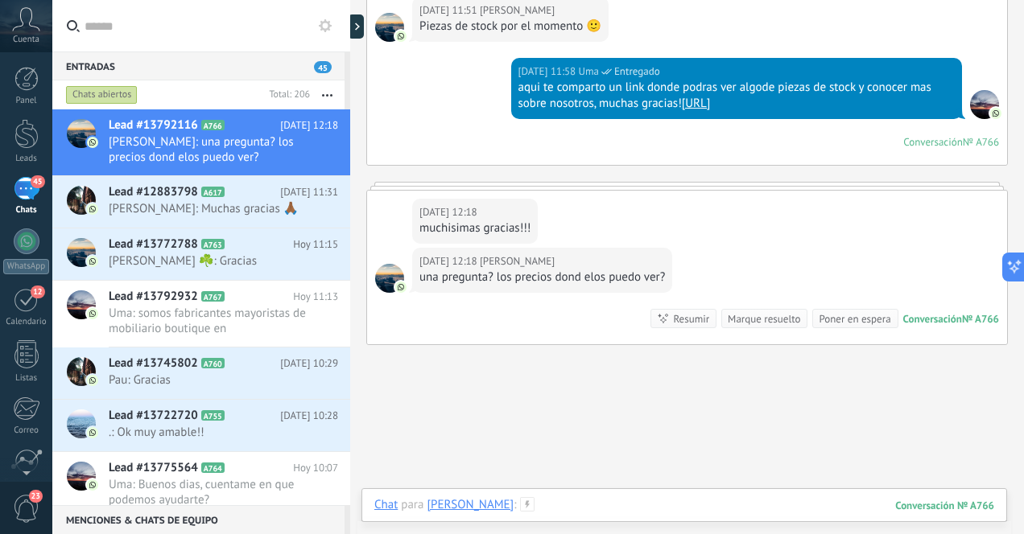
click at [642, 507] on div at bounding box center [684, 521] width 620 height 48
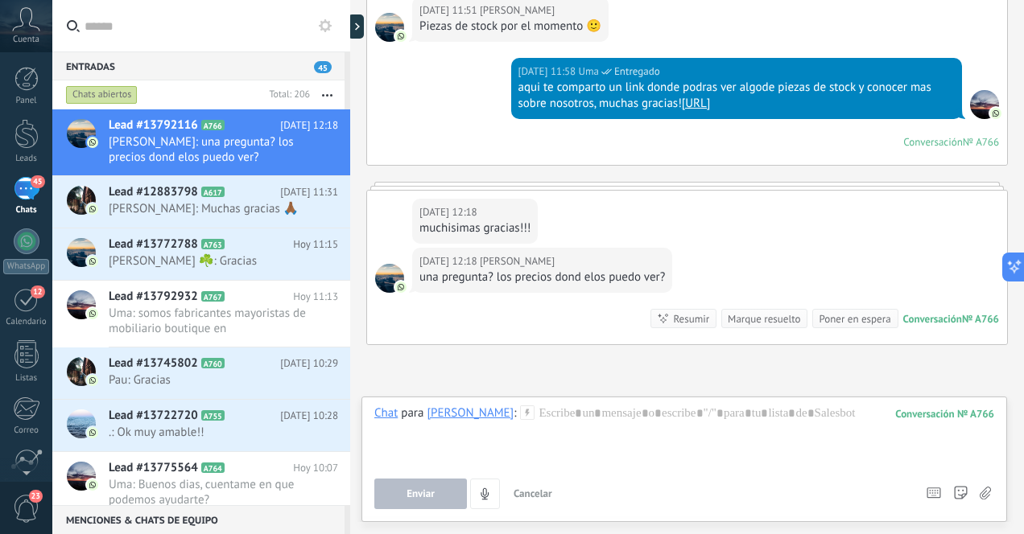
click at [23, 191] on div "45" at bounding box center [27, 188] width 26 height 23
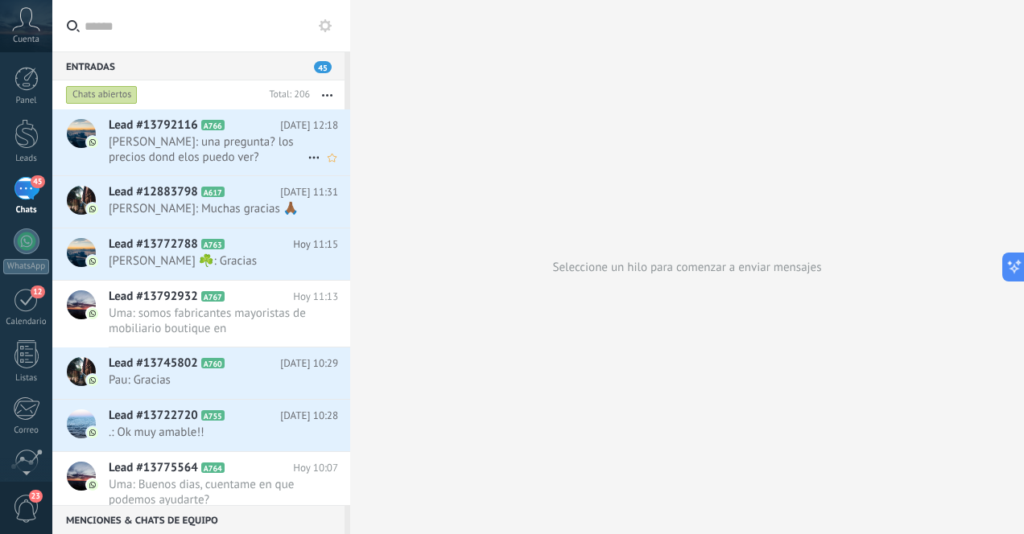
click at [266, 145] on span "[PERSON_NAME]: una pregunta? los precios dond elos puedo ver?" at bounding box center [208, 149] width 199 height 31
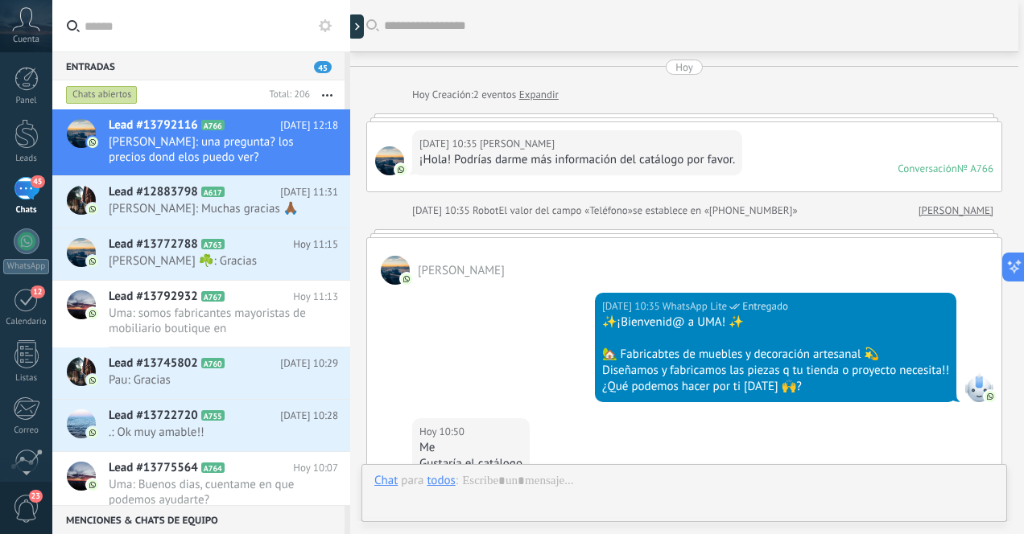
scroll to position [696, 0]
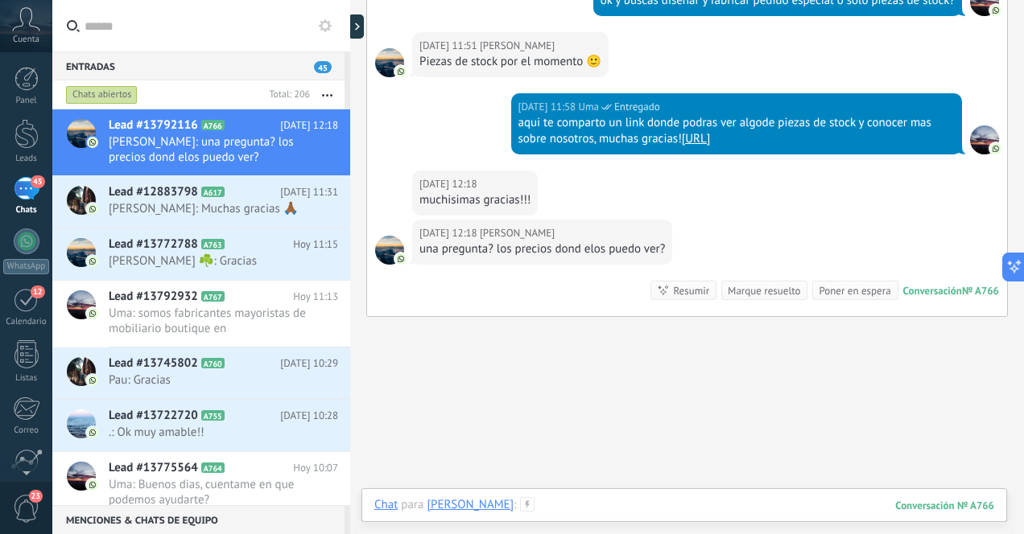
click at [608, 504] on div at bounding box center [684, 521] width 620 height 48
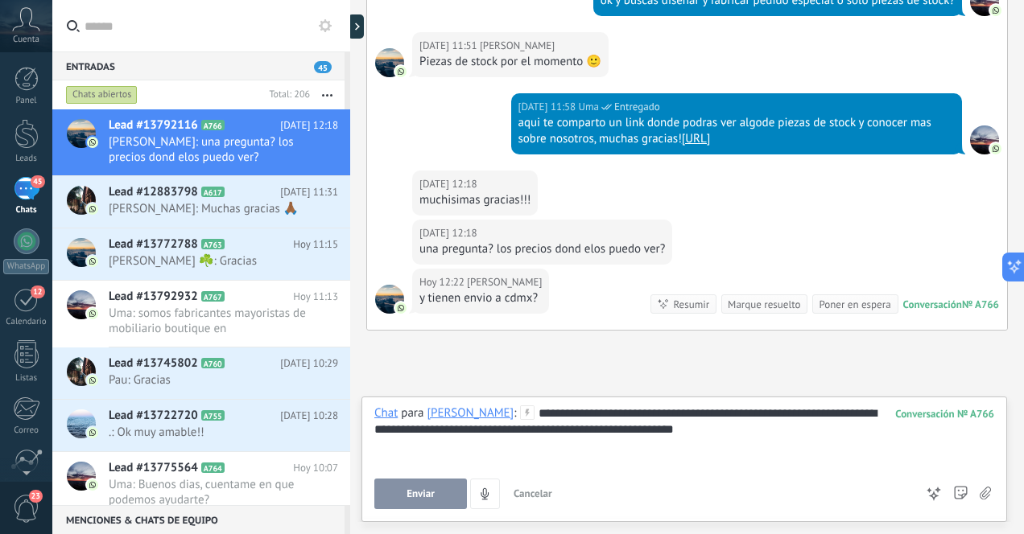
scroll to position [749, 0]
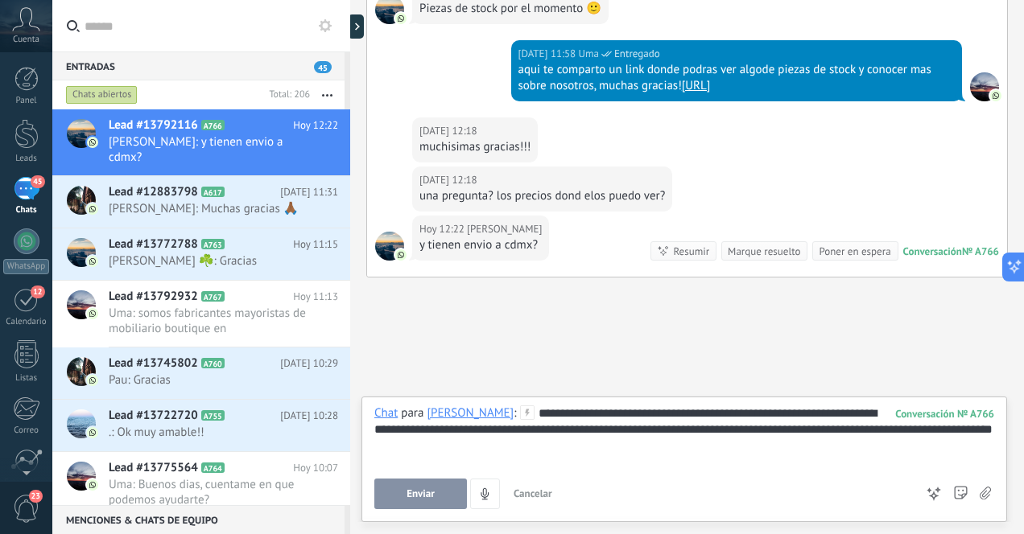
click at [669, 415] on div "**********" at bounding box center [684, 436] width 620 height 61
click at [717, 431] on div "**********" at bounding box center [684, 436] width 620 height 61
click at [437, 452] on div "**********" at bounding box center [684, 436] width 620 height 61
click at [419, 491] on span "Enviar" at bounding box center [420, 494] width 28 height 11
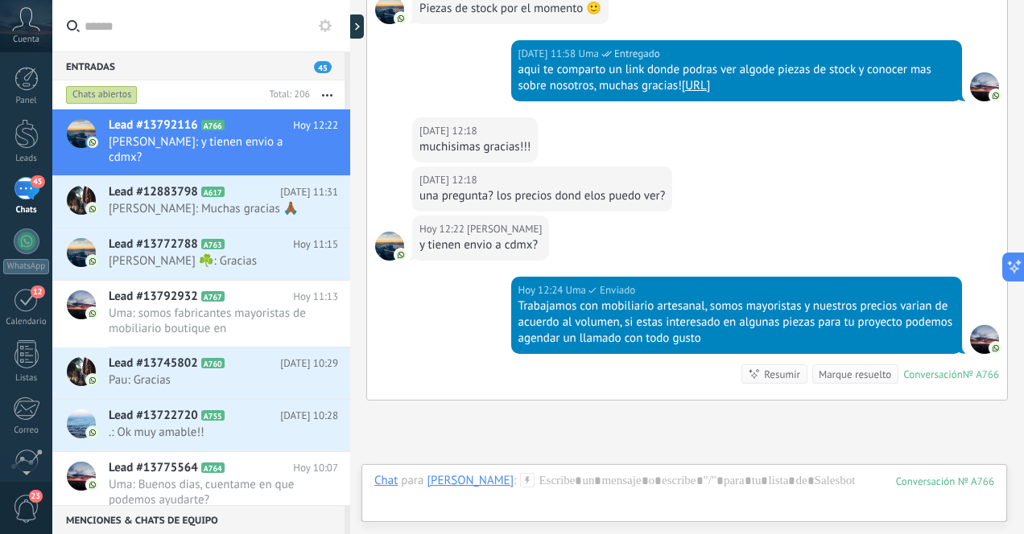
scroll to position [896, 0]
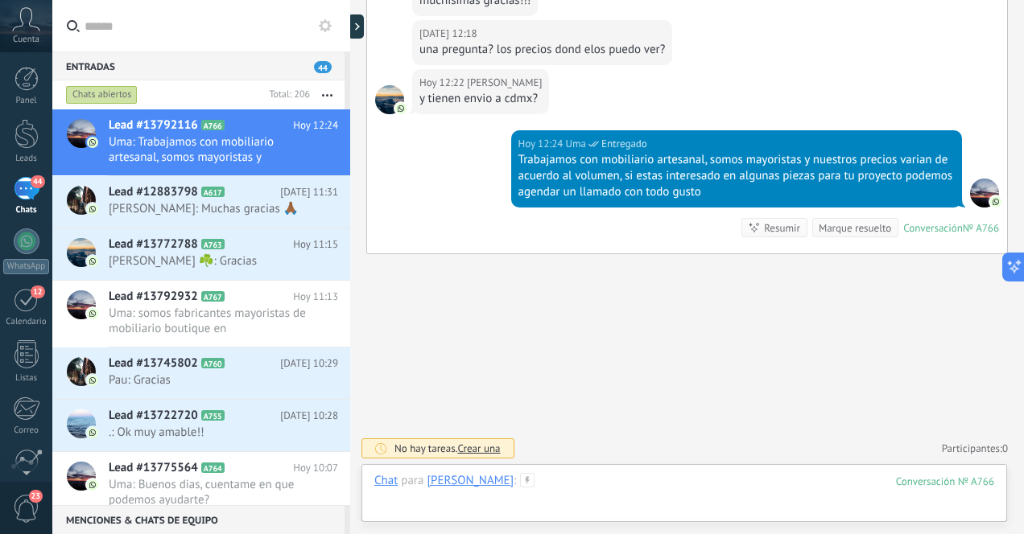
click at [542, 486] on div at bounding box center [684, 497] width 620 height 48
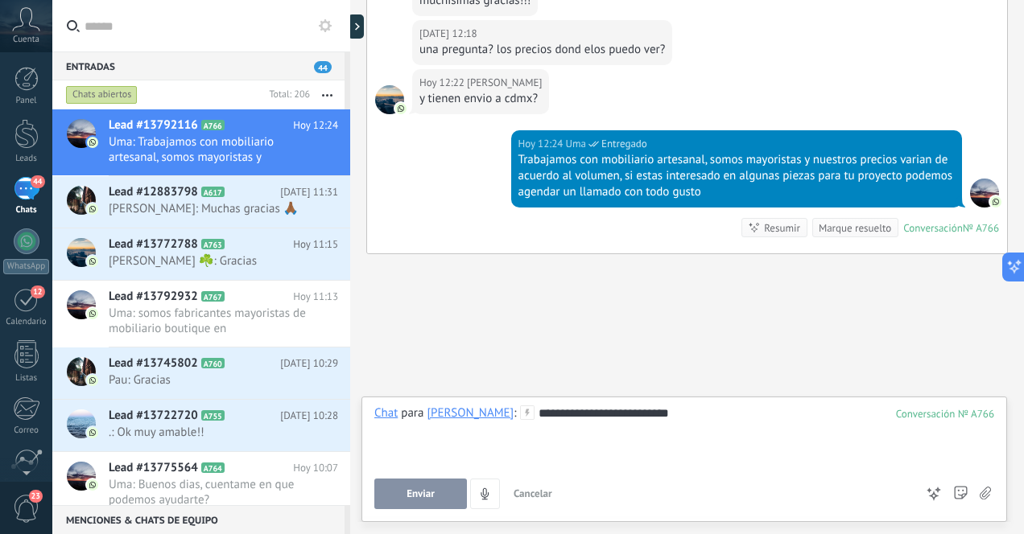
click at [430, 493] on span "Enviar" at bounding box center [420, 494] width 28 height 11
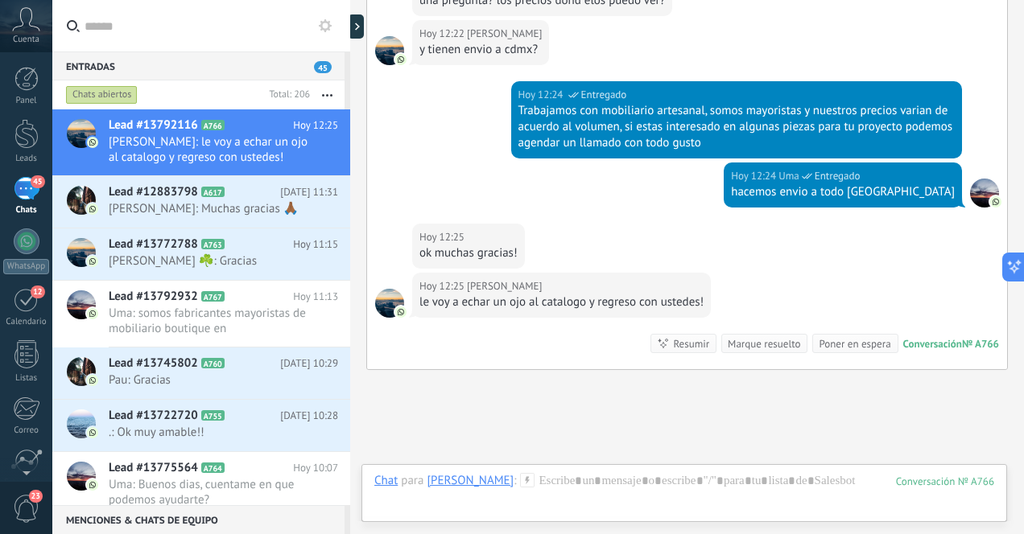
scroll to position [1061, 0]
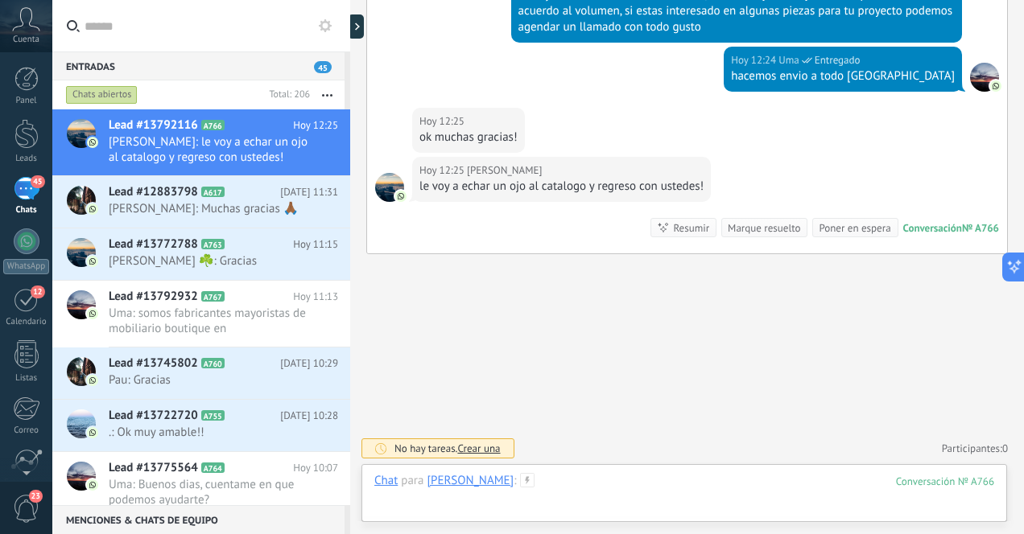
click at [617, 486] on div at bounding box center [684, 497] width 620 height 48
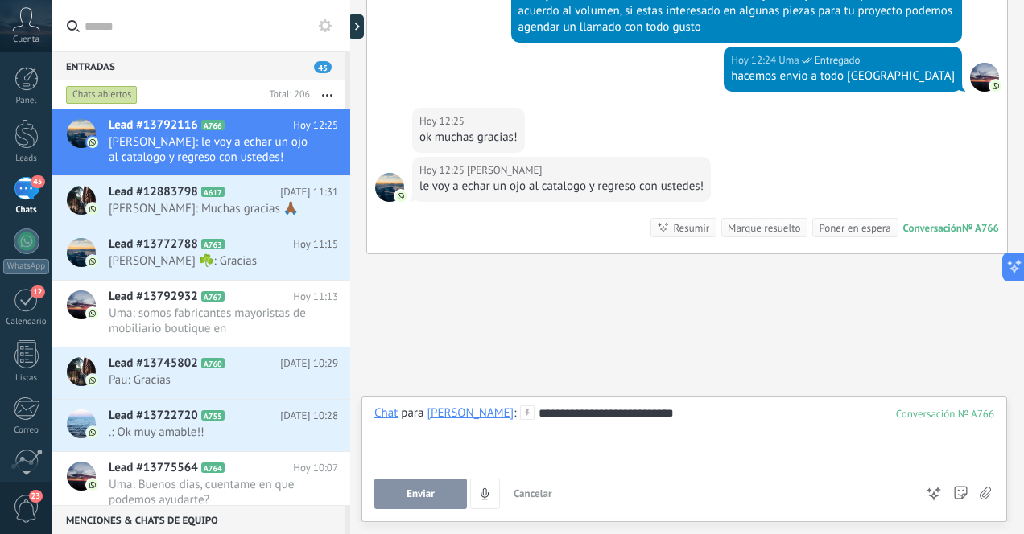
click at [436, 493] on button "Enviar" at bounding box center [420, 494] width 93 height 31
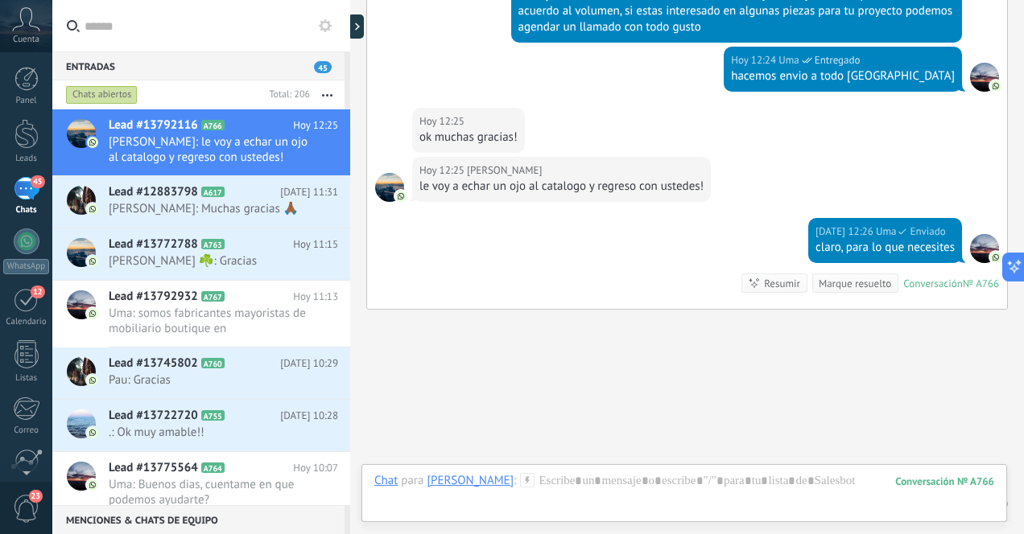
scroll to position [1116, 0]
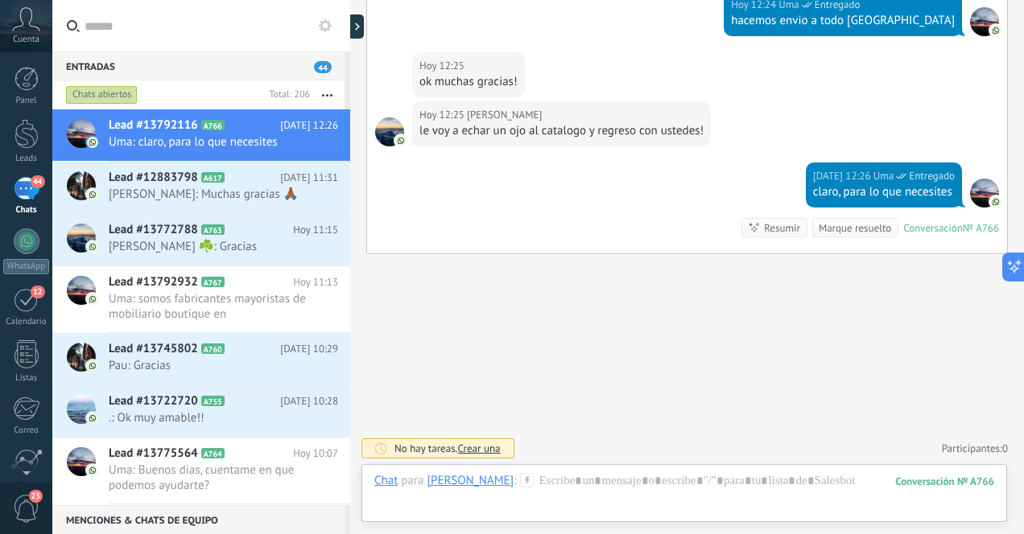
click at [23, 188] on div "44" at bounding box center [27, 188] width 26 height 23
